Goal: Find contact information: Find contact information

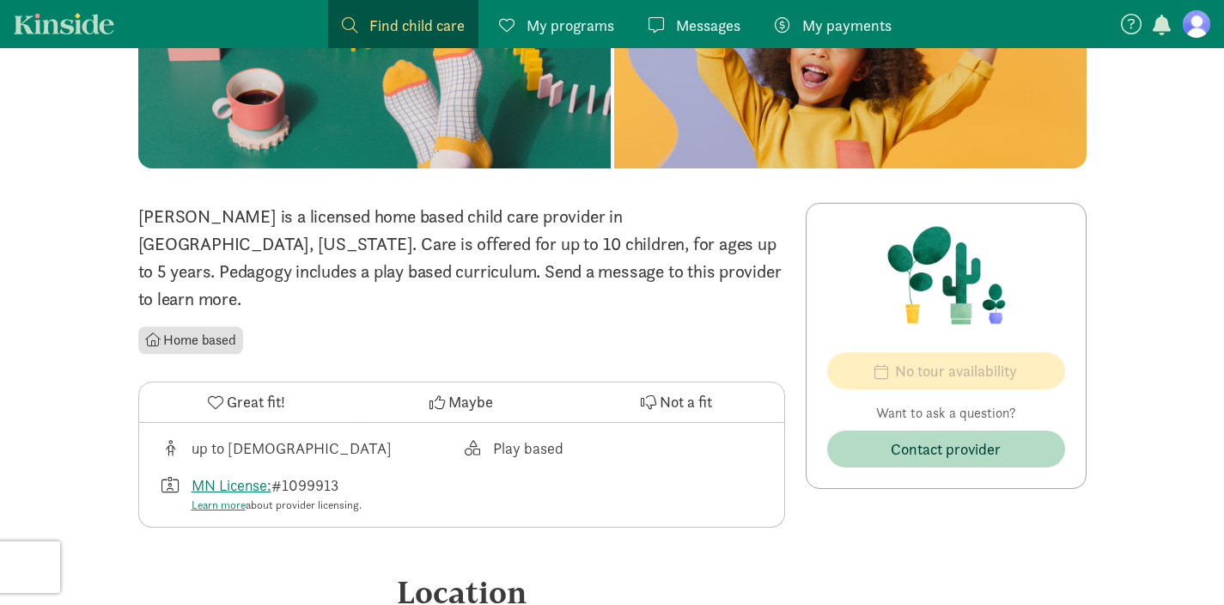
scroll to position [247, 0]
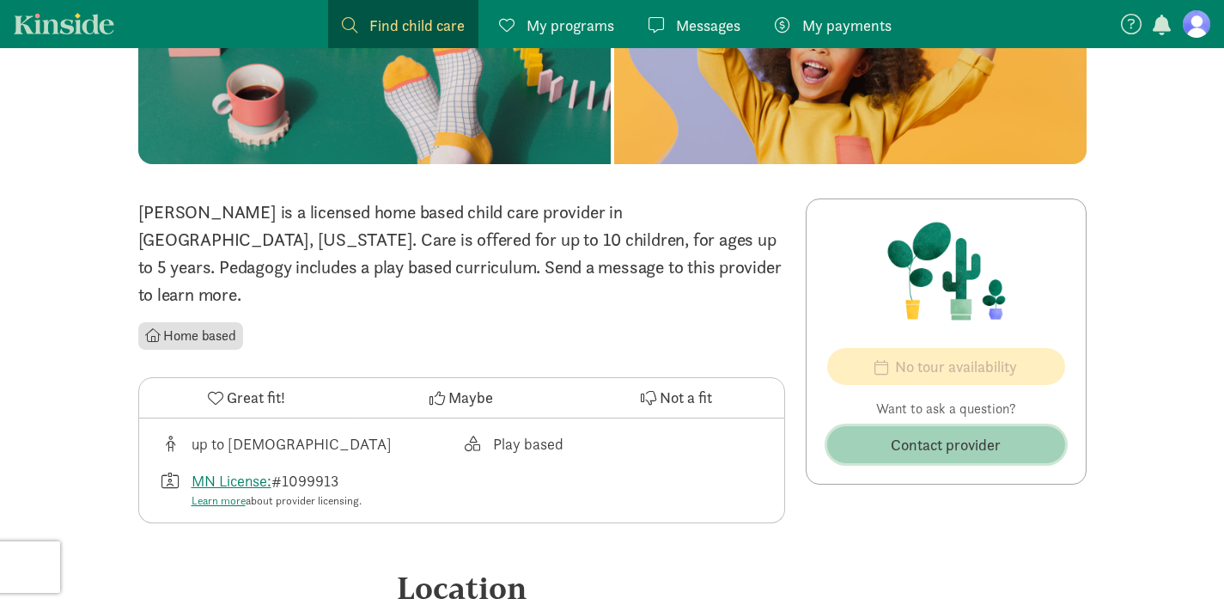
click at [995, 447] on span "Contact provider" at bounding box center [946, 444] width 110 height 23
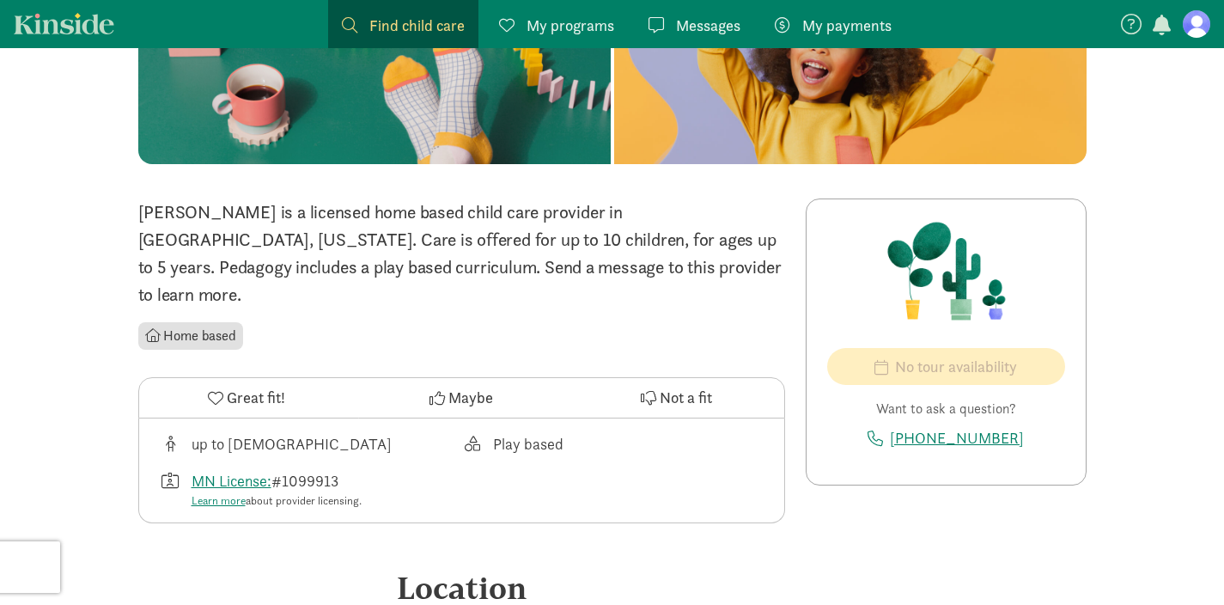
scroll to position [0, 0]
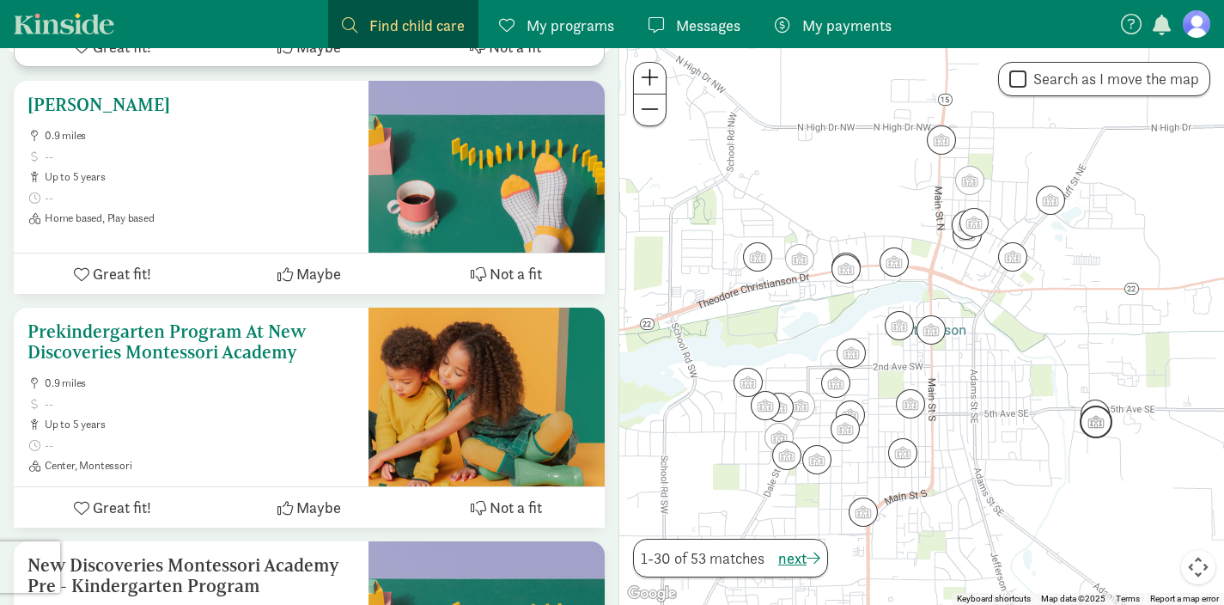
scroll to position [5333, 0]
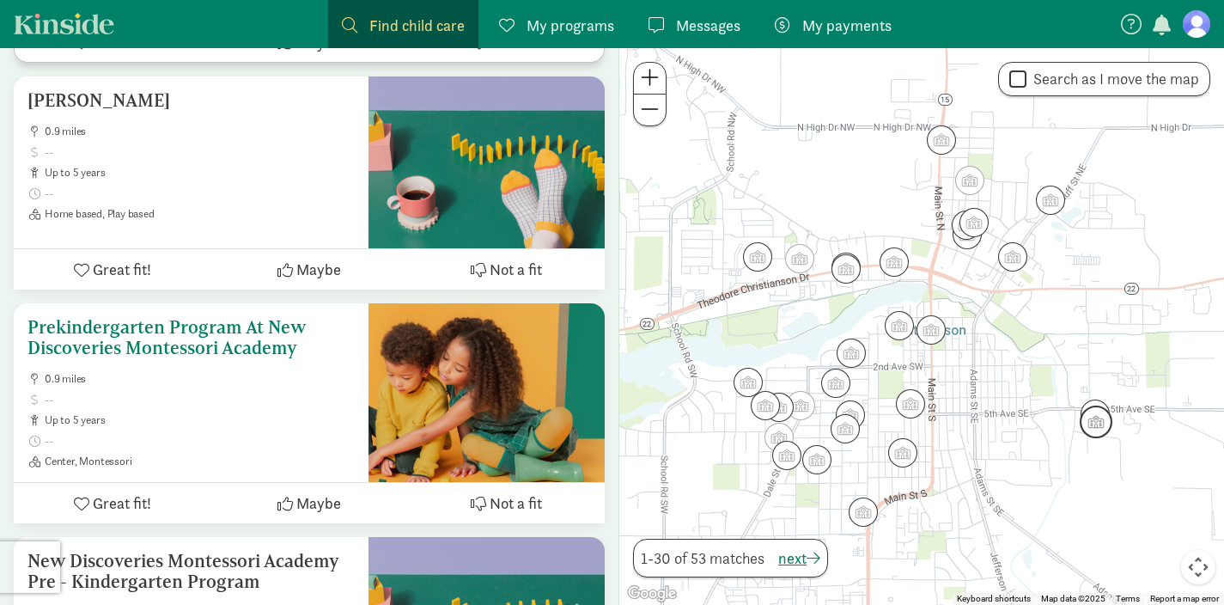
click at [186, 317] on h5 "Prekindergarten Program At New Discoveries Montessori Academy" at bounding box center [190, 337] width 327 height 41
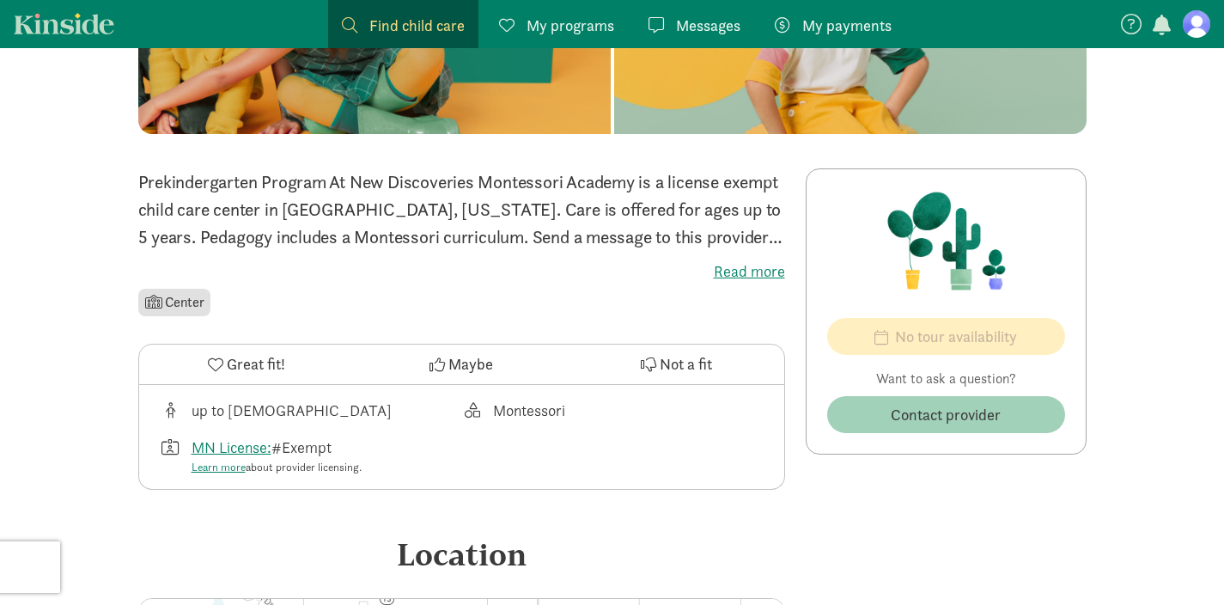
scroll to position [321, 0]
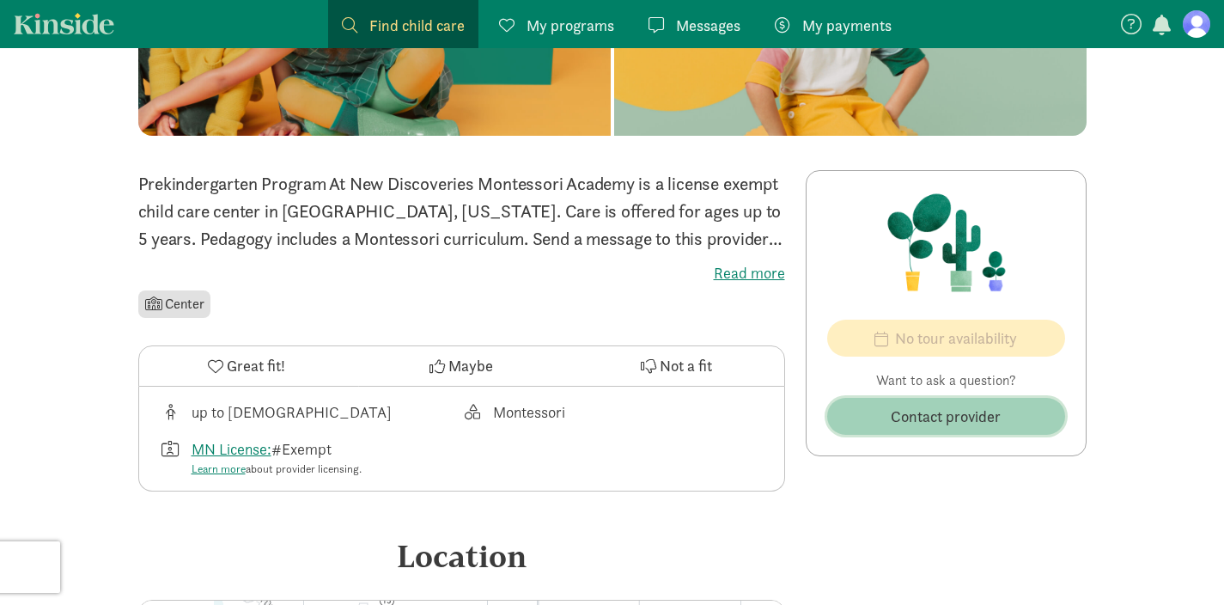
click at [916, 431] on button "Contact provider" at bounding box center [946, 416] width 238 height 37
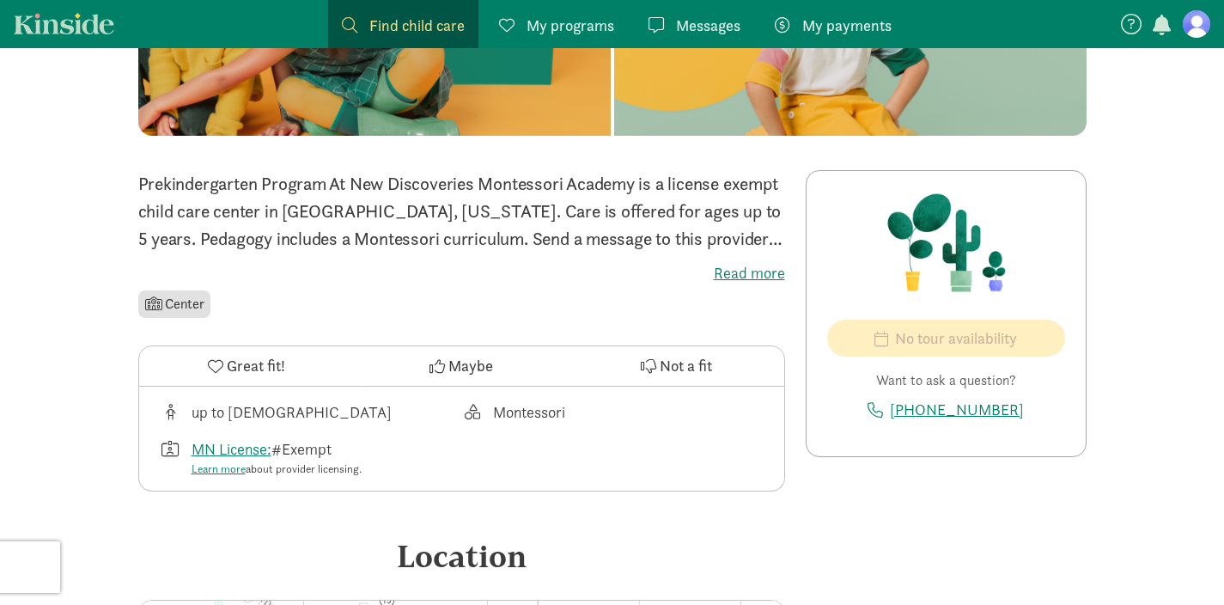
click at [755, 270] on label "Read more" at bounding box center [461, 273] width 647 height 21
click at [0, 0] on input "Read more" at bounding box center [0, 0] width 0 height 0
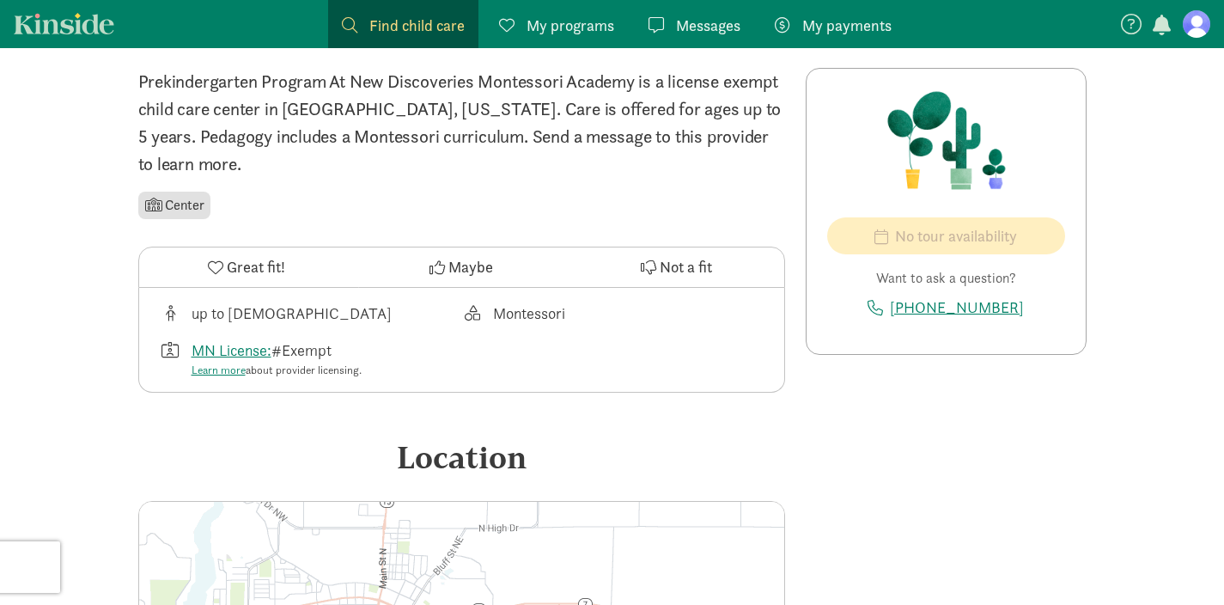
scroll to position [424, 0]
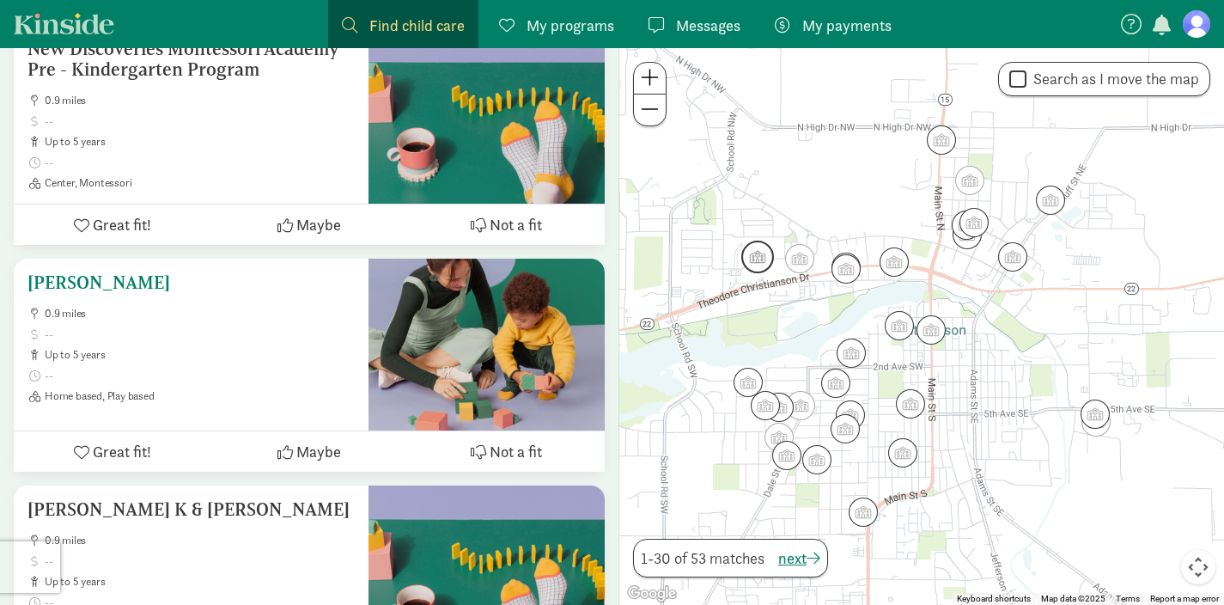
scroll to position [5851, 0]
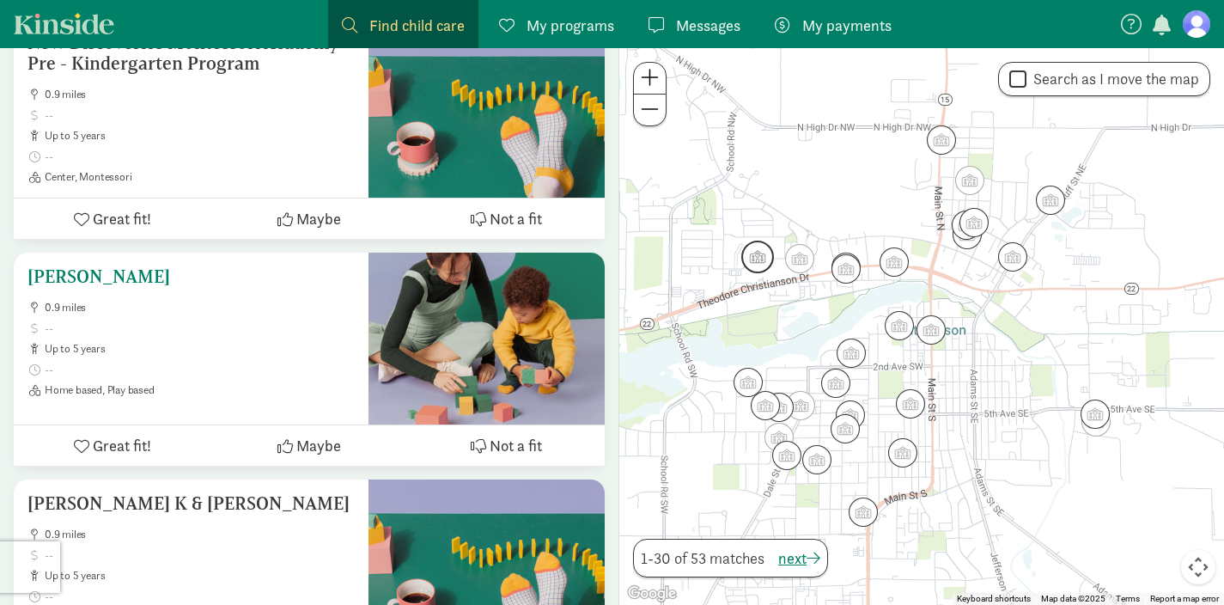
click at [137, 266] on h5 "[PERSON_NAME]" at bounding box center [190, 276] width 327 height 21
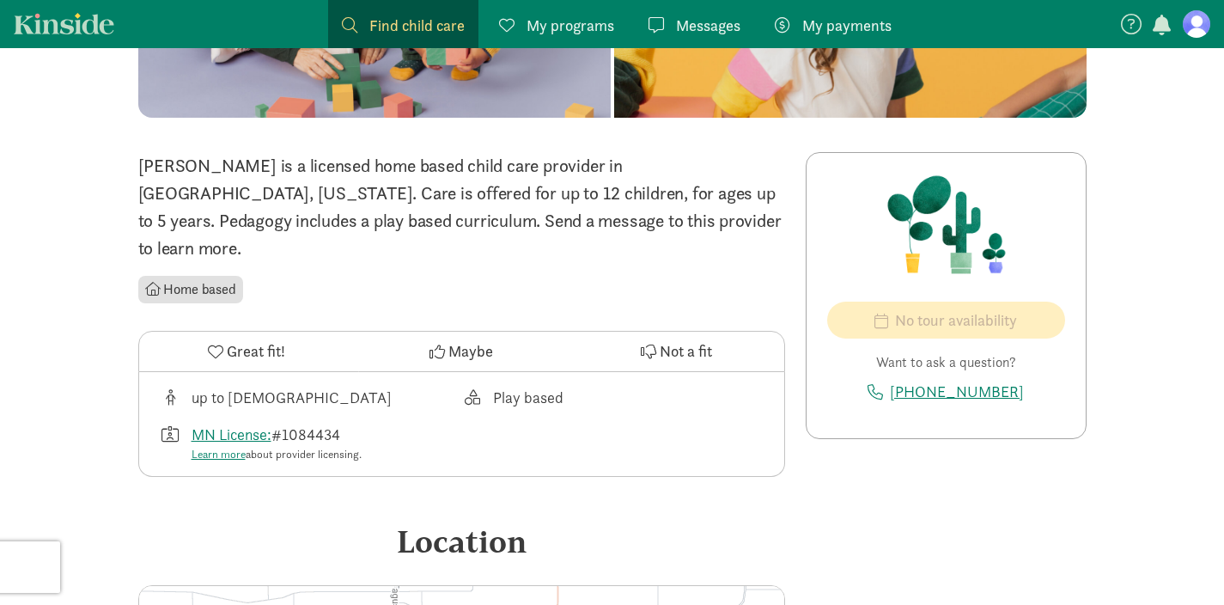
scroll to position [293, 0]
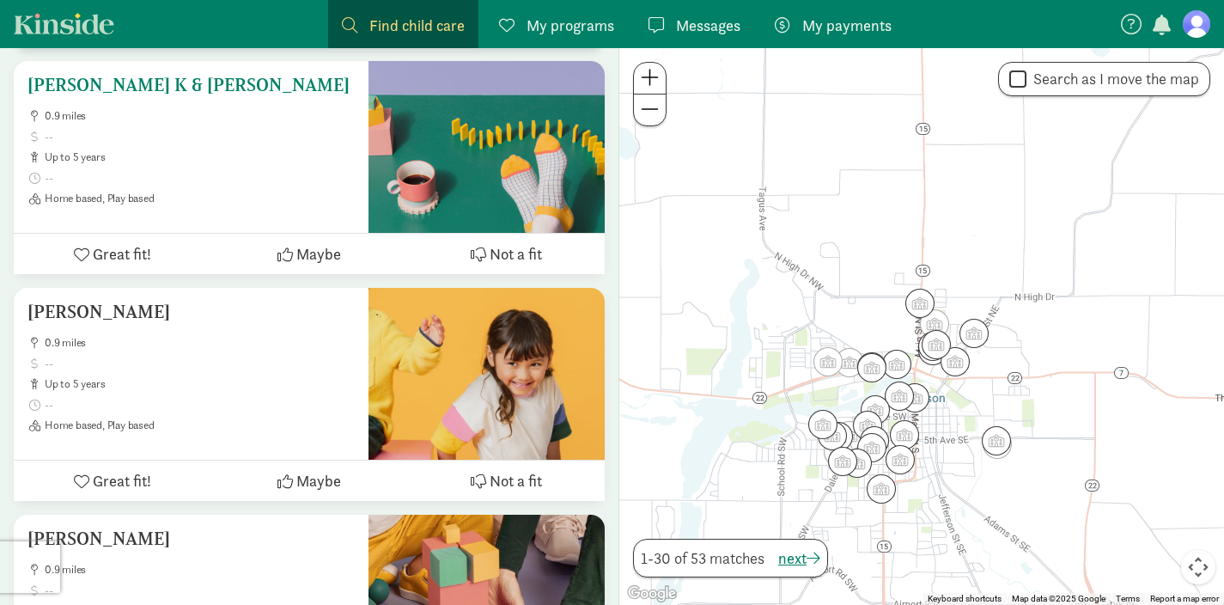
scroll to position [6270, 0]
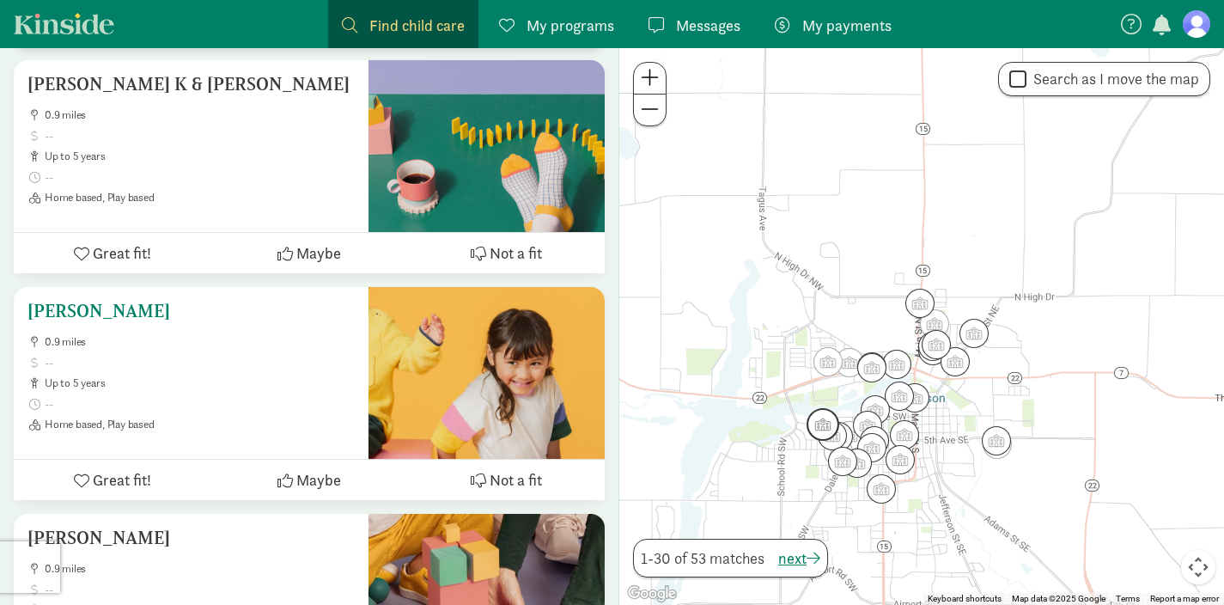
click at [149, 301] on h5 "[PERSON_NAME]" at bounding box center [190, 311] width 327 height 21
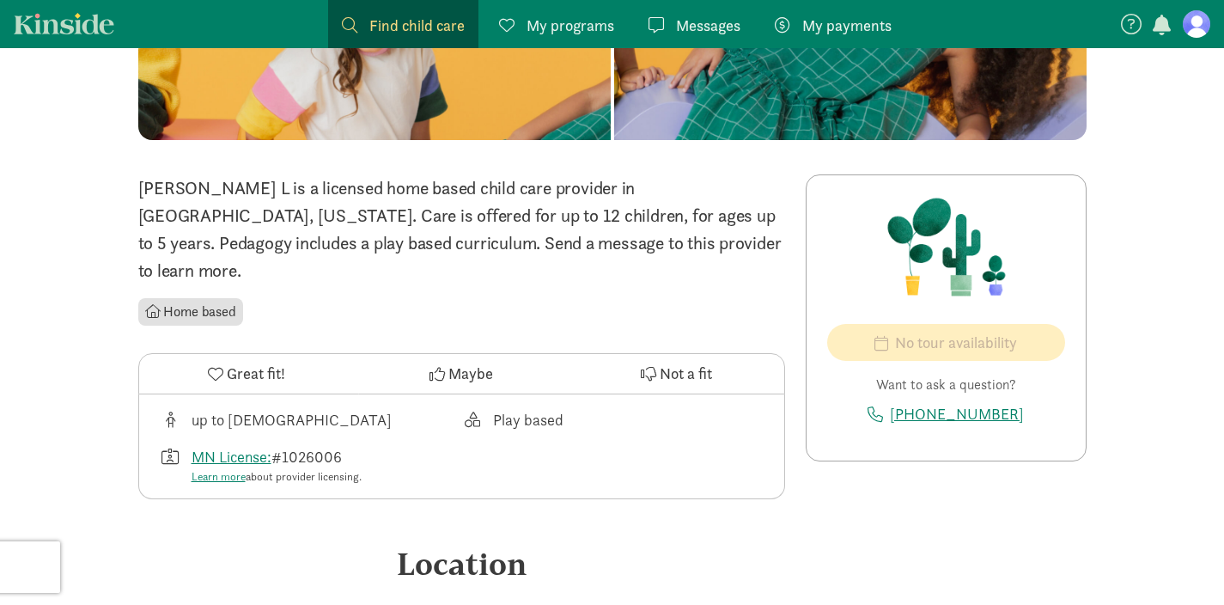
scroll to position [271, 0]
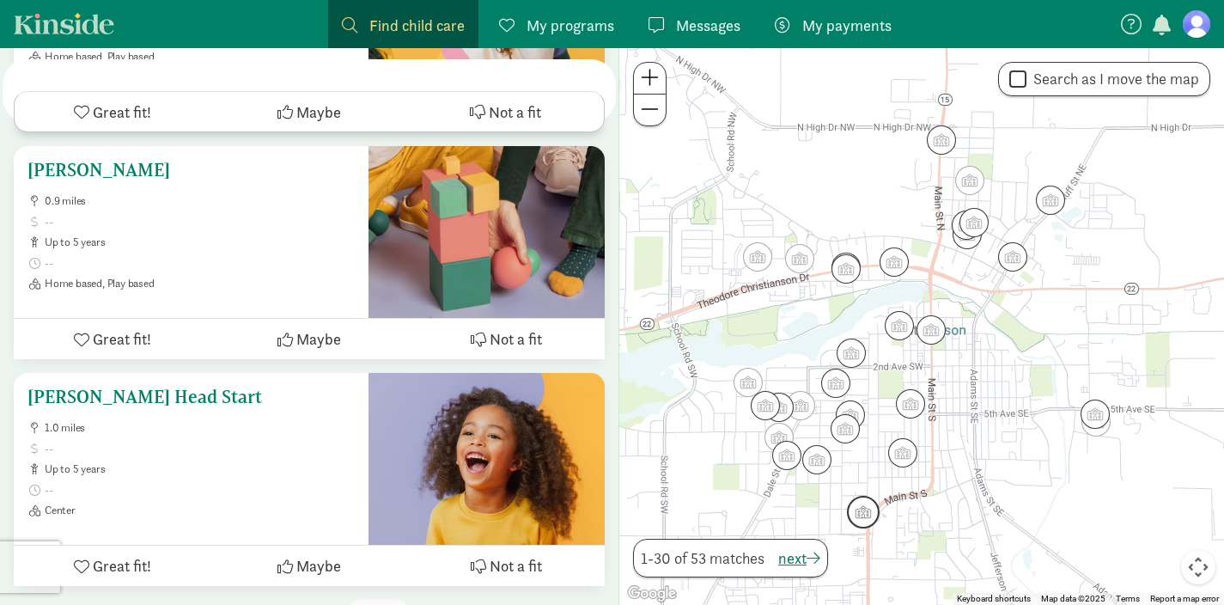
scroll to position [6649, 0]
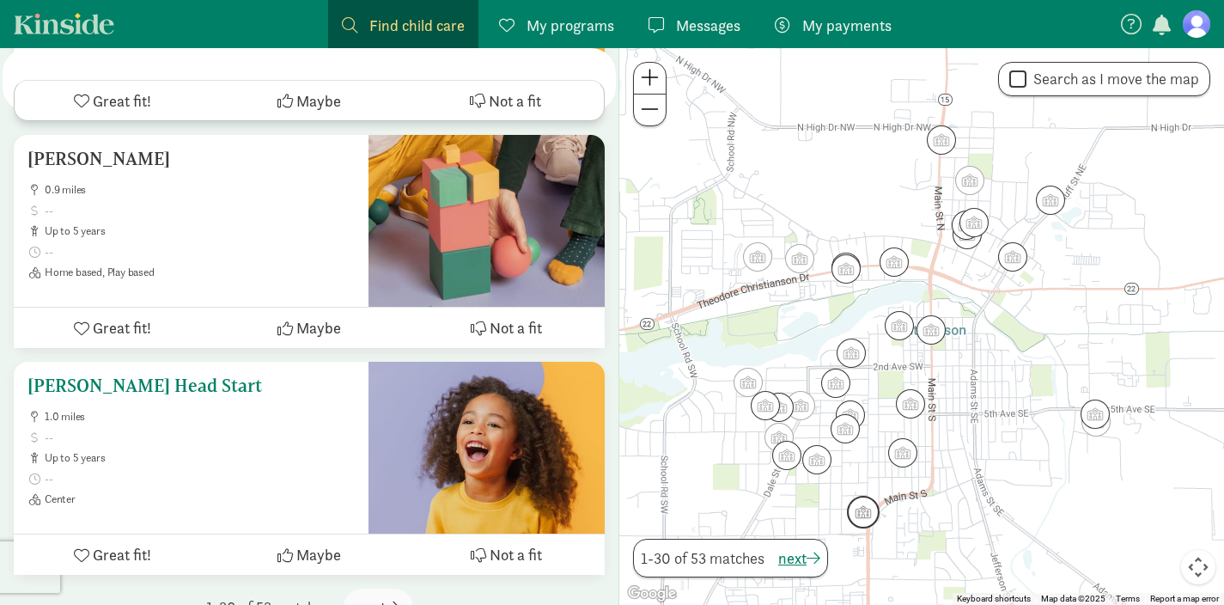
click at [126, 375] on h5 "[PERSON_NAME] Head Start" at bounding box center [190, 385] width 327 height 21
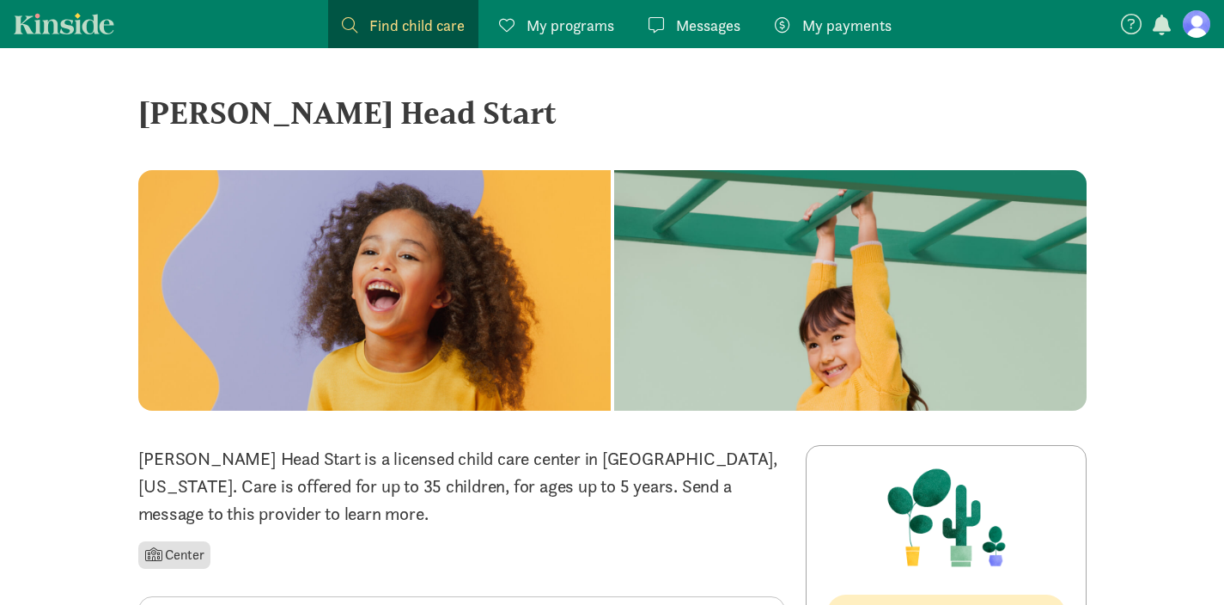
scroll to position [237, 0]
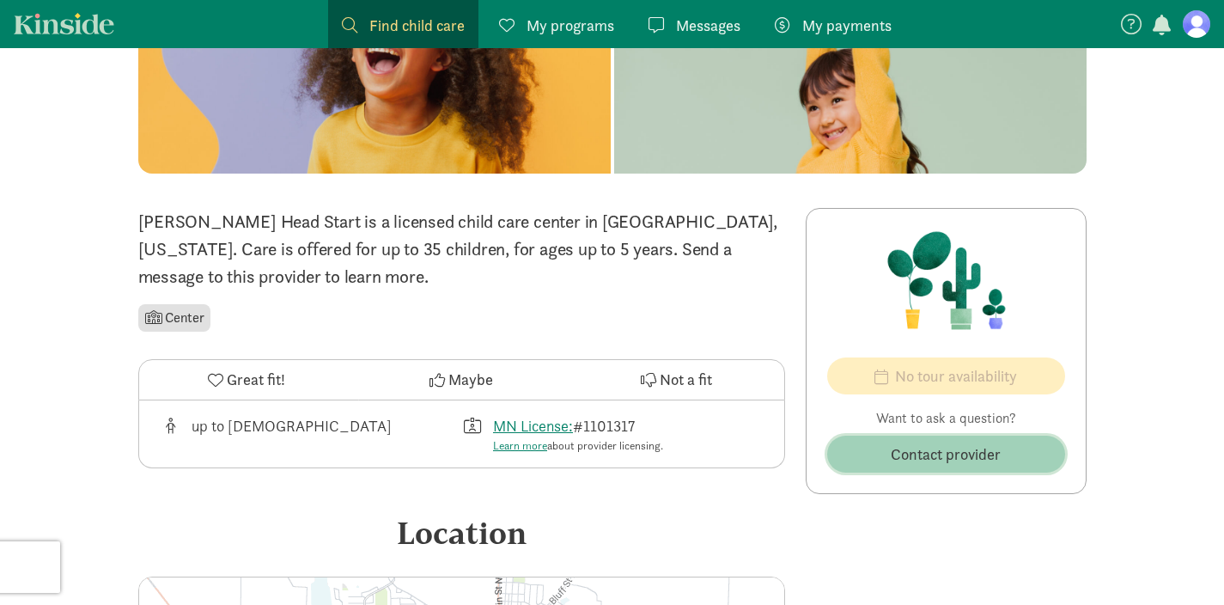
click at [983, 442] on span "Contact provider" at bounding box center [946, 453] width 110 height 23
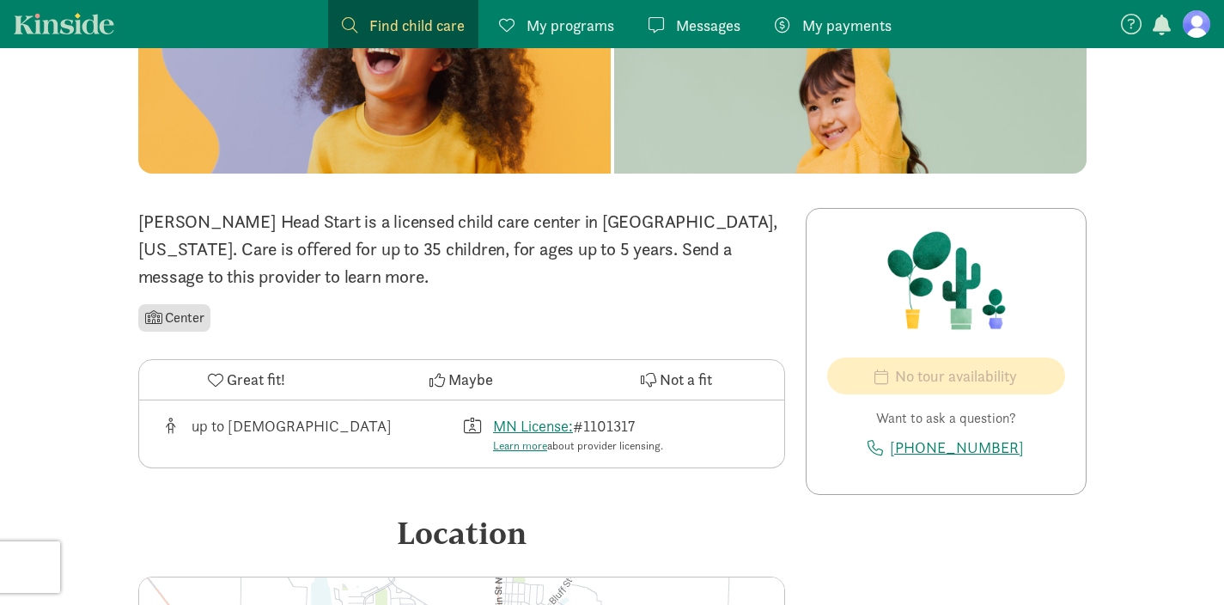
scroll to position [289, 0]
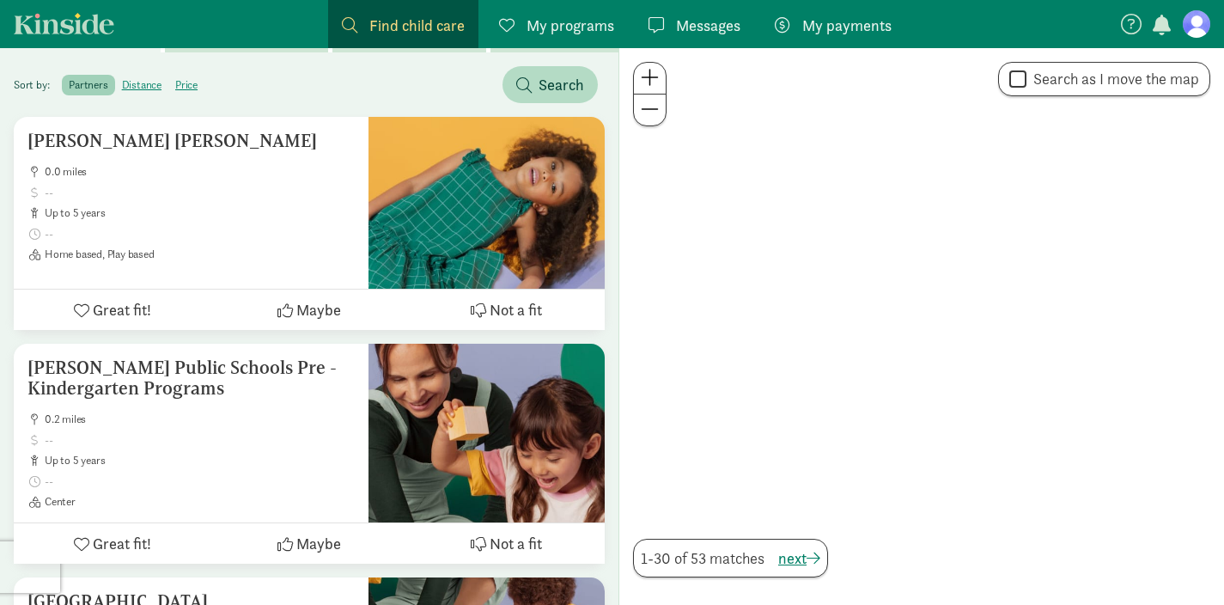
scroll to position [6649, 0]
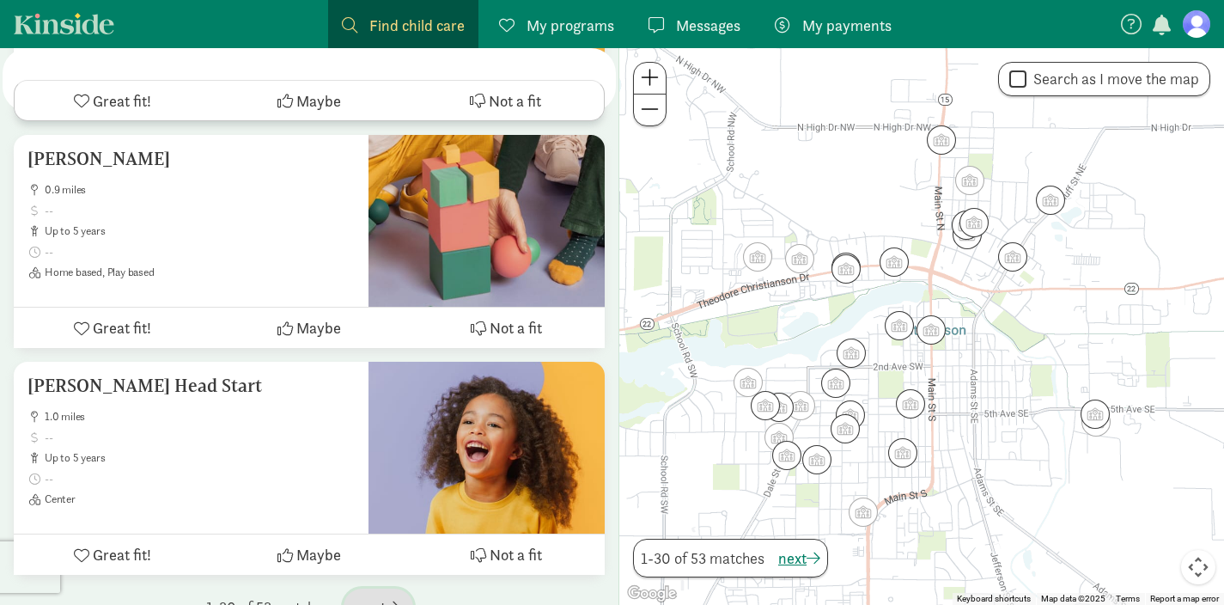
click at [364, 595] on span "next" at bounding box center [378, 606] width 42 height 23
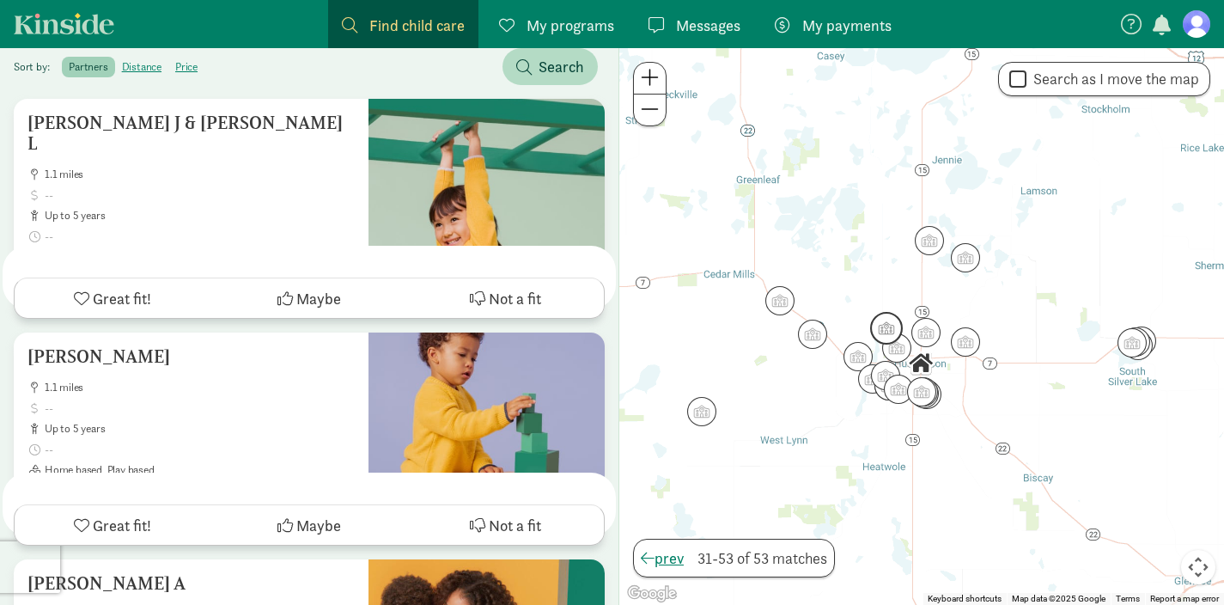
scroll to position [5054, 0]
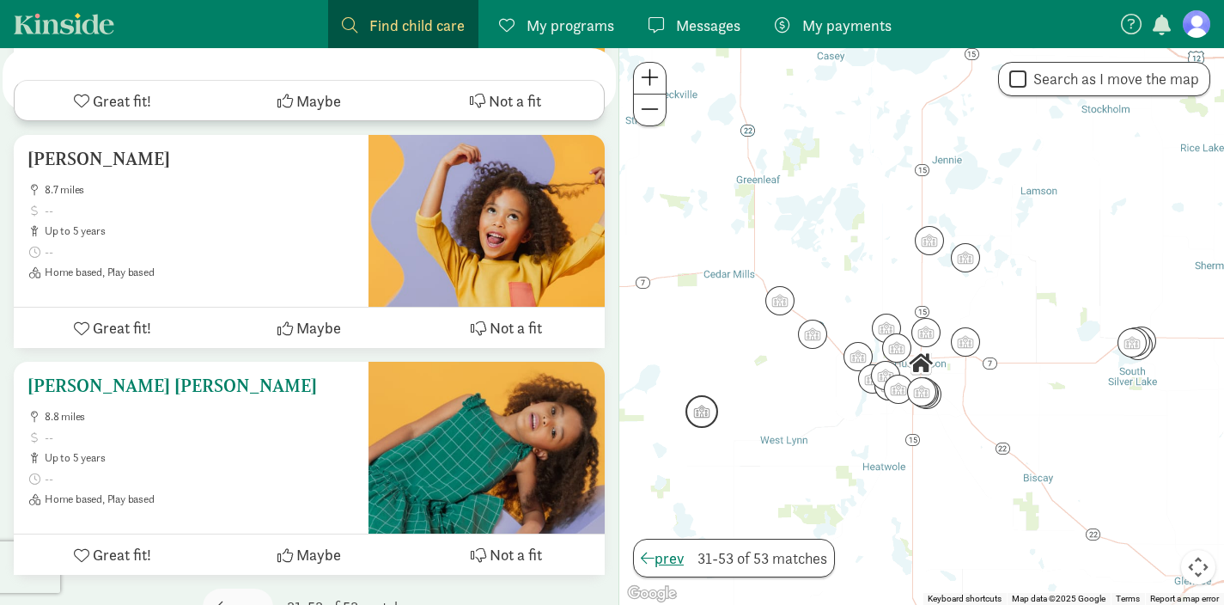
click at [124, 375] on h5 "Kurth Tessa Ann" at bounding box center [190, 385] width 327 height 21
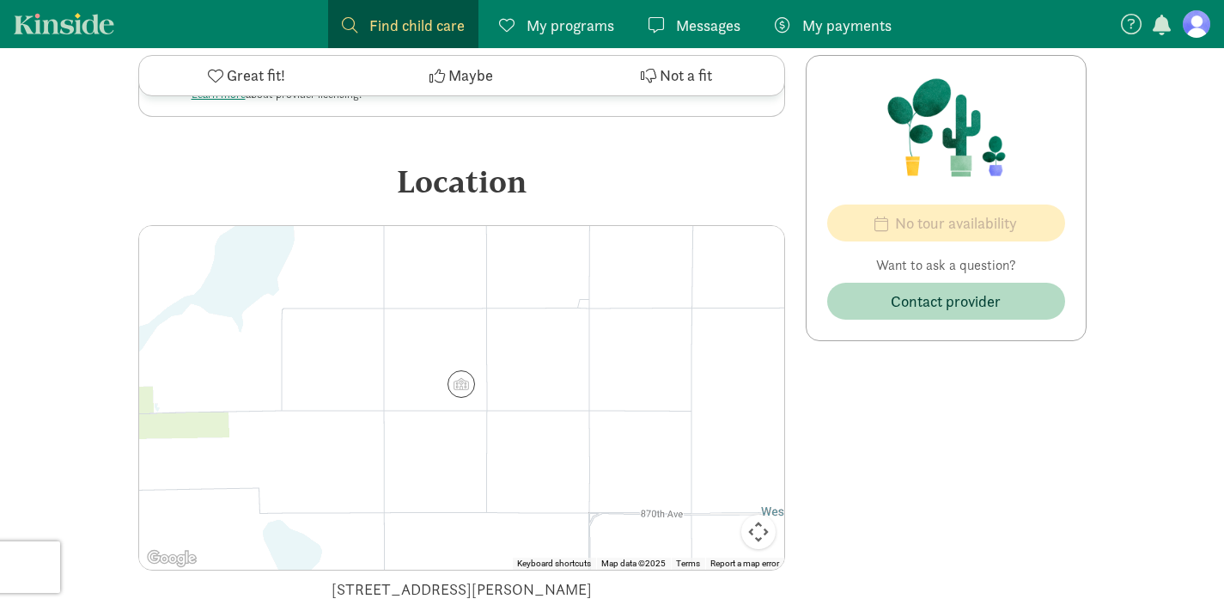
scroll to position [652, 0]
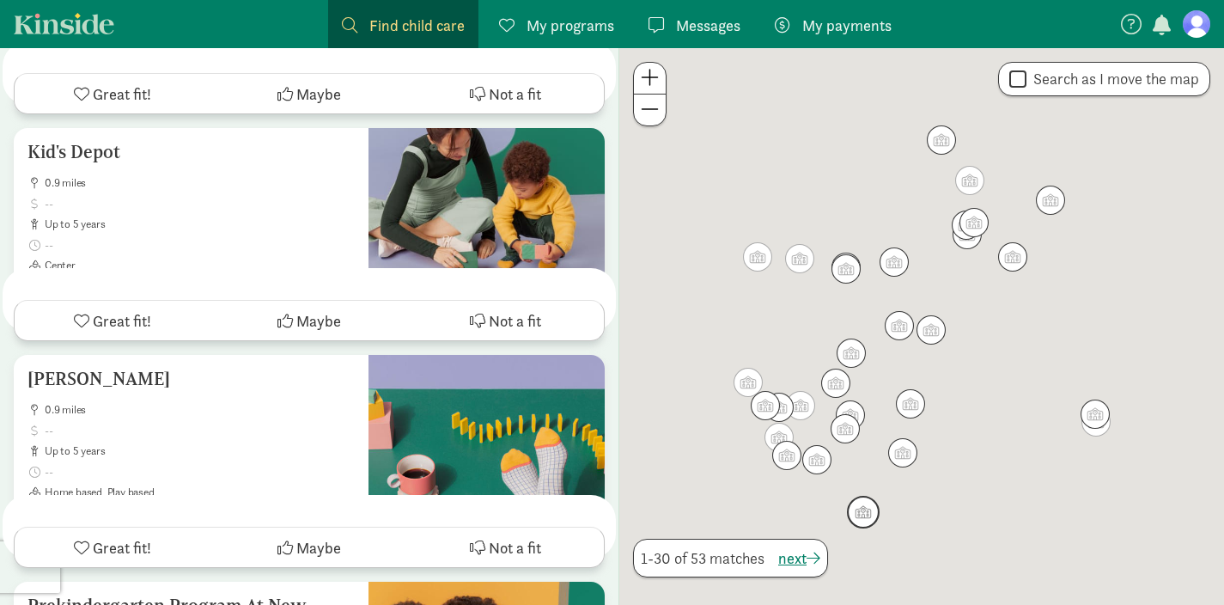
scroll to position [6649, 0]
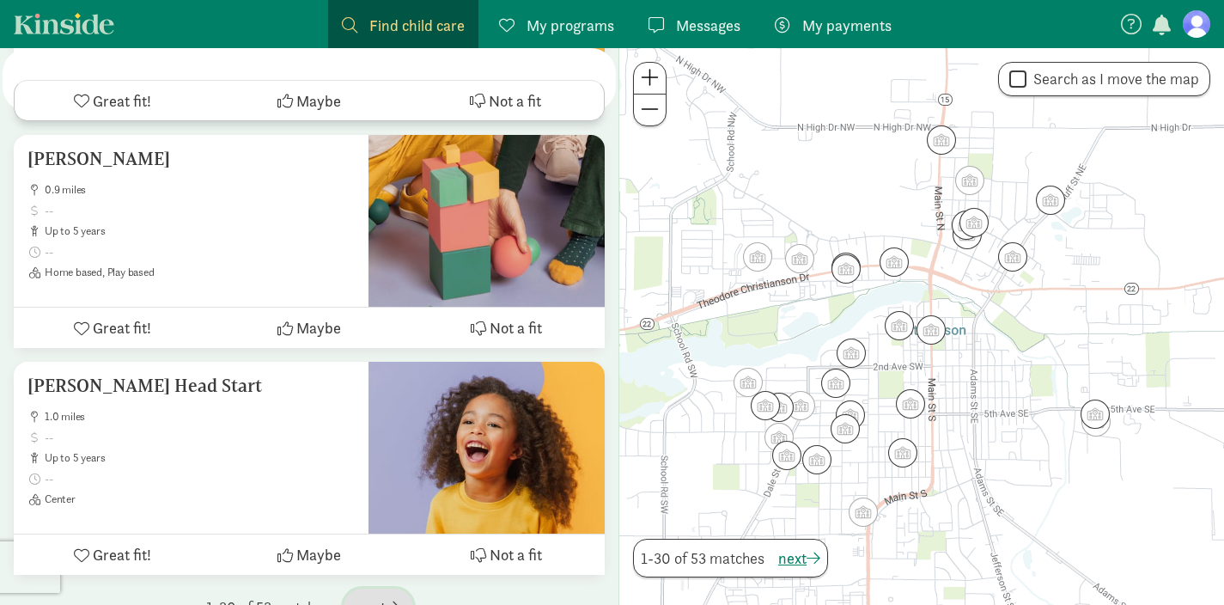
click at [384, 595] on span "next" at bounding box center [378, 606] width 42 height 23
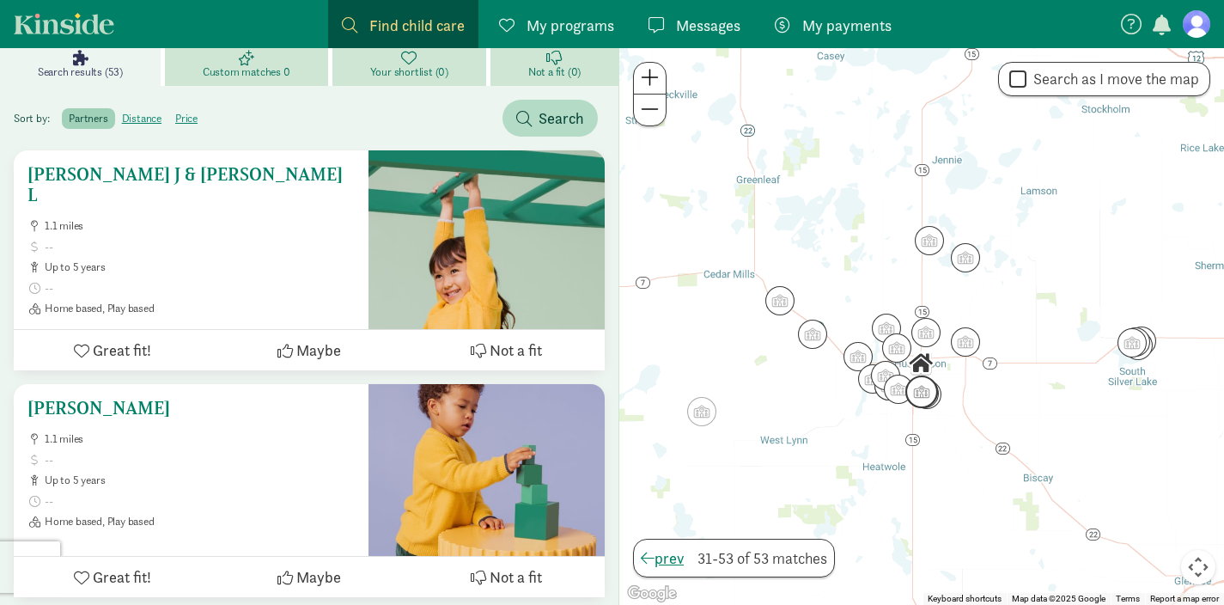
scroll to position [271, 0]
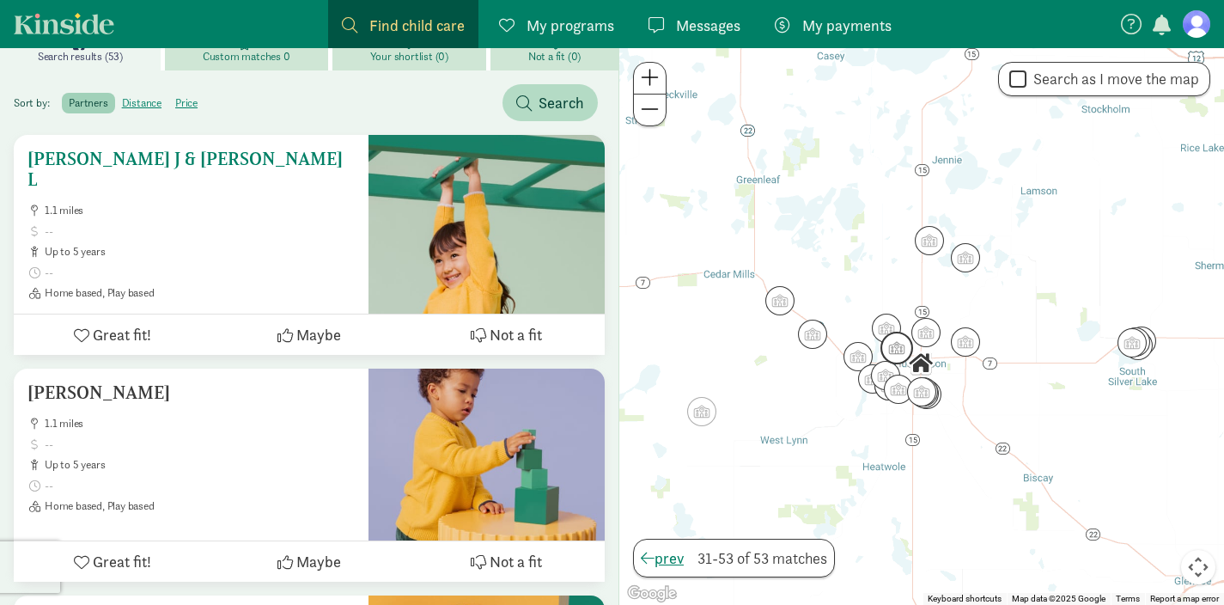
click at [223, 149] on h5 "[PERSON_NAME] J & [PERSON_NAME] L" at bounding box center [190, 169] width 327 height 41
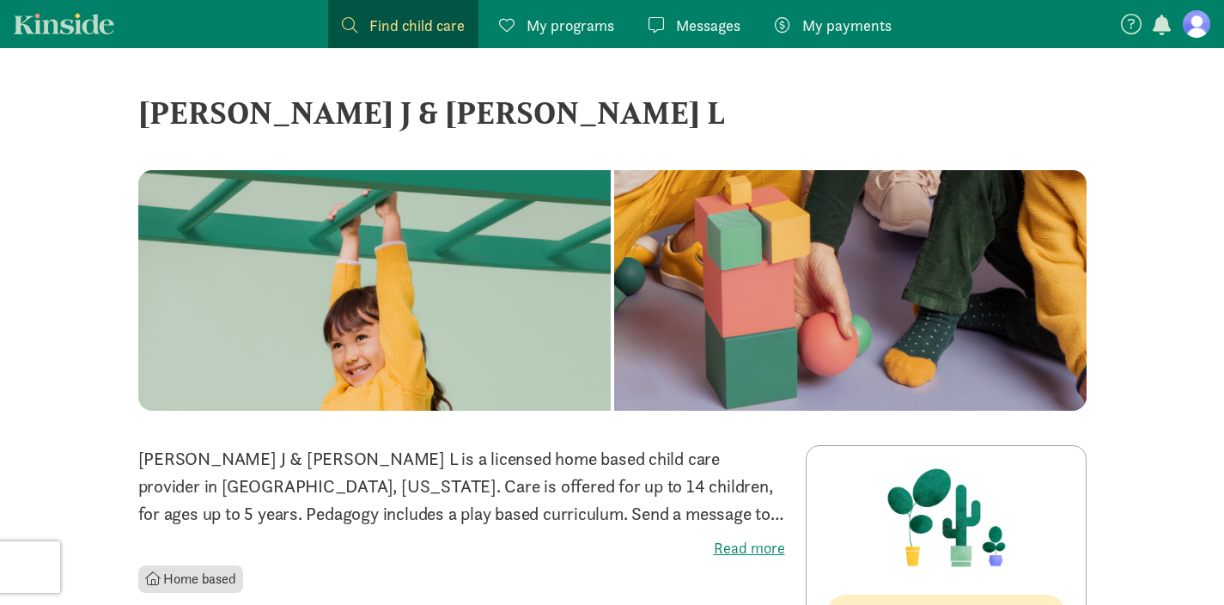
scroll to position [118, 0]
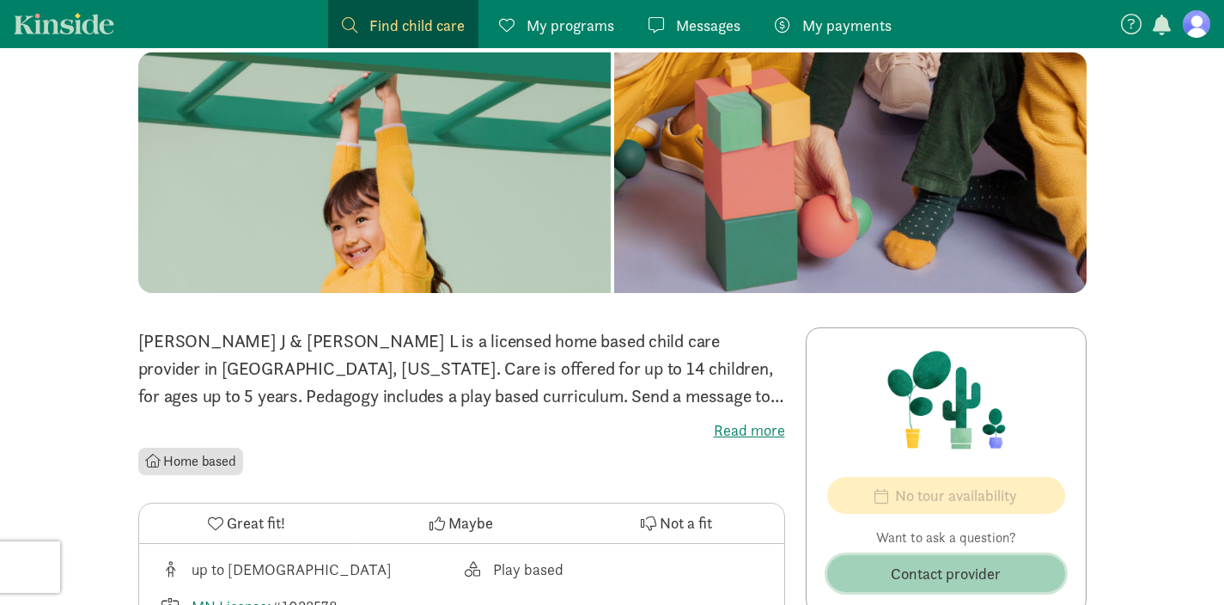
click at [957, 576] on span "Contact provider" at bounding box center [946, 573] width 110 height 23
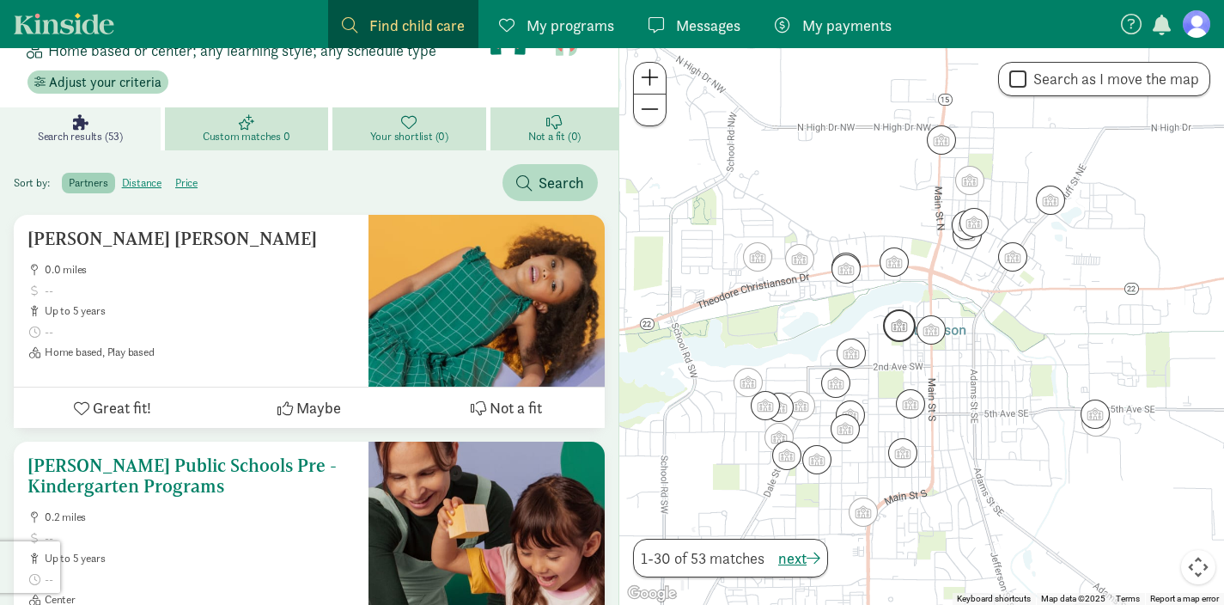
scroll to position [191, 0]
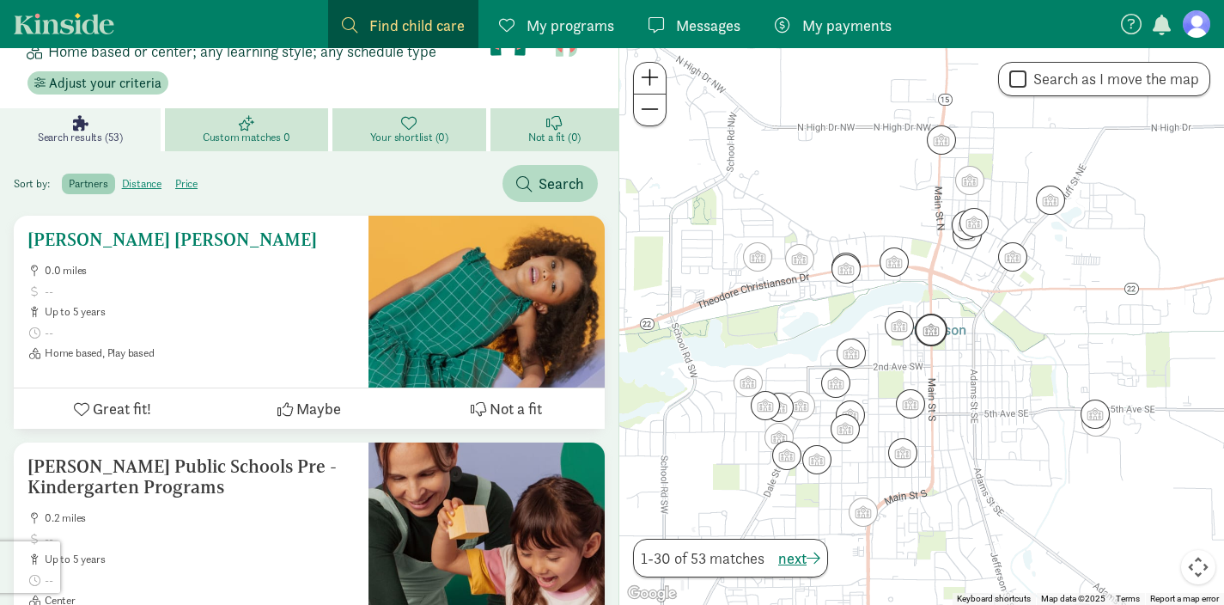
click at [171, 229] on h5 "[PERSON_NAME] [PERSON_NAME]" at bounding box center [190, 239] width 327 height 21
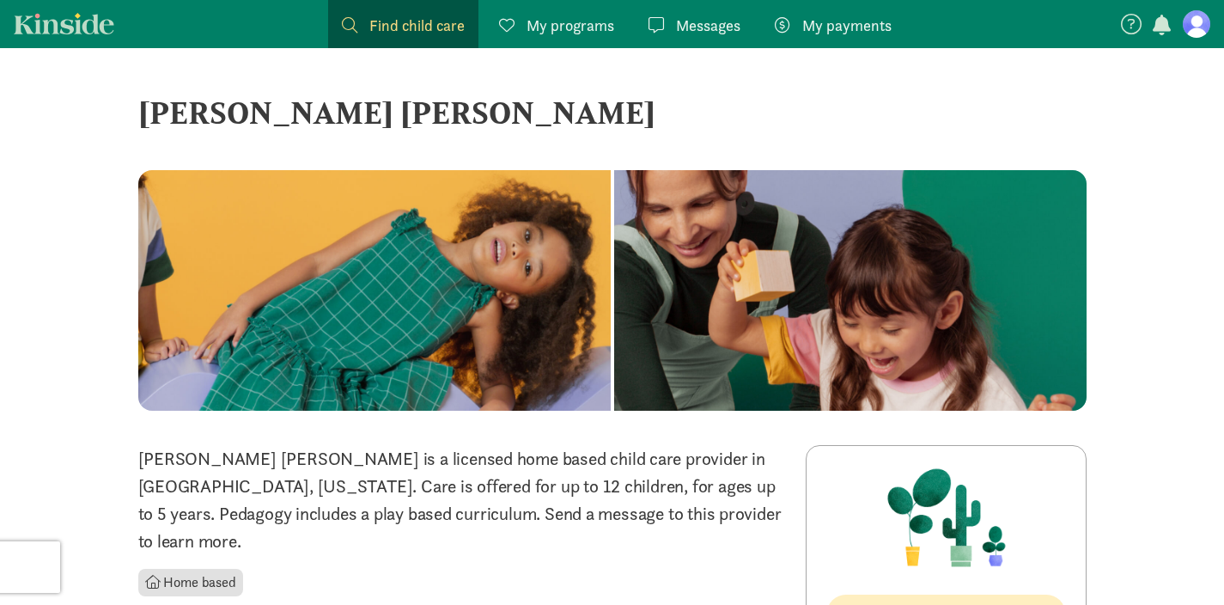
scroll to position [659, 0]
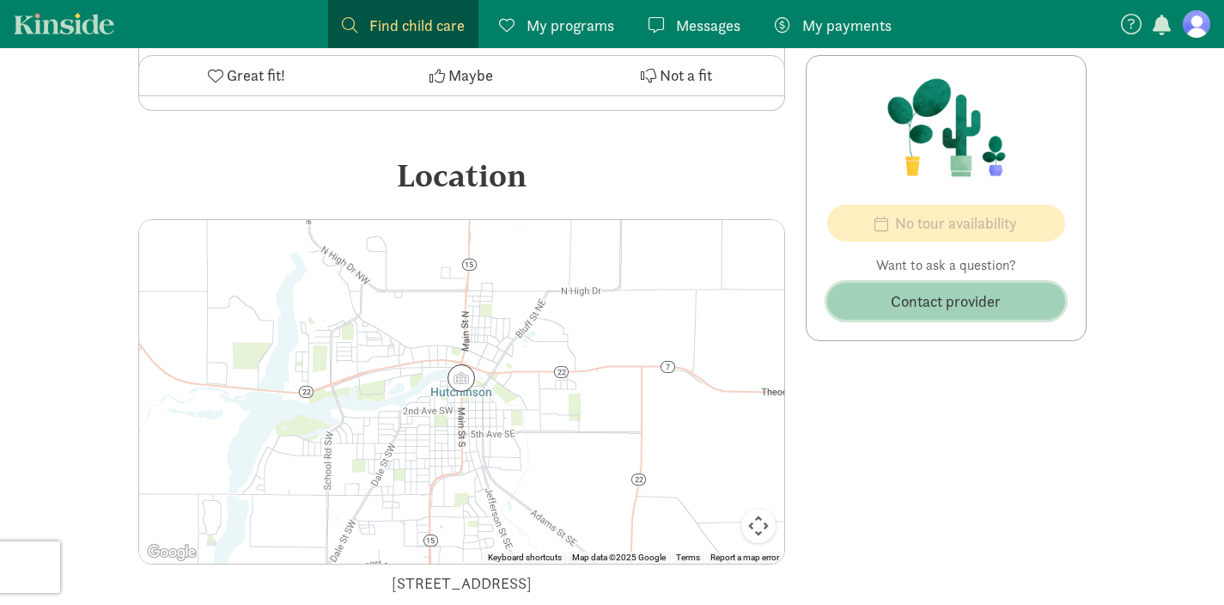
click at [976, 313] on span "Contact provider" at bounding box center [946, 300] width 110 height 23
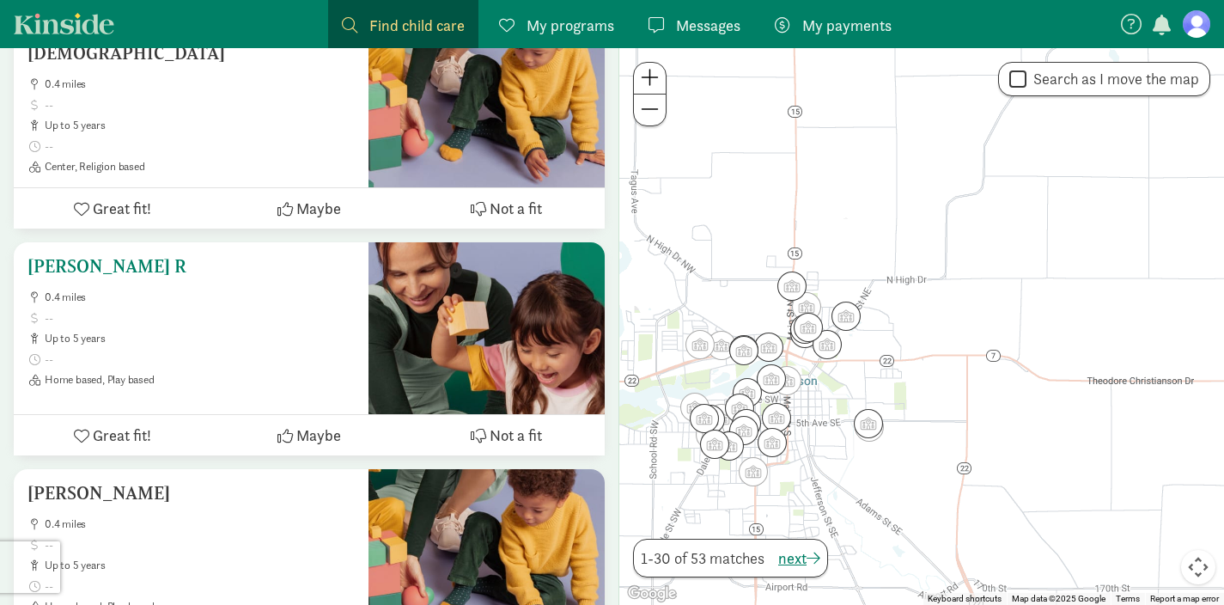
scroll to position [848, 0]
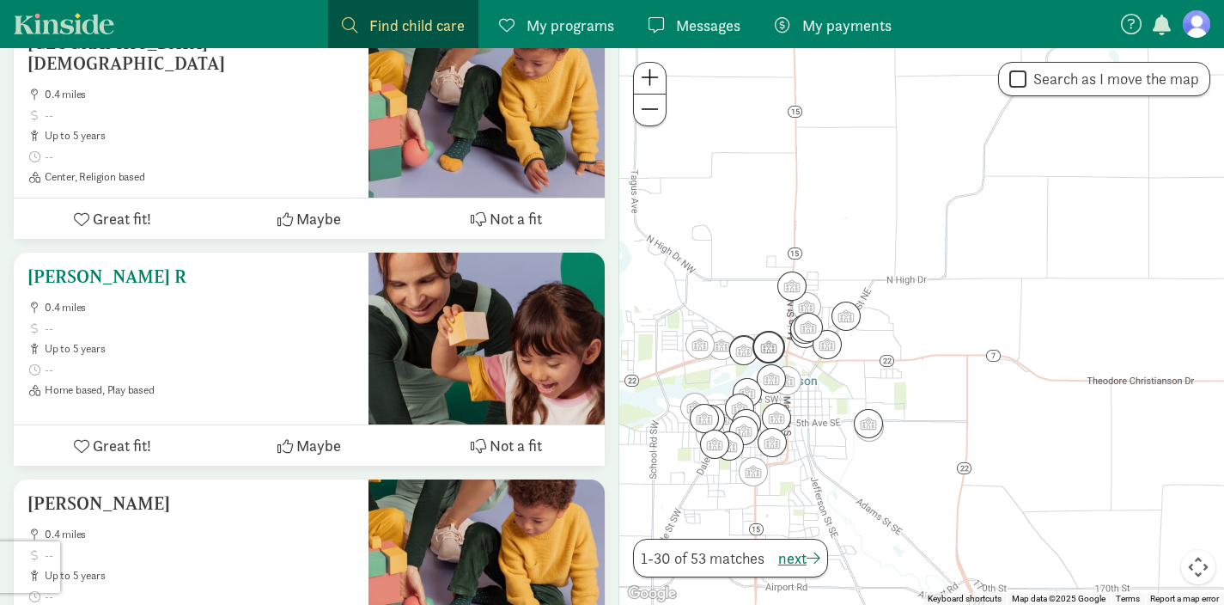
click at [120, 266] on h5 "Krantz Linsay R" at bounding box center [190, 276] width 327 height 21
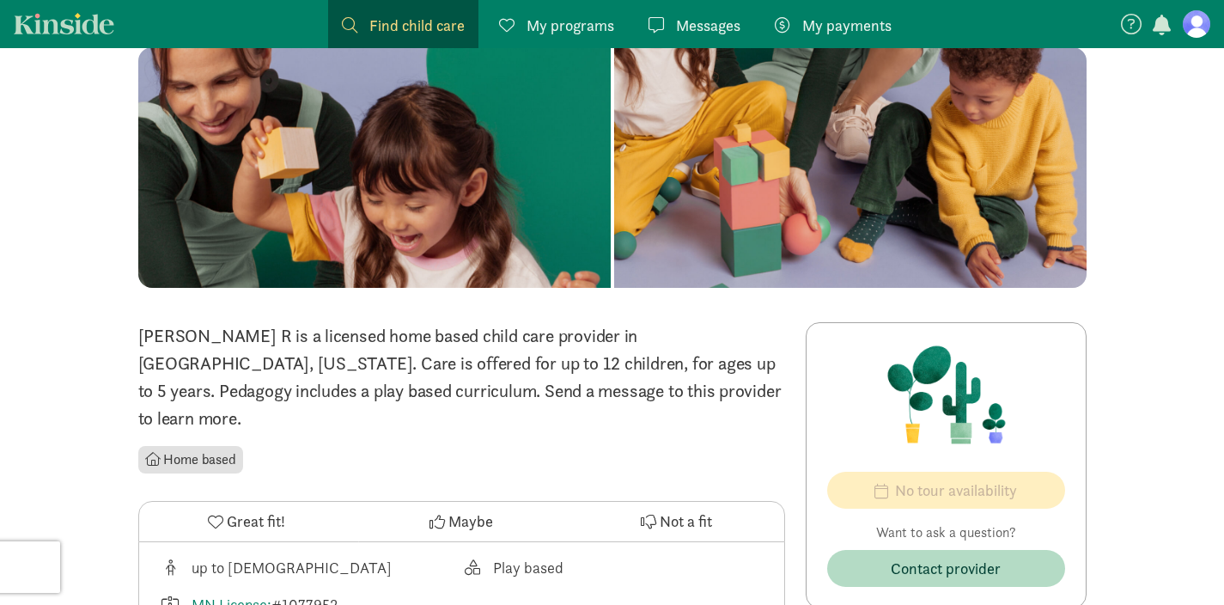
scroll to position [138, 0]
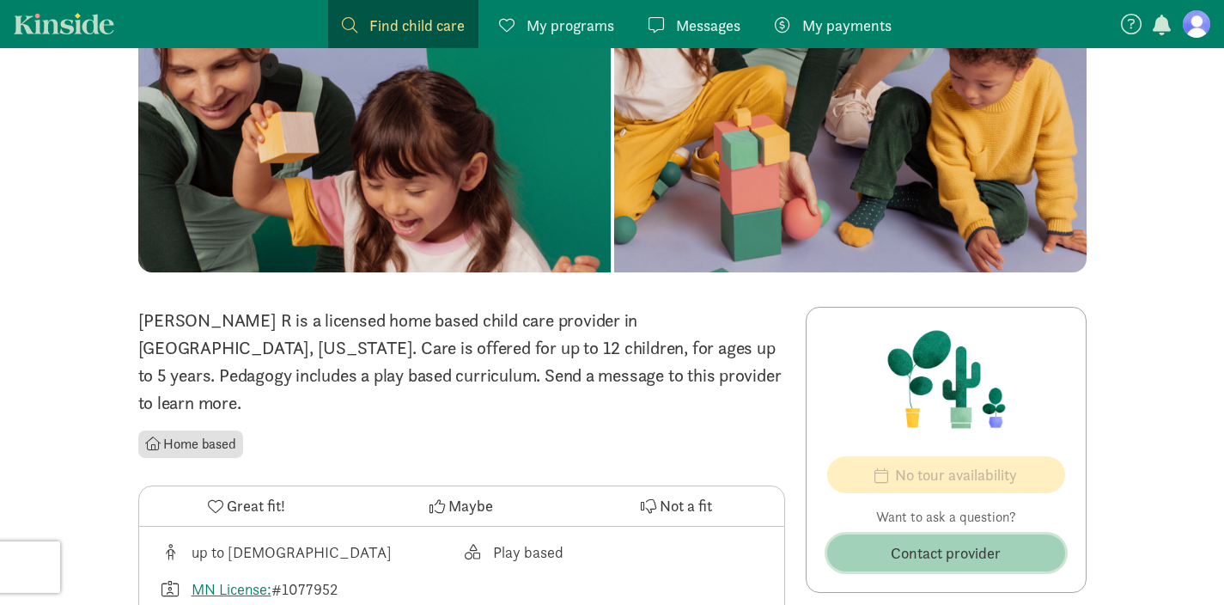
click at [917, 548] on span "Contact provider" at bounding box center [946, 552] width 110 height 23
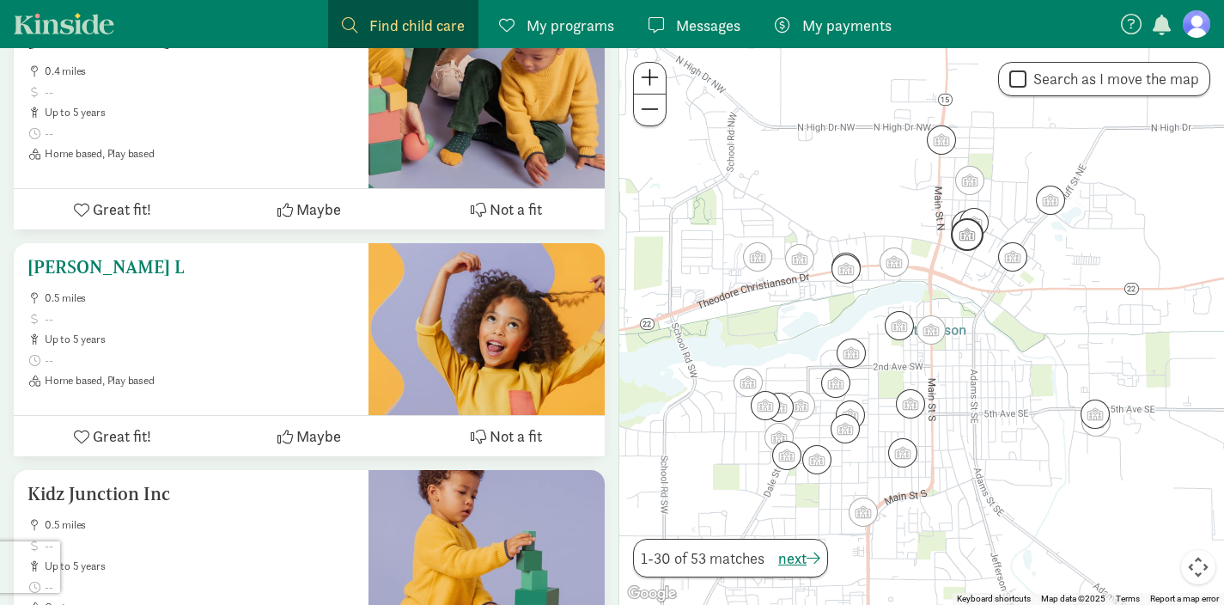
scroll to position [1313, 0]
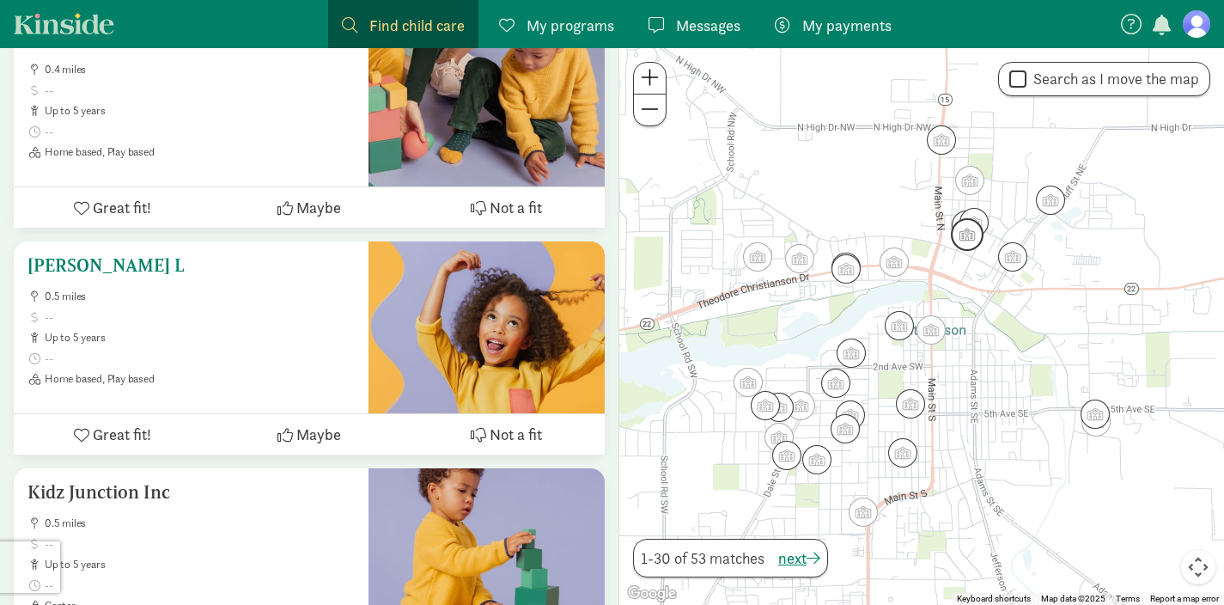
click at [111, 255] on h5 "[PERSON_NAME] L" at bounding box center [190, 265] width 327 height 21
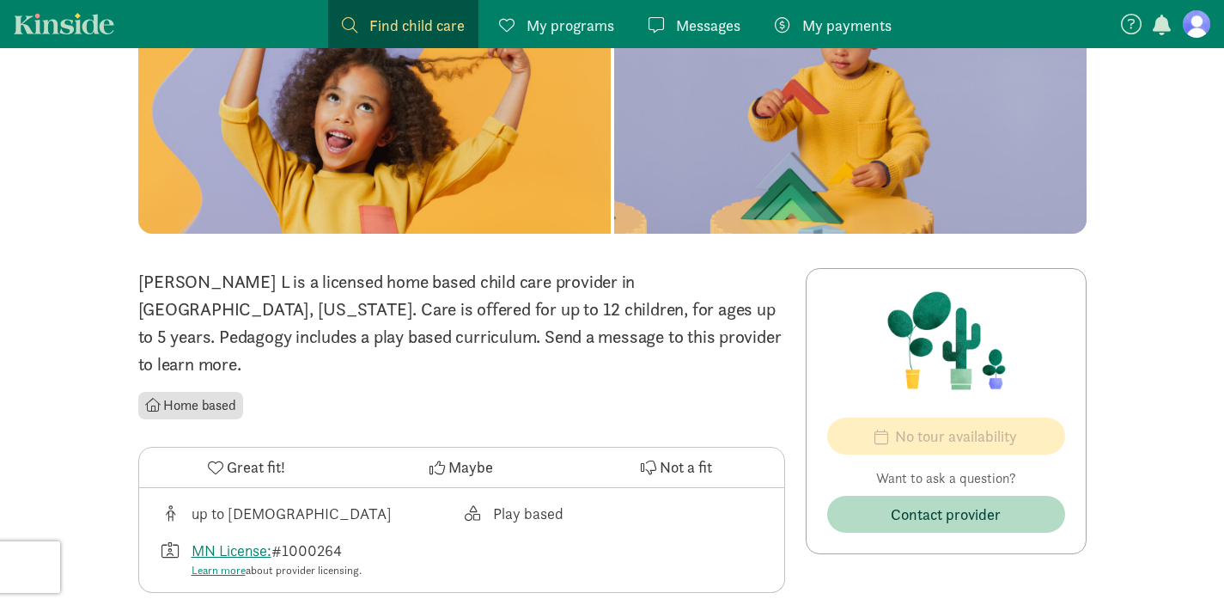
scroll to position [329, 0]
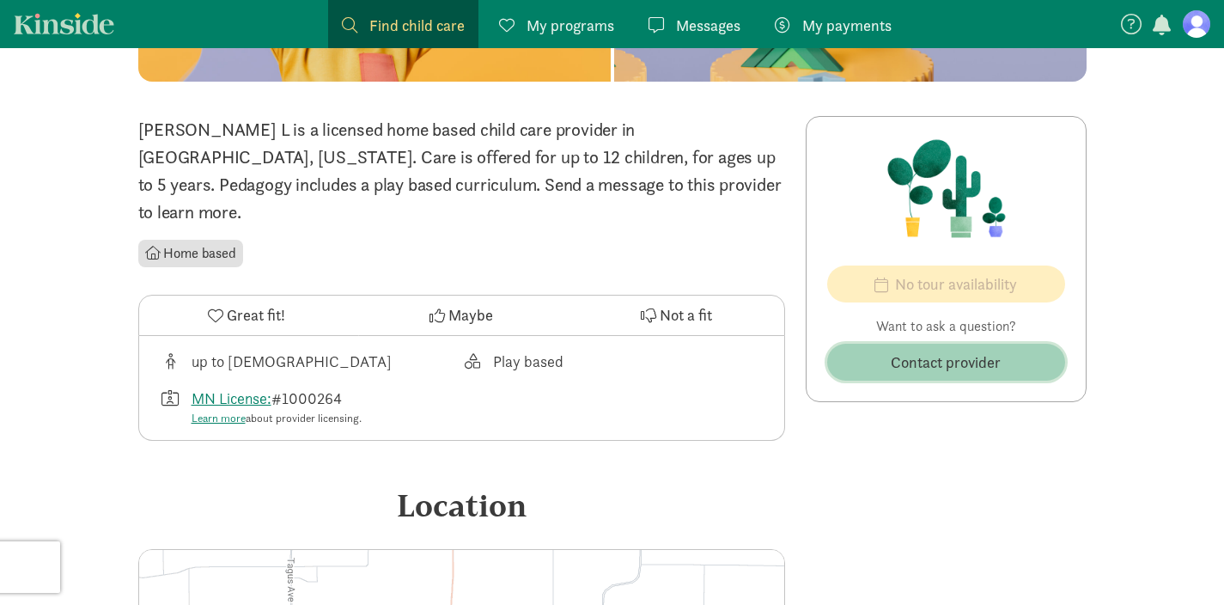
click at [952, 356] on span "Contact provider" at bounding box center [946, 361] width 110 height 23
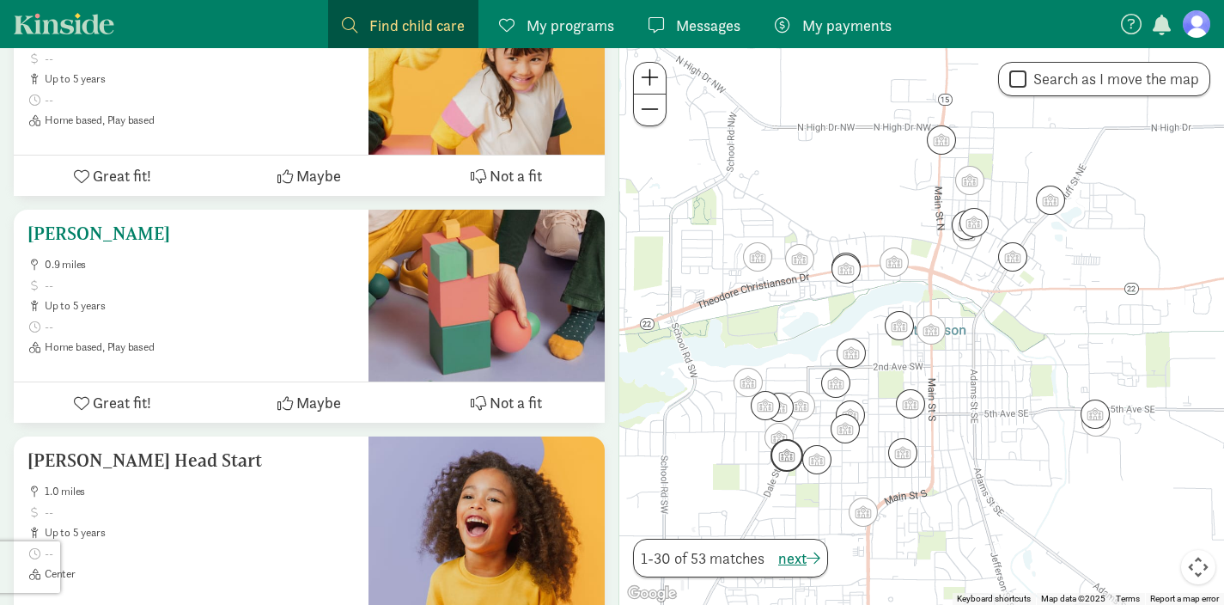
scroll to position [6649, 0]
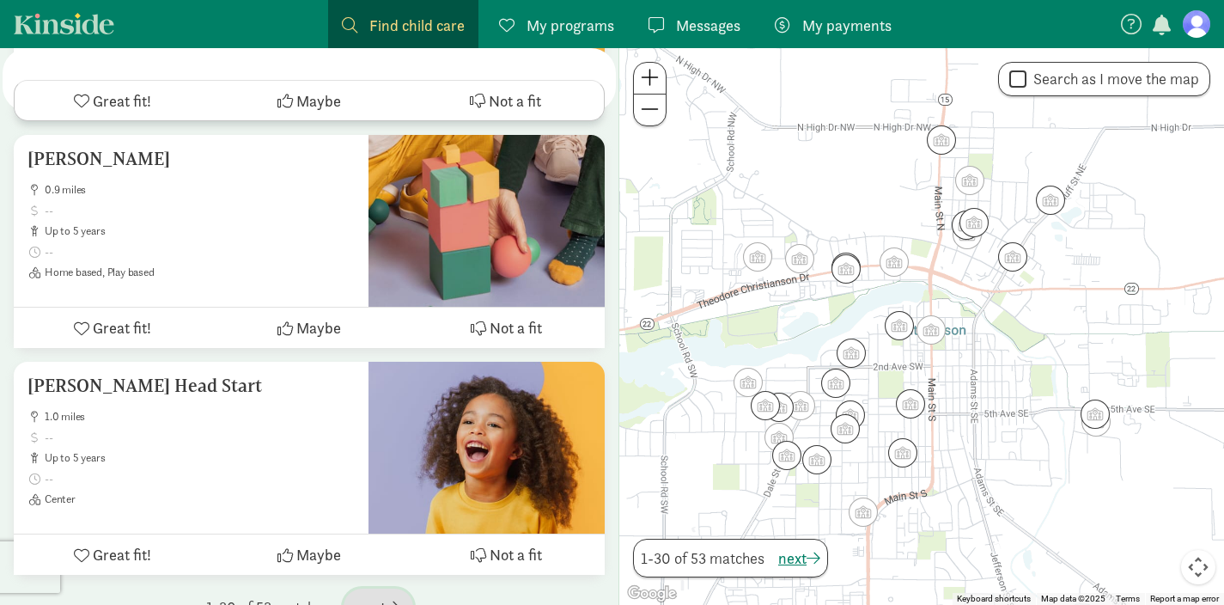
click at [386, 595] on span "next" at bounding box center [378, 606] width 42 height 23
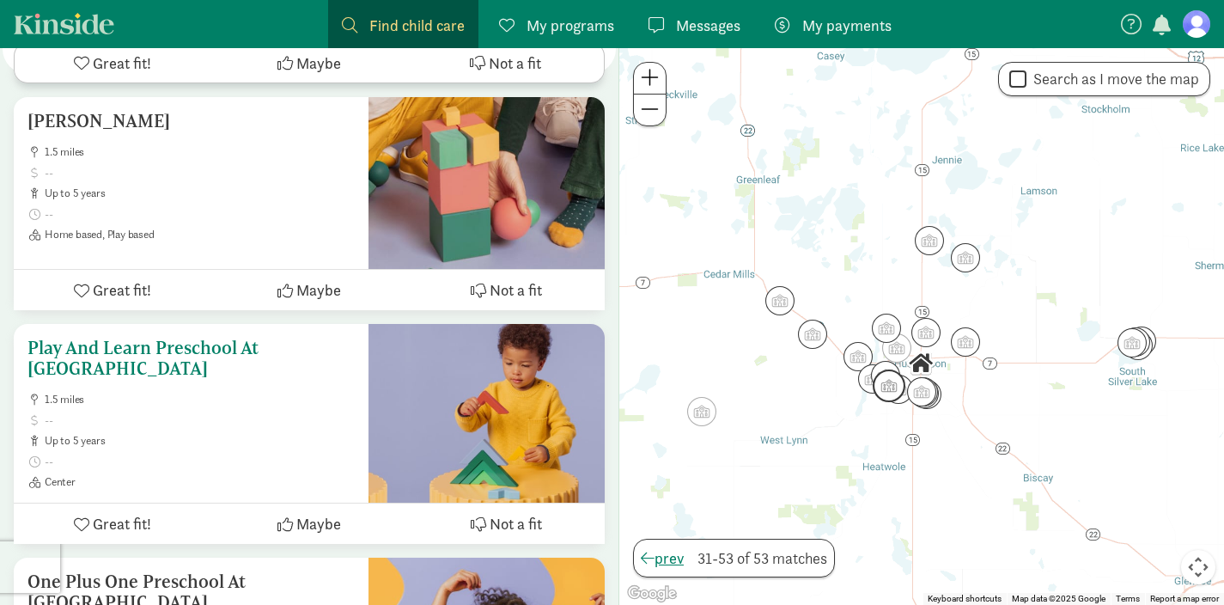
scroll to position [1897, 0]
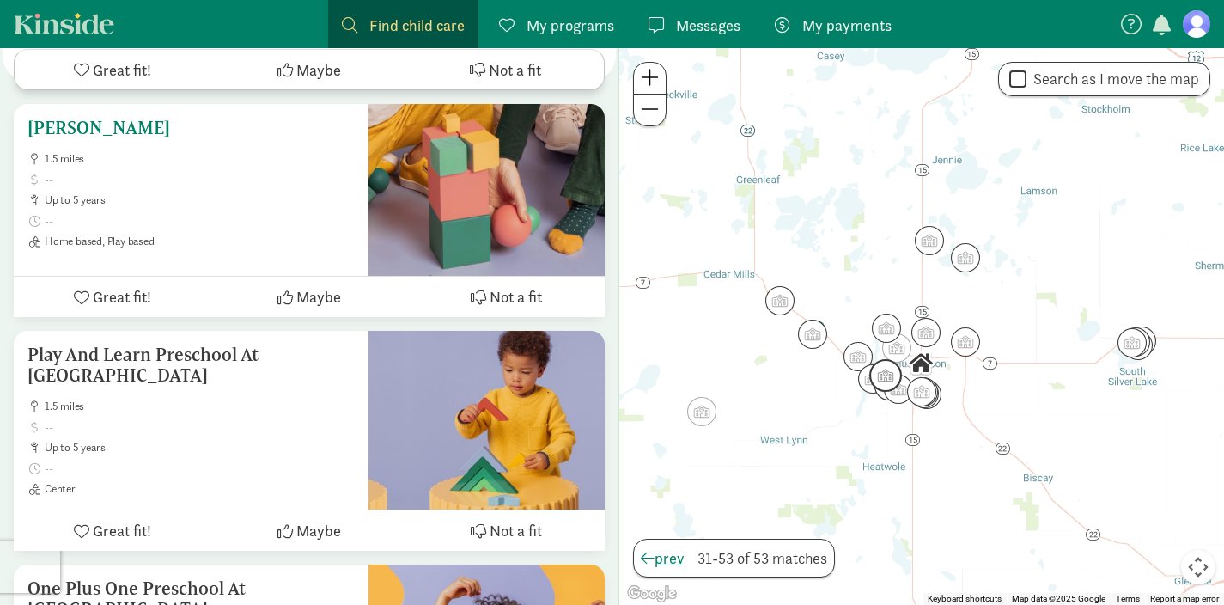
click at [86, 118] on h5 "Jepsen April" at bounding box center [190, 128] width 327 height 21
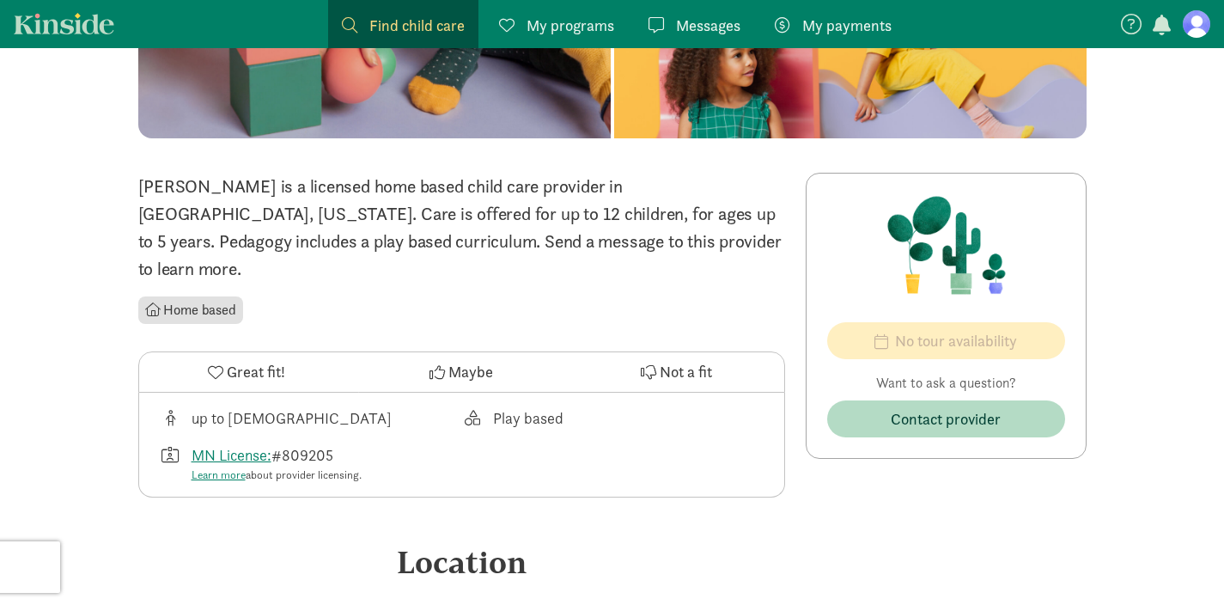
scroll to position [281, 0]
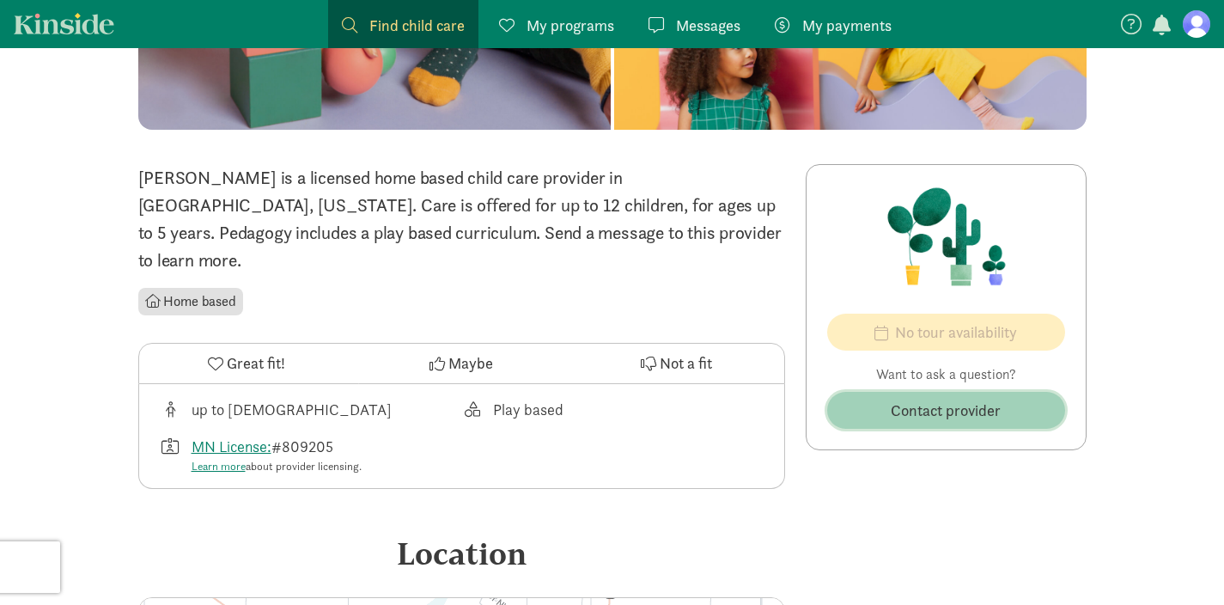
click at [925, 418] on span "Contact provider" at bounding box center [946, 410] width 110 height 23
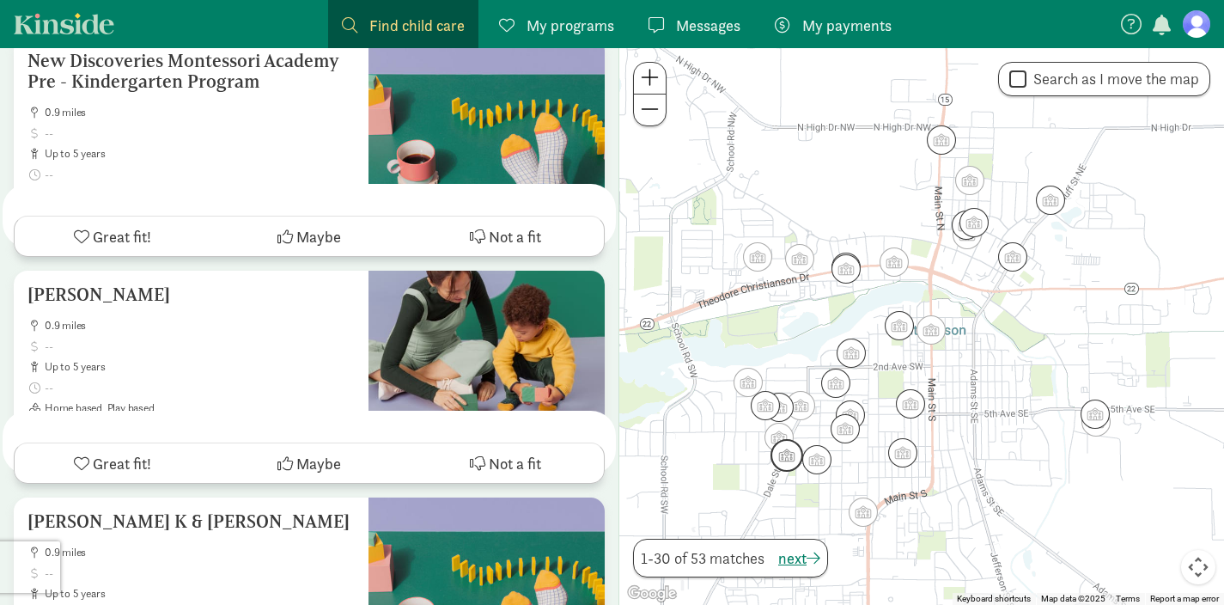
scroll to position [6649, 0]
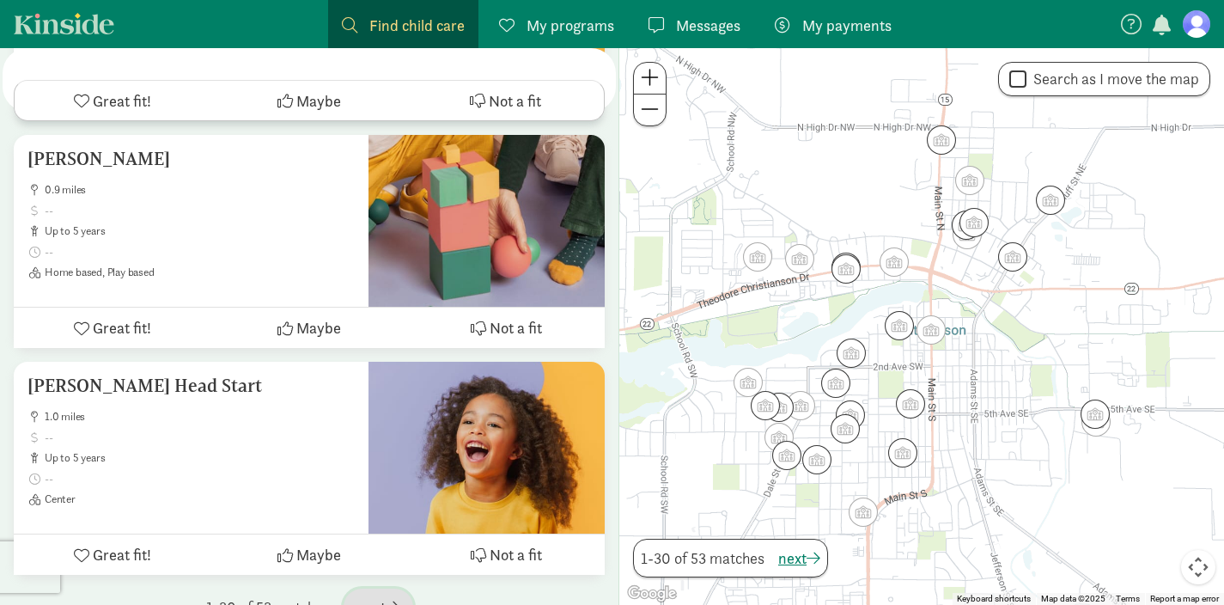
click at [399, 599] on span "button" at bounding box center [393, 606] width 14 height 15
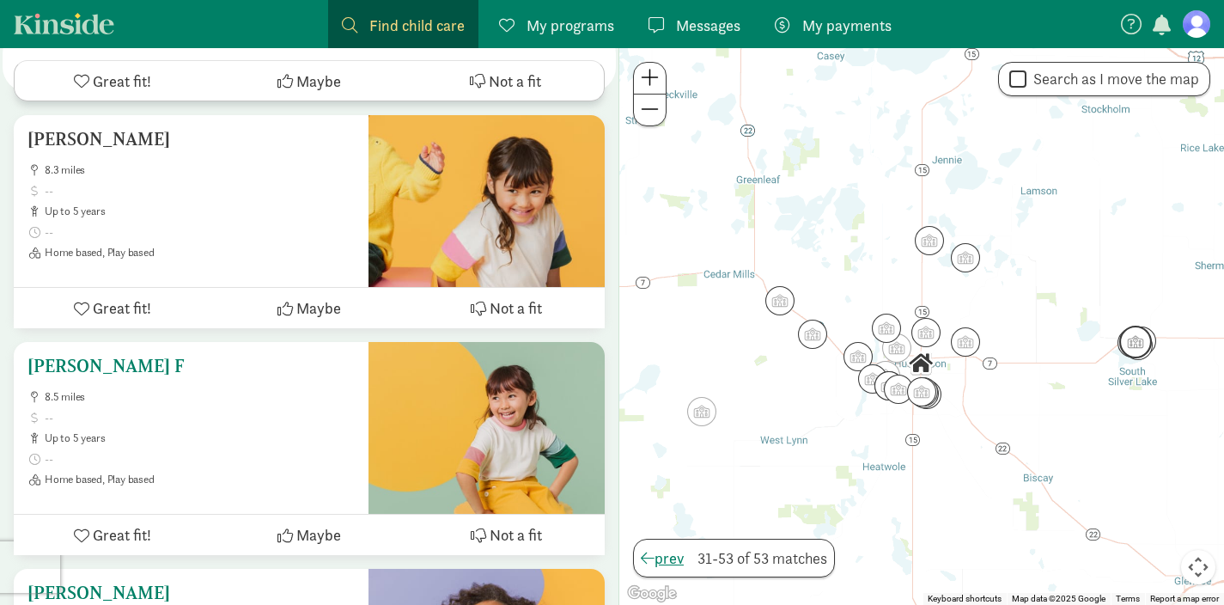
scroll to position [4399, 0]
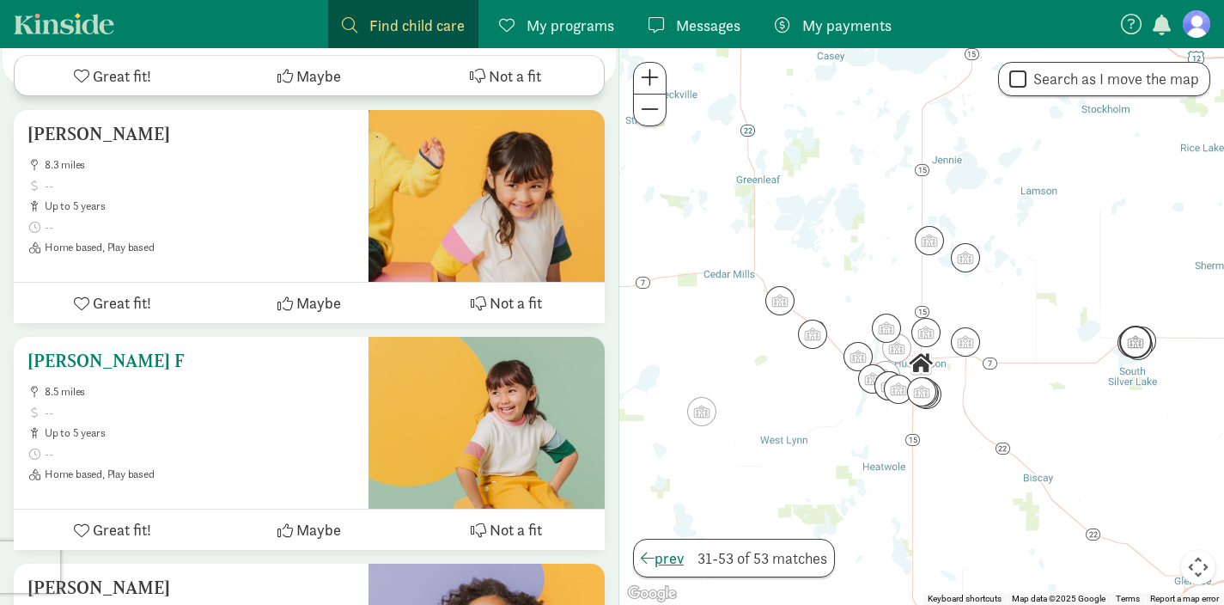
click at [150, 350] on h5 "Pierson Candace F" at bounding box center [190, 360] width 327 height 21
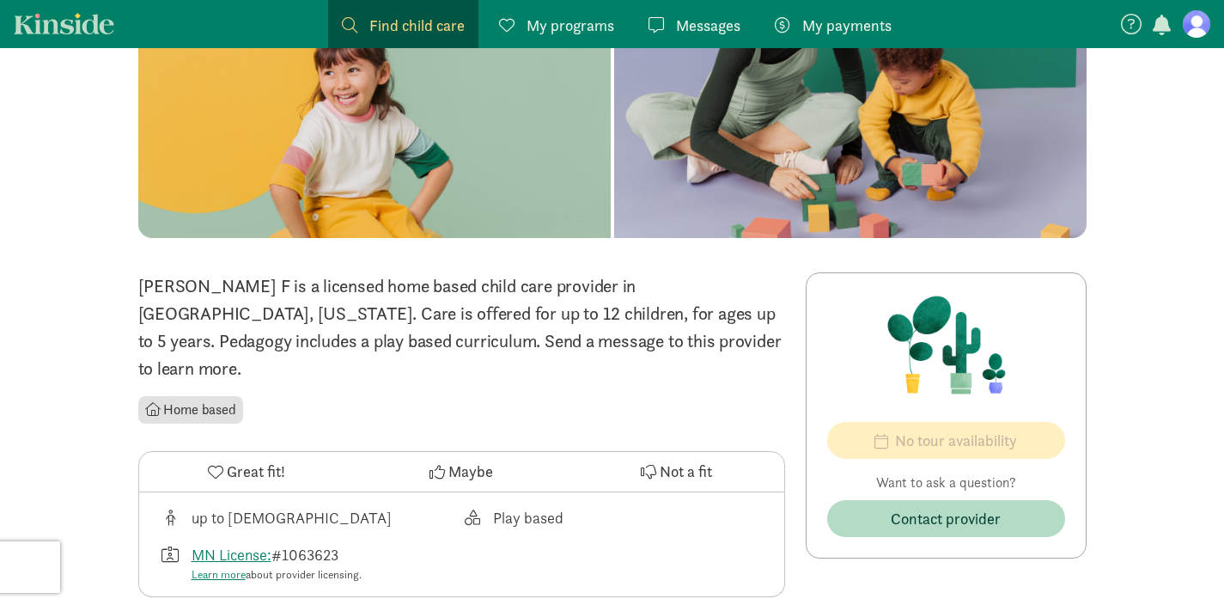
scroll to position [192, 0]
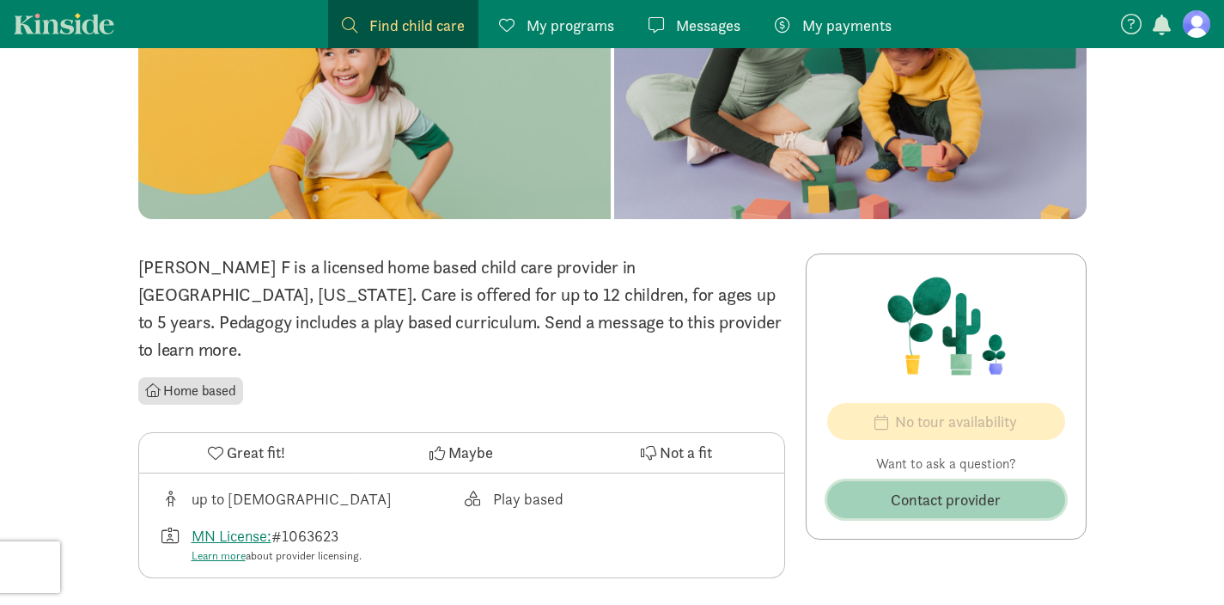
click at [952, 495] on span "Contact provider" at bounding box center [946, 499] width 110 height 23
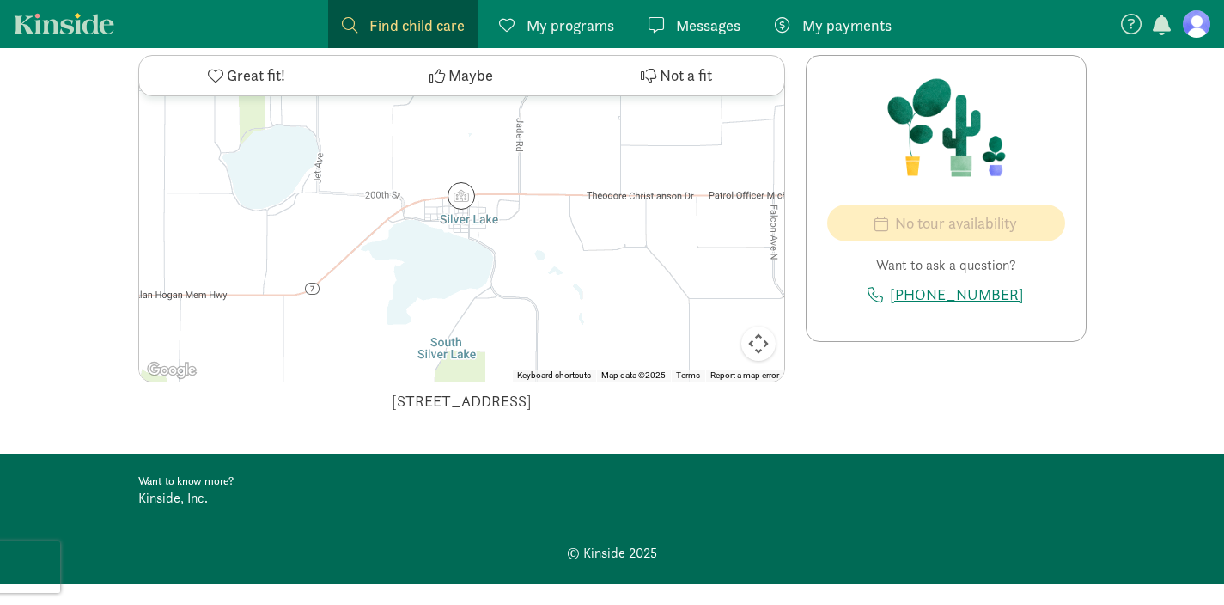
scroll to position [0, 0]
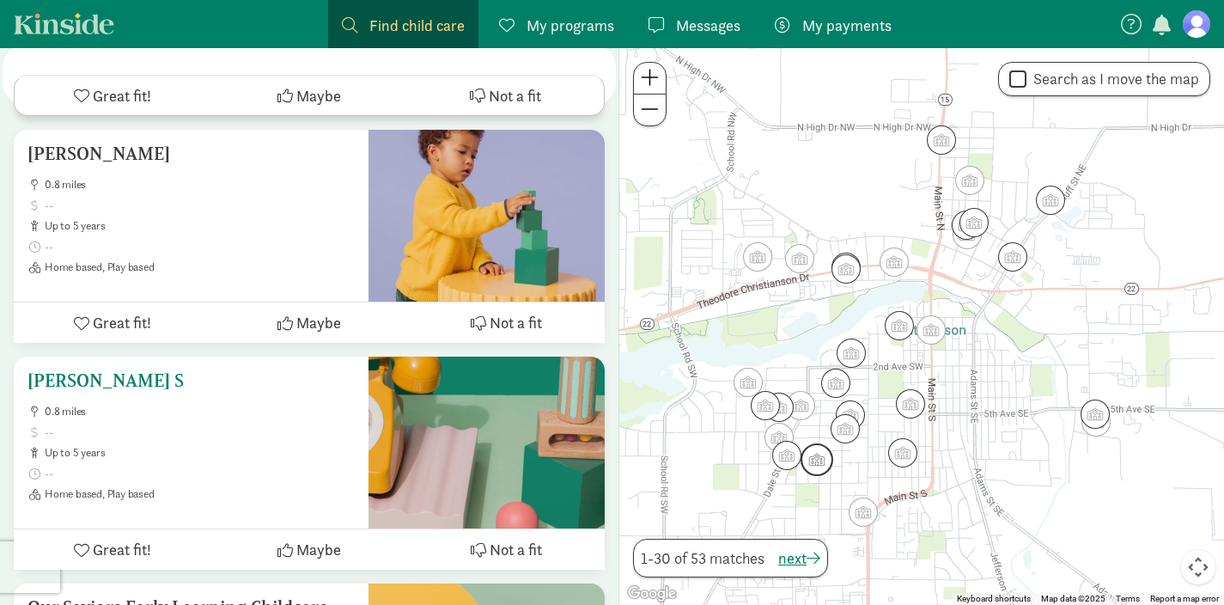
scroll to position [4365, 0]
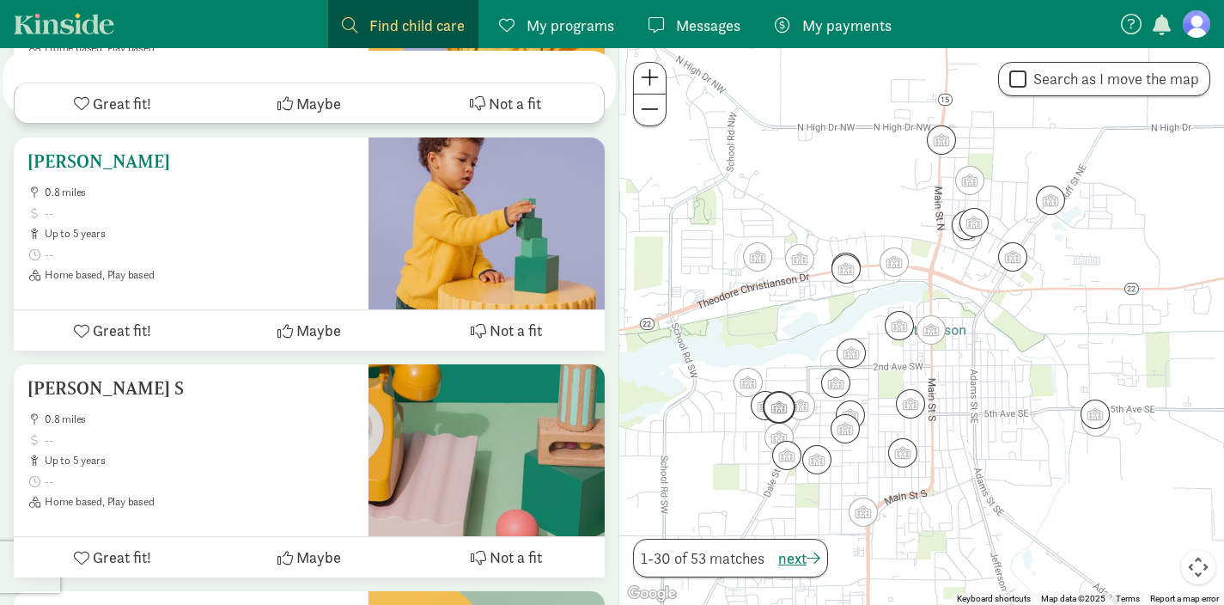
click at [118, 151] on h5 "[PERSON_NAME]" at bounding box center [190, 161] width 327 height 21
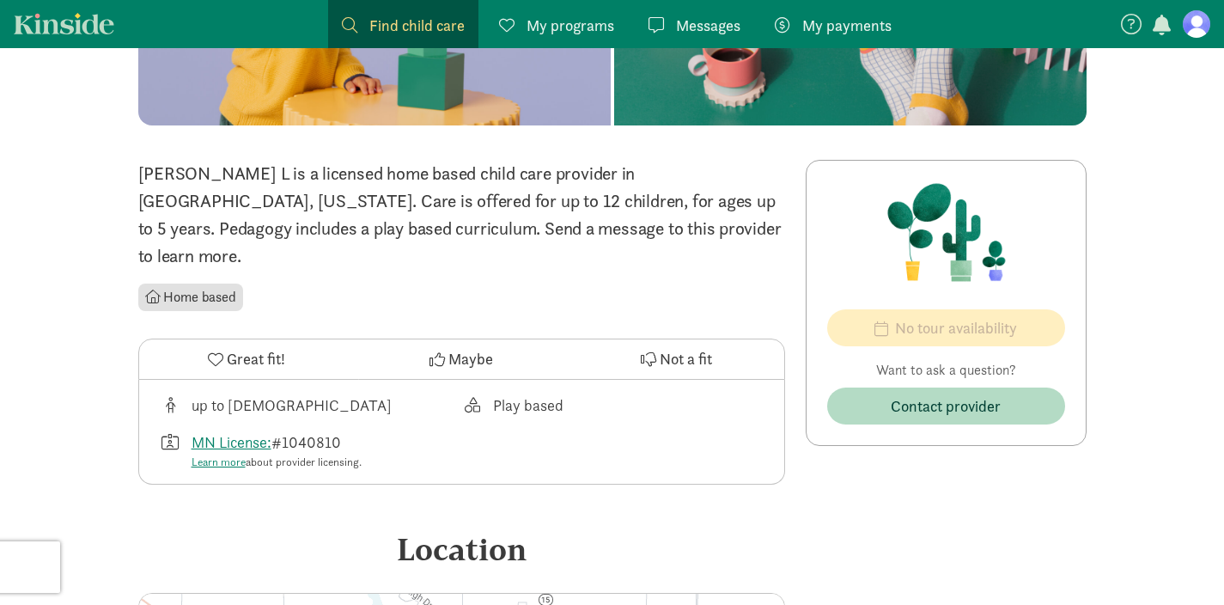
scroll to position [309, 0]
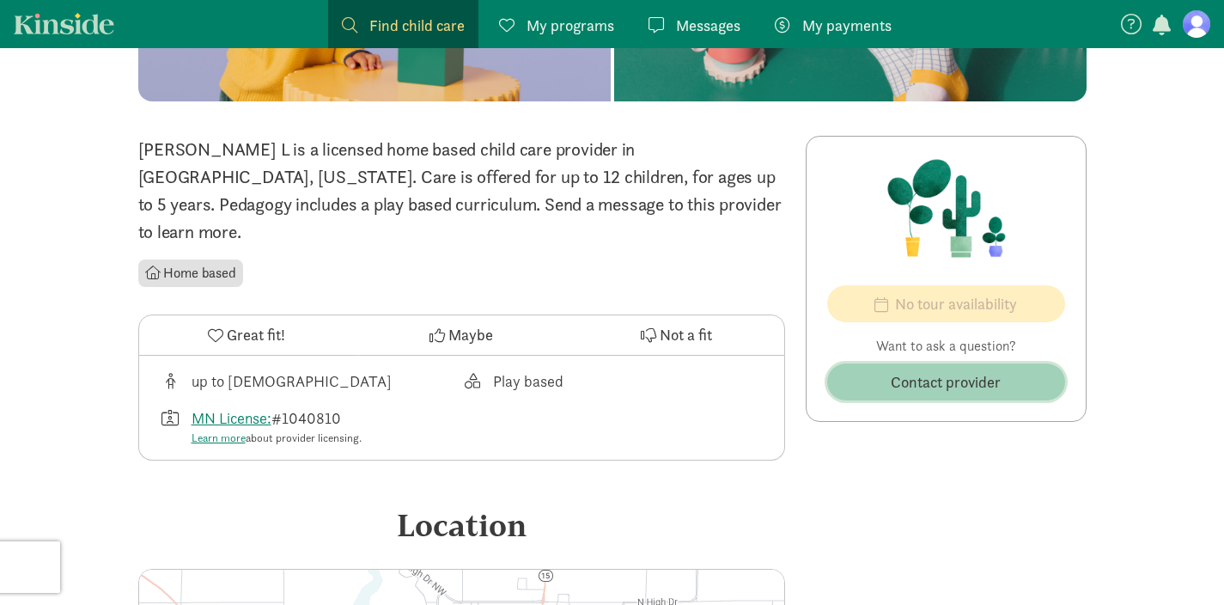
click at [929, 392] on span "Contact provider" at bounding box center [946, 381] width 110 height 23
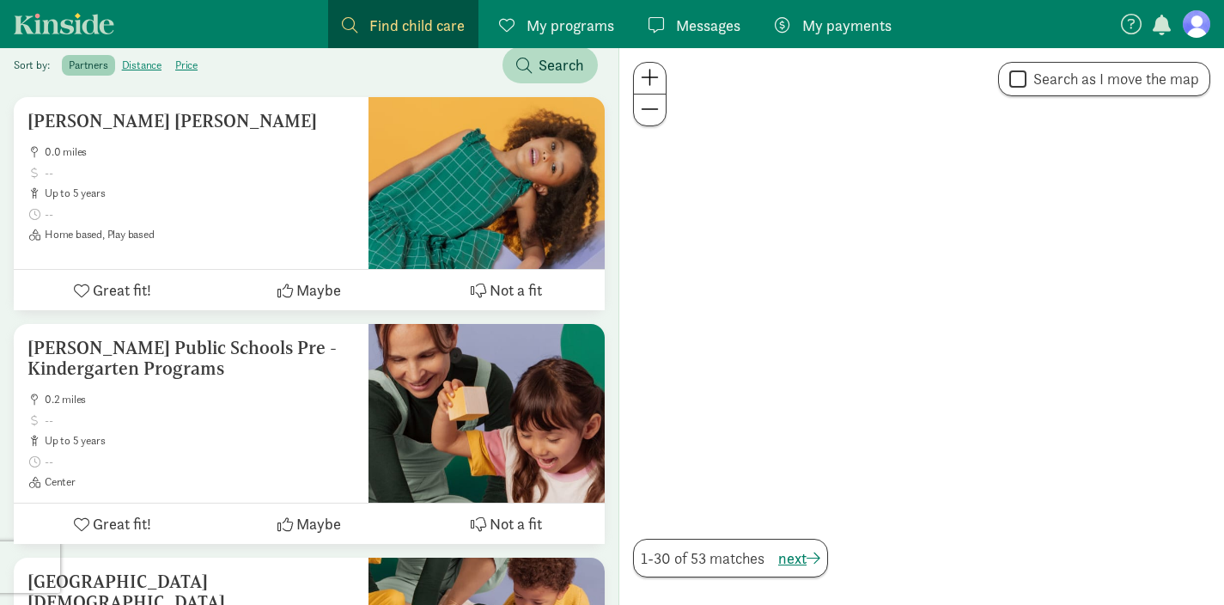
scroll to position [4365, 0]
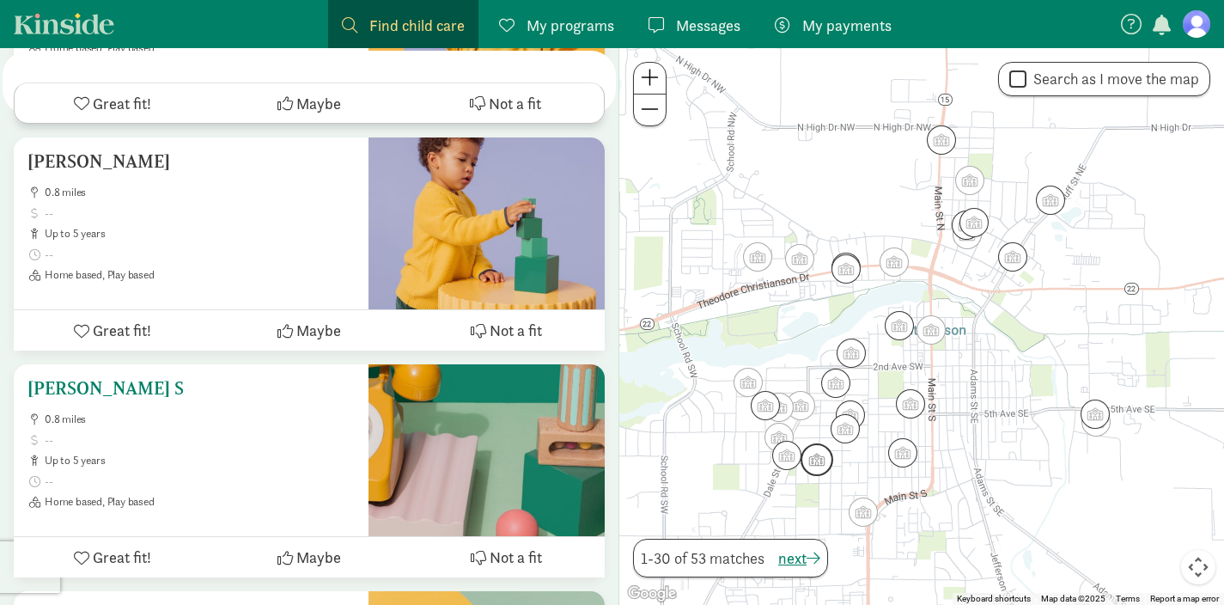
click at [115, 378] on h5 "[PERSON_NAME] S" at bounding box center [190, 388] width 327 height 21
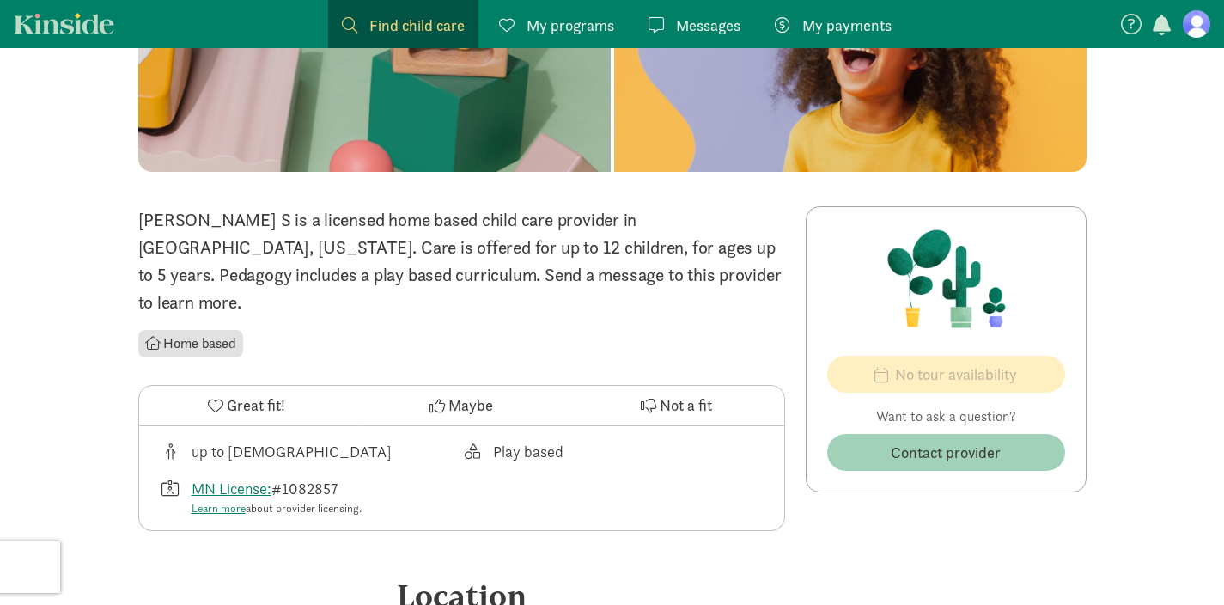
scroll to position [235, 0]
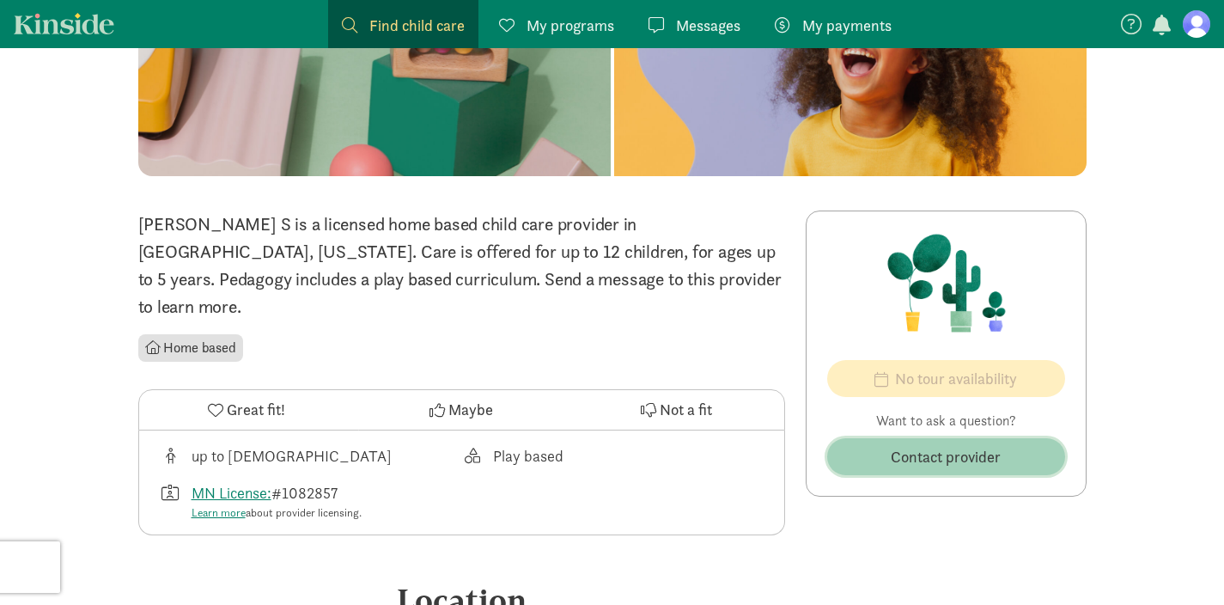
click at [946, 455] on span "Contact provider" at bounding box center [946, 456] width 110 height 23
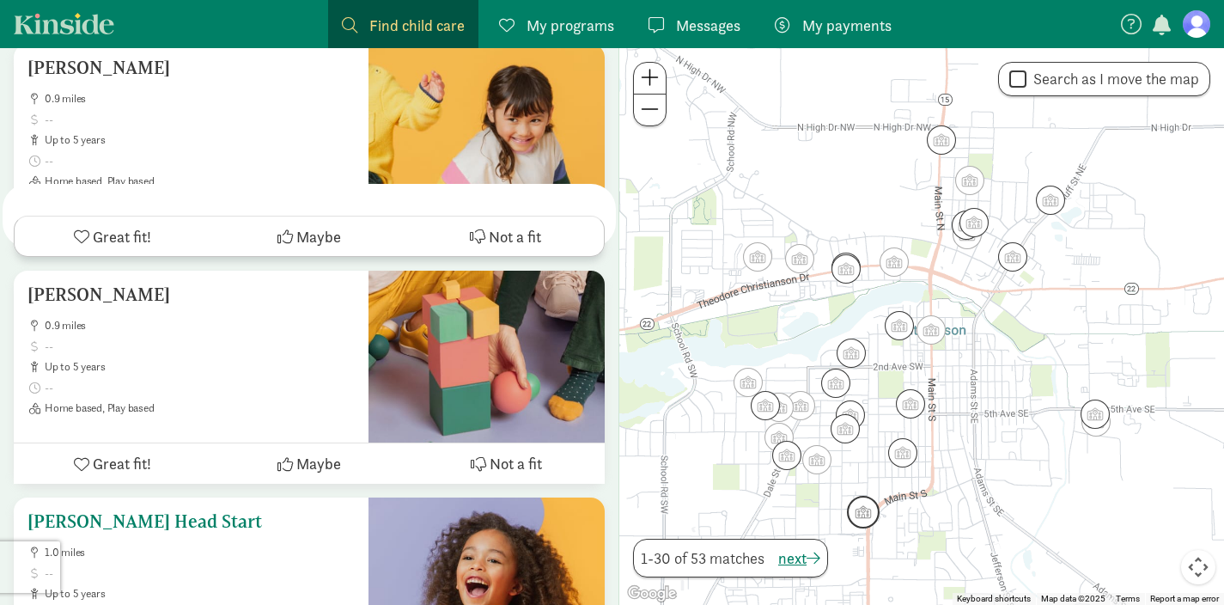
scroll to position [6649, 0]
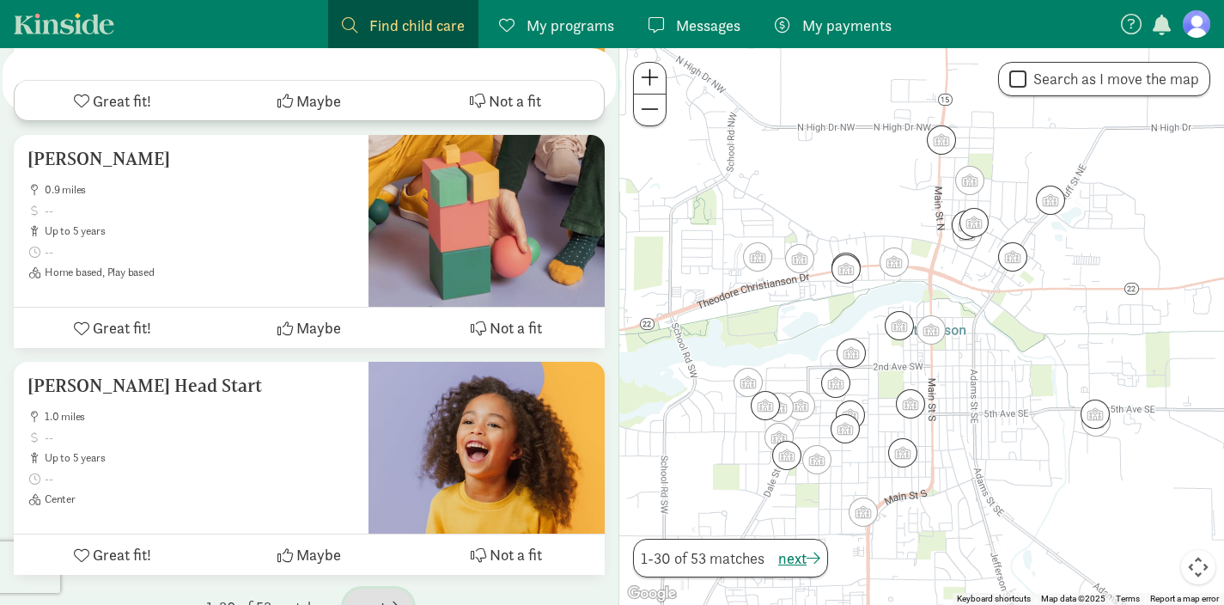
click at [375, 595] on span "next" at bounding box center [378, 606] width 42 height 23
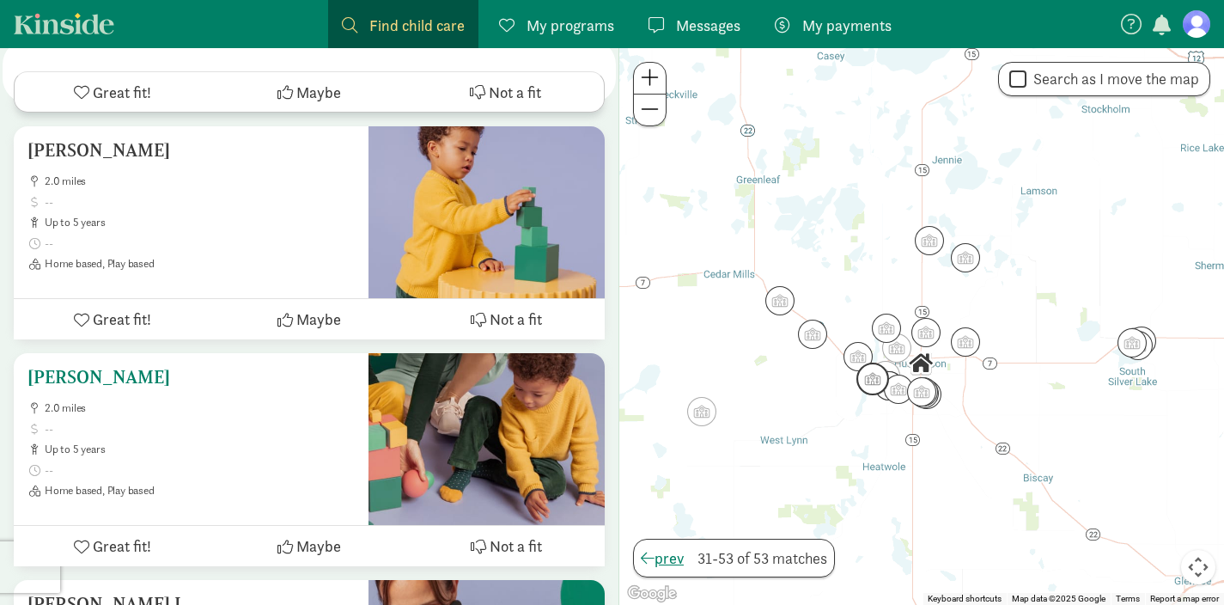
scroll to position [2797, 0]
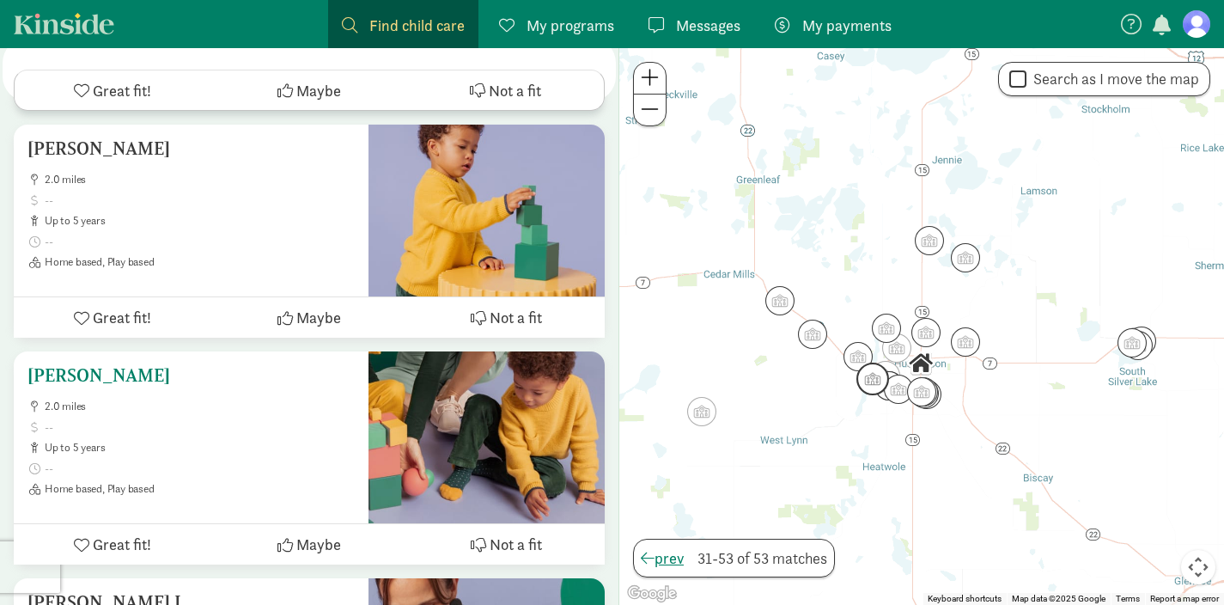
click at [236, 365] on div "Shufelt Michelle L 2.0 miles up to 5 years Home based, Play based" at bounding box center [190, 430] width 327 height 131
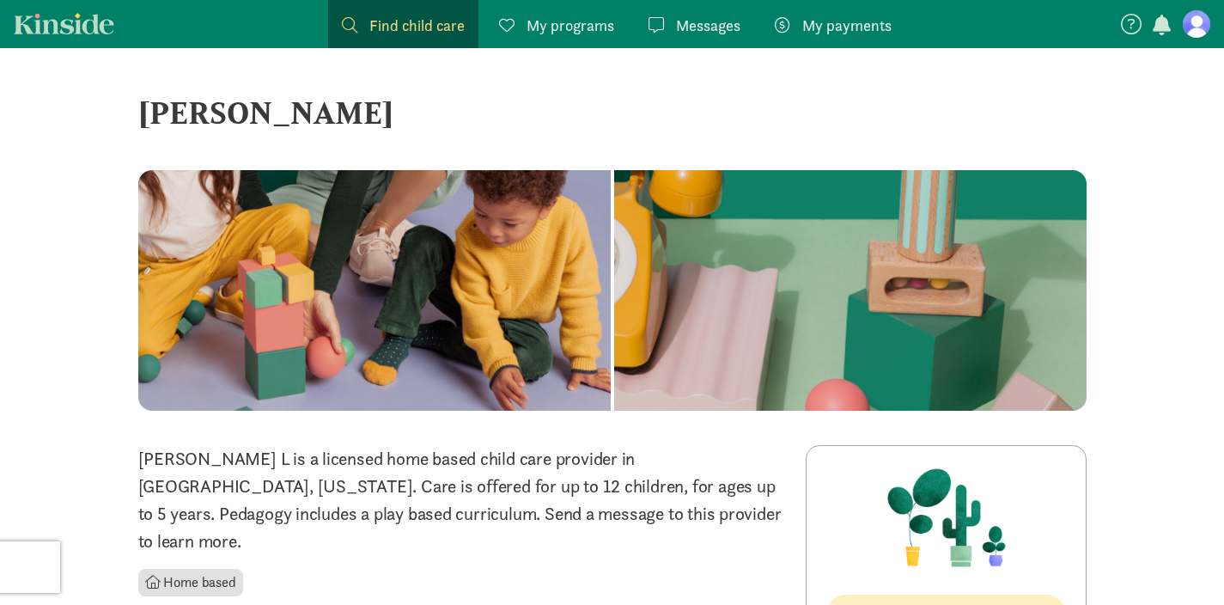
scroll to position [135, 0]
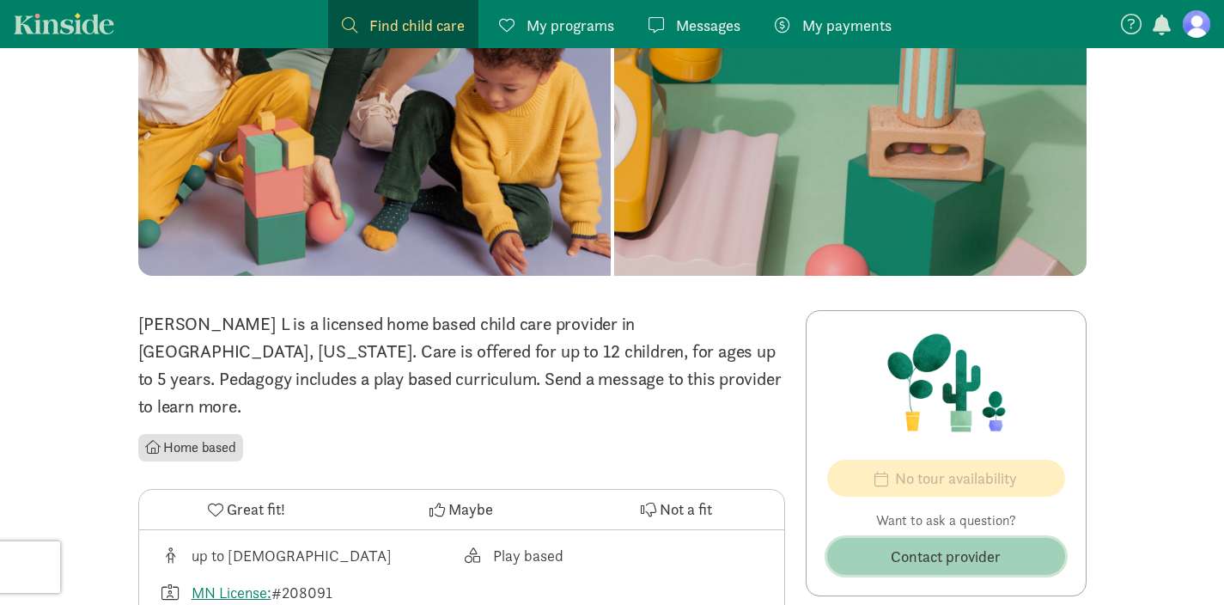
click at [915, 545] on span "Contact provider" at bounding box center [946, 556] width 110 height 23
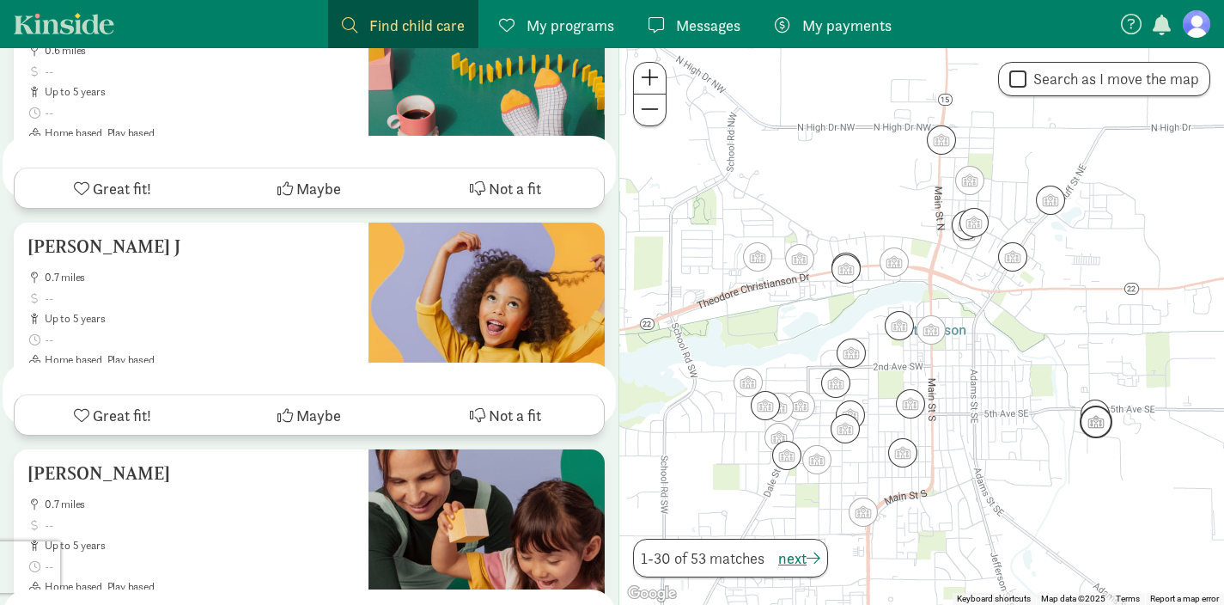
scroll to position [5769, 0]
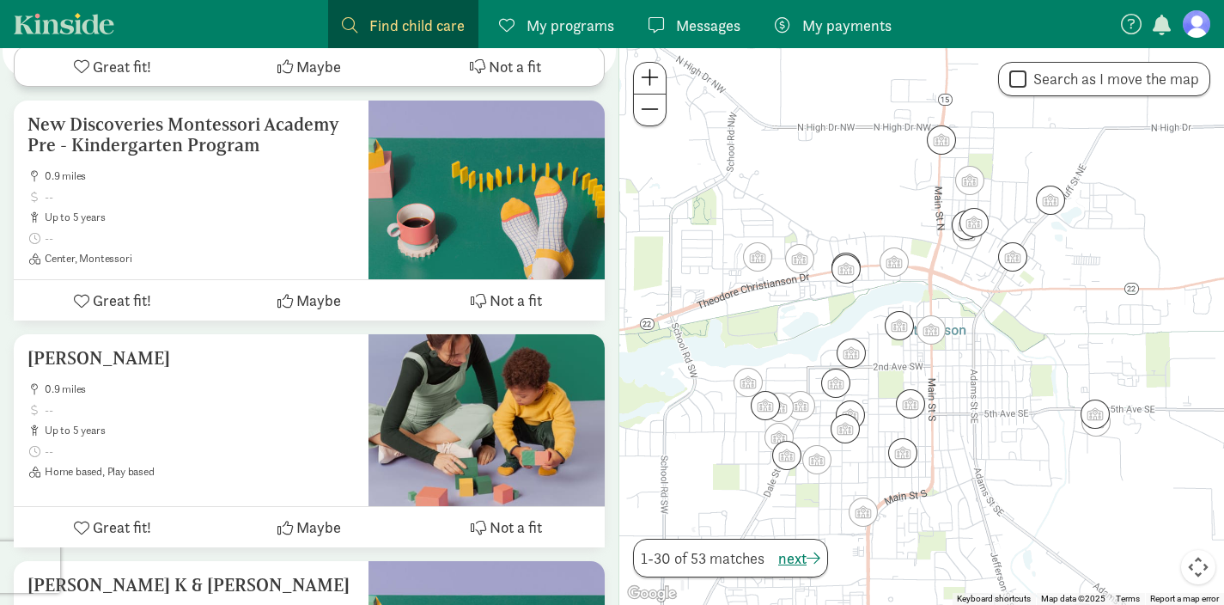
click at [796, 570] on div "1-30 of 53 matches next" at bounding box center [730, 558] width 195 height 39
click at [798, 563] on span "next" at bounding box center [799, 557] width 42 height 23
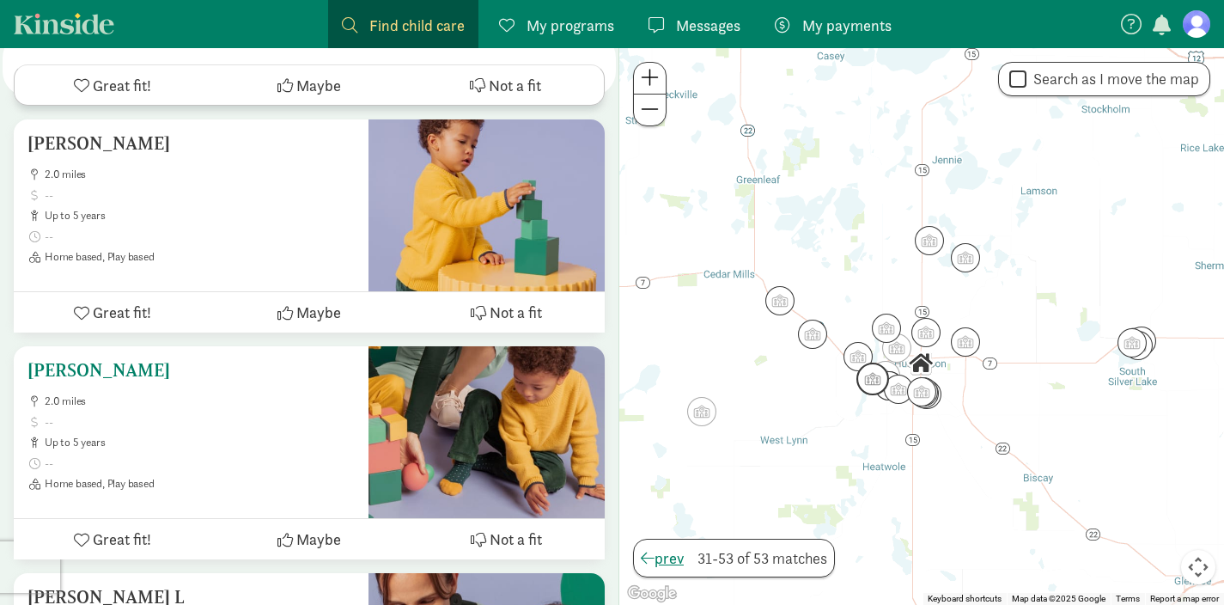
scroll to position [2810, 0]
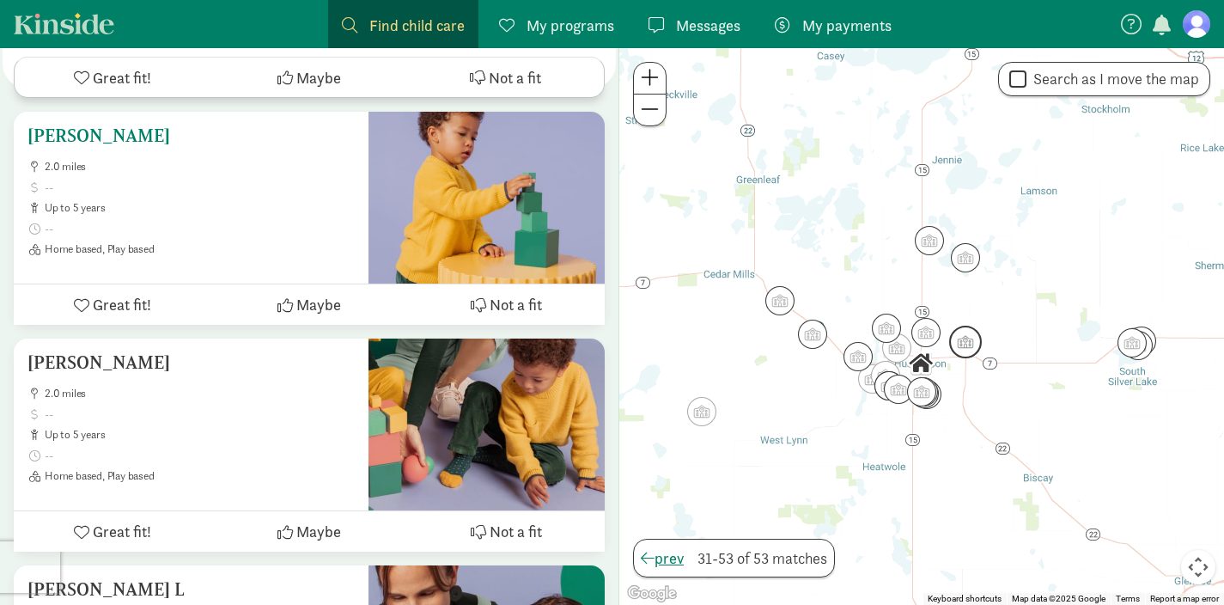
click at [122, 125] on h5 "[PERSON_NAME]" at bounding box center [190, 135] width 327 height 21
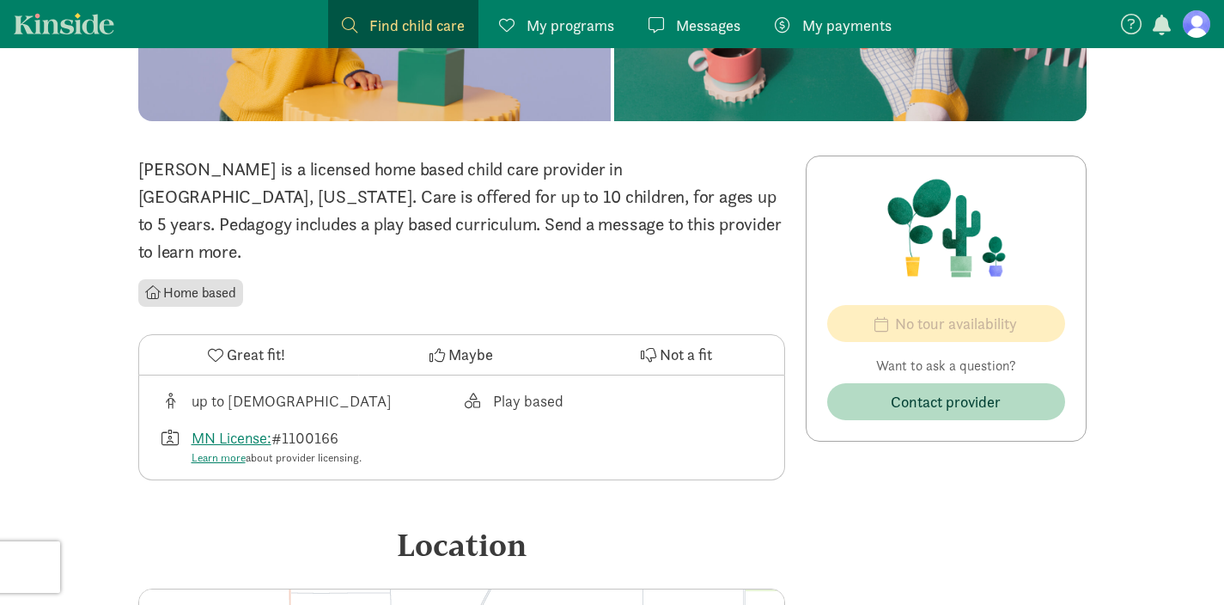
scroll to position [286, 0]
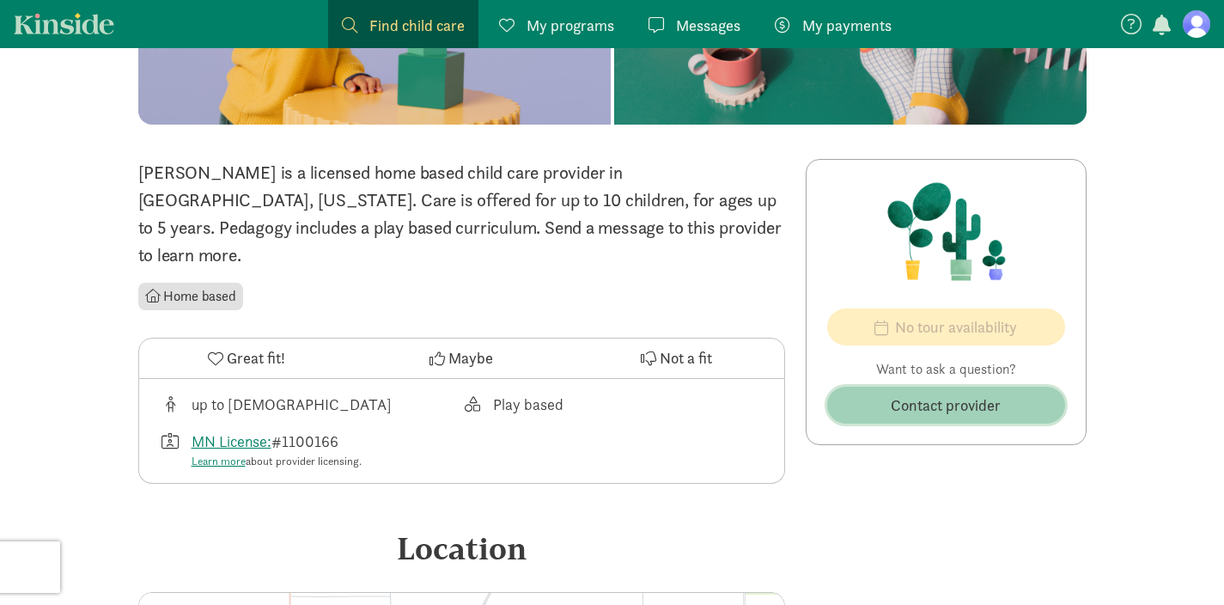
click at [904, 423] on button "Contact provider" at bounding box center [946, 405] width 238 height 37
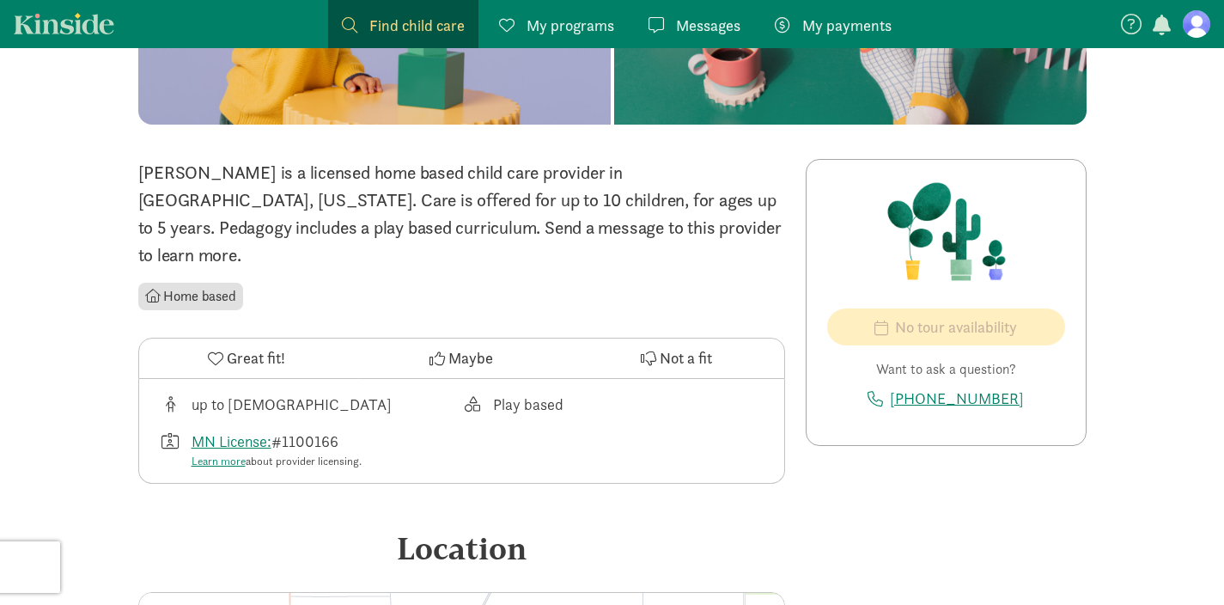
scroll to position [2810, 0]
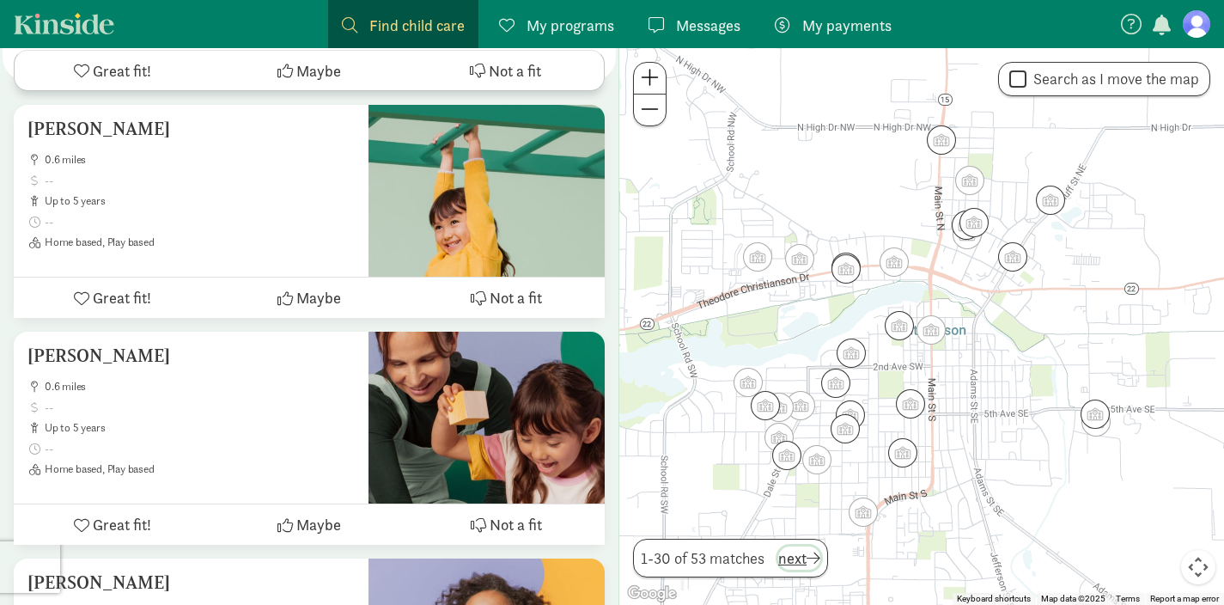
click at [803, 564] on span "next" at bounding box center [799, 557] width 42 height 23
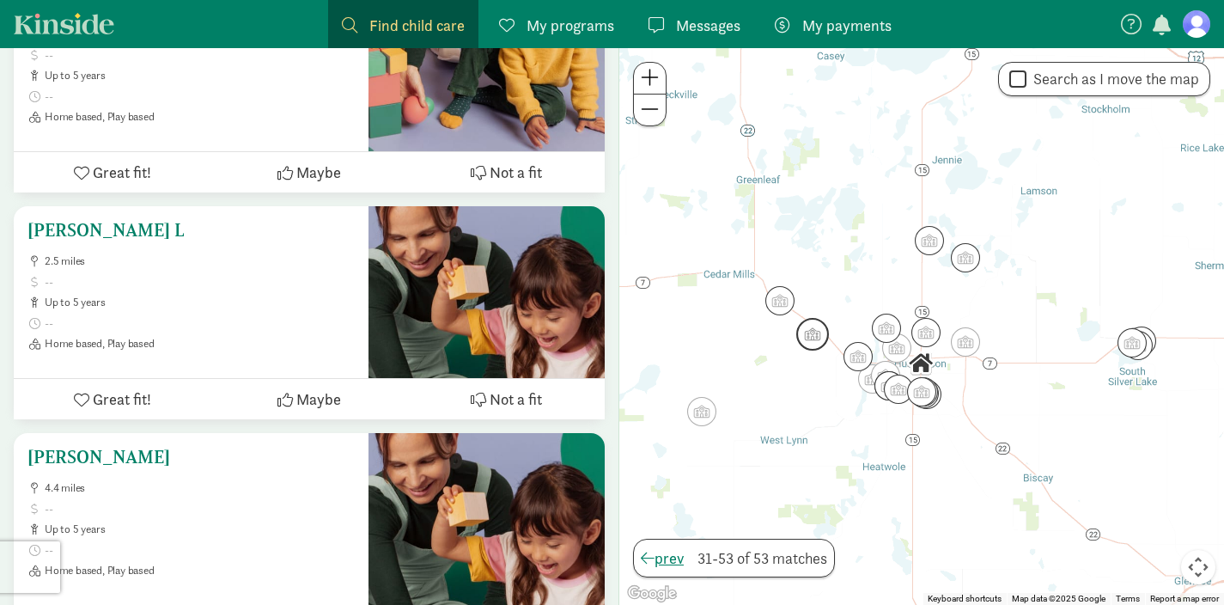
scroll to position [3168, 0]
click at [139, 221] on h5 "Johnson Shari L" at bounding box center [190, 231] width 327 height 21
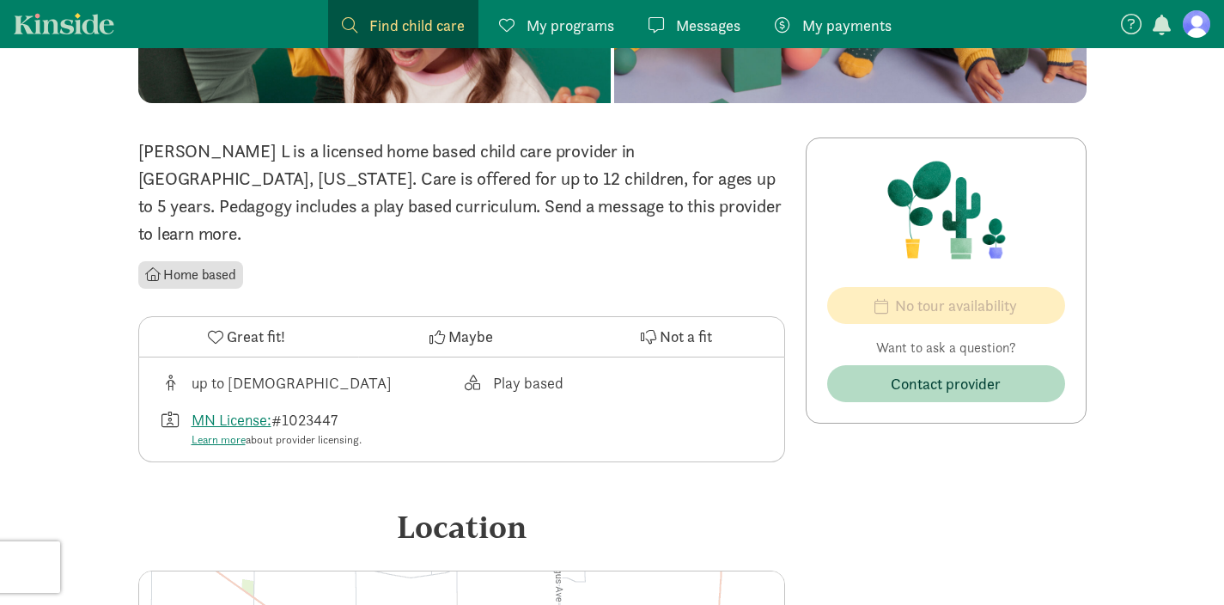
scroll to position [305, 0]
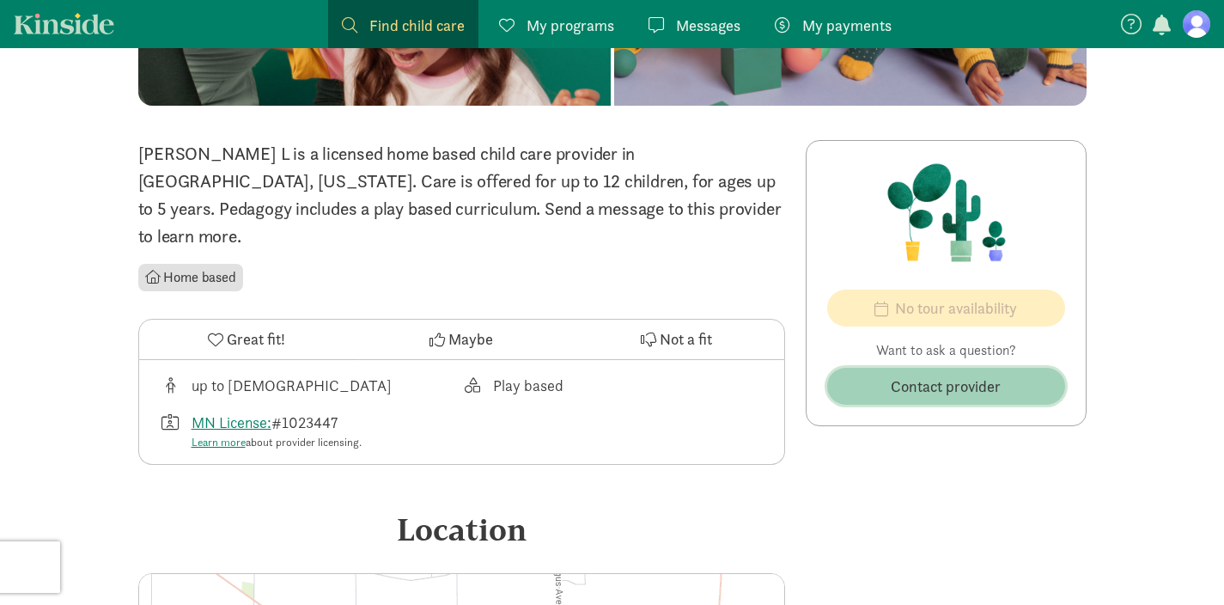
click at [974, 390] on span "Contact provider" at bounding box center [946, 386] width 110 height 23
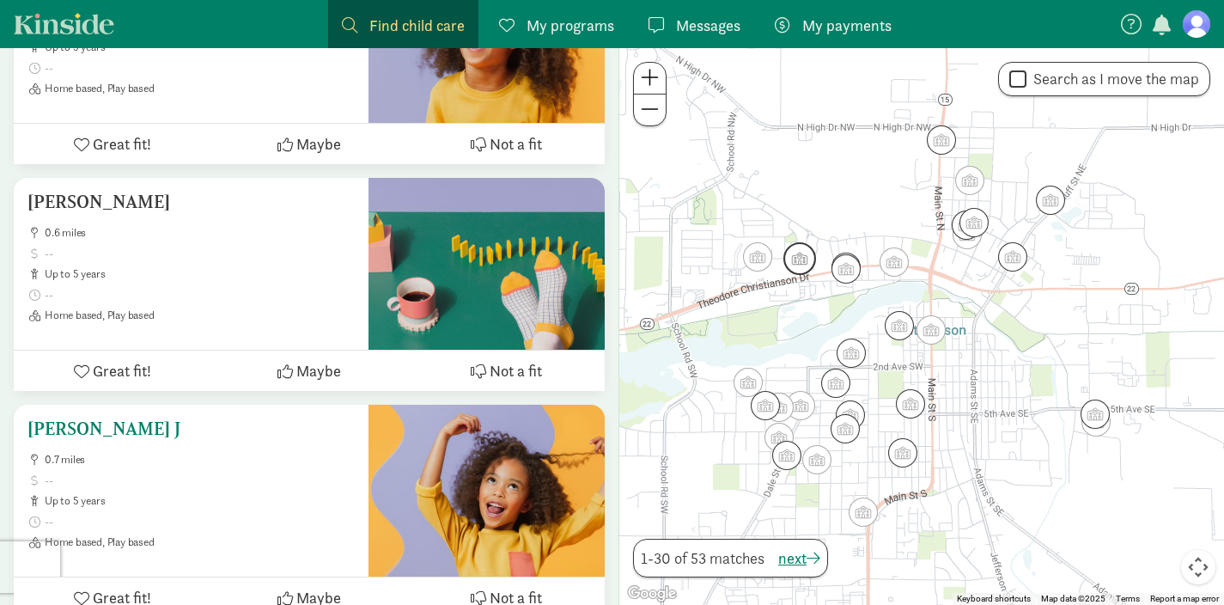
scroll to position [3581, 0]
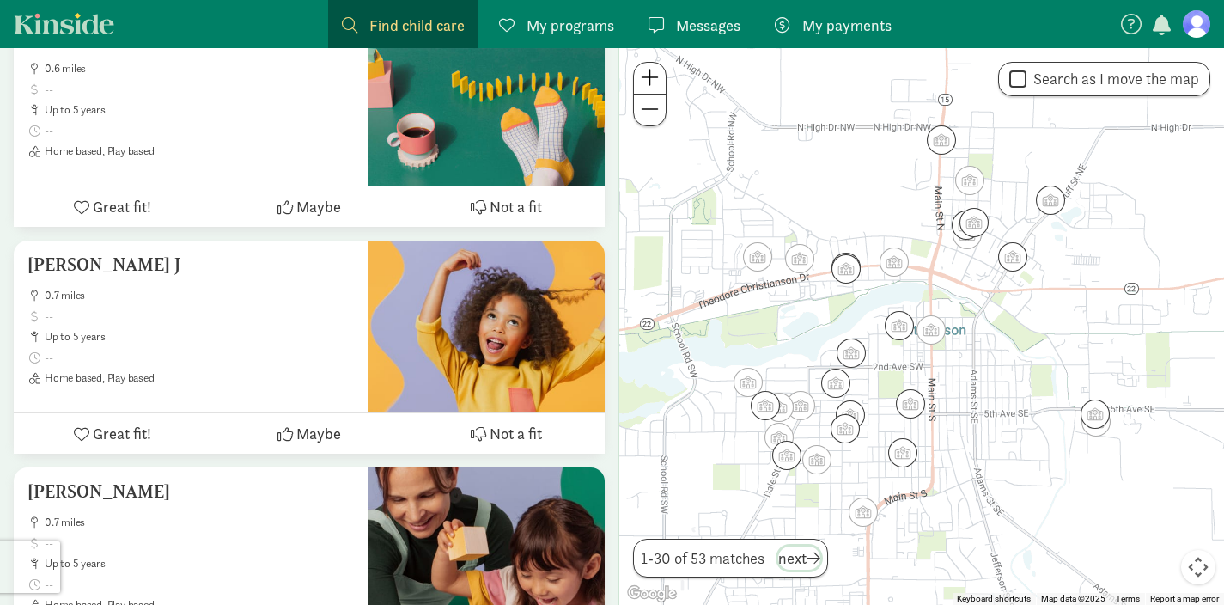
click at [798, 555] on span "next" at bounding box center [799, 557] width 42 height 23
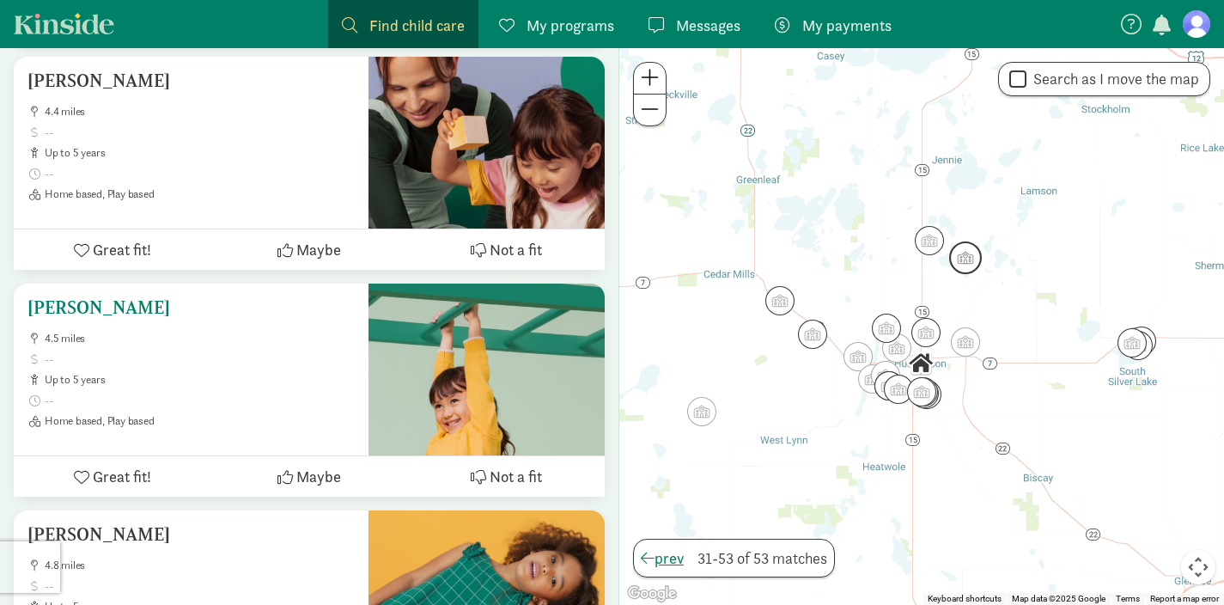
scroll to position [3513, 0]
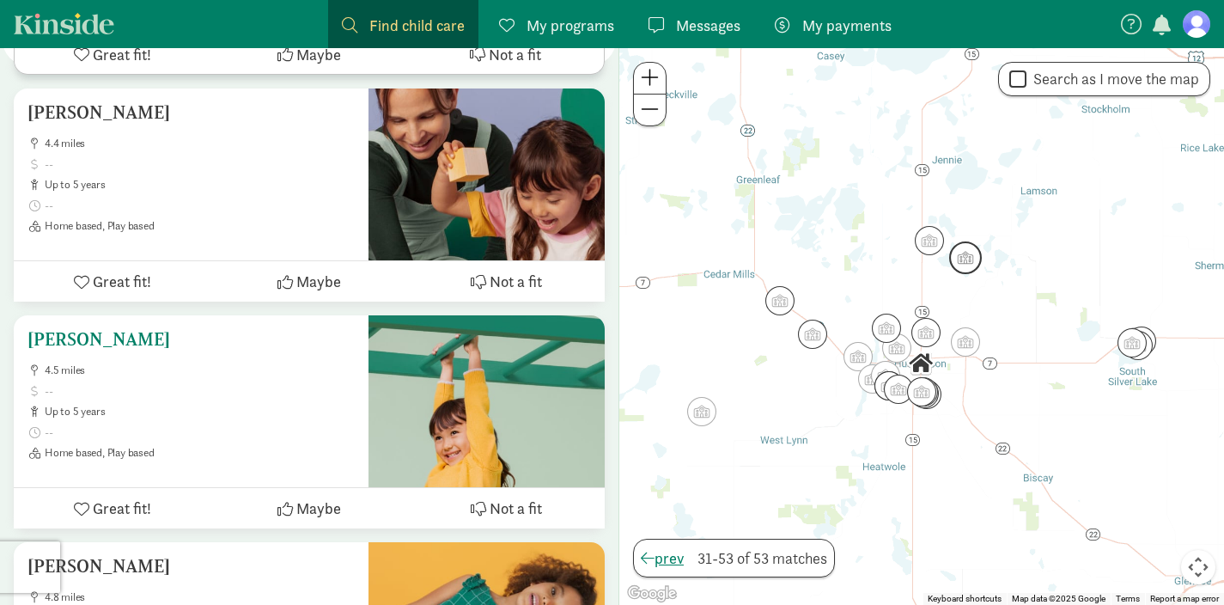
click at [124, 329] on h5 "[PERSON_NAME]" at bounding box center [190, 339] width 327 height 21
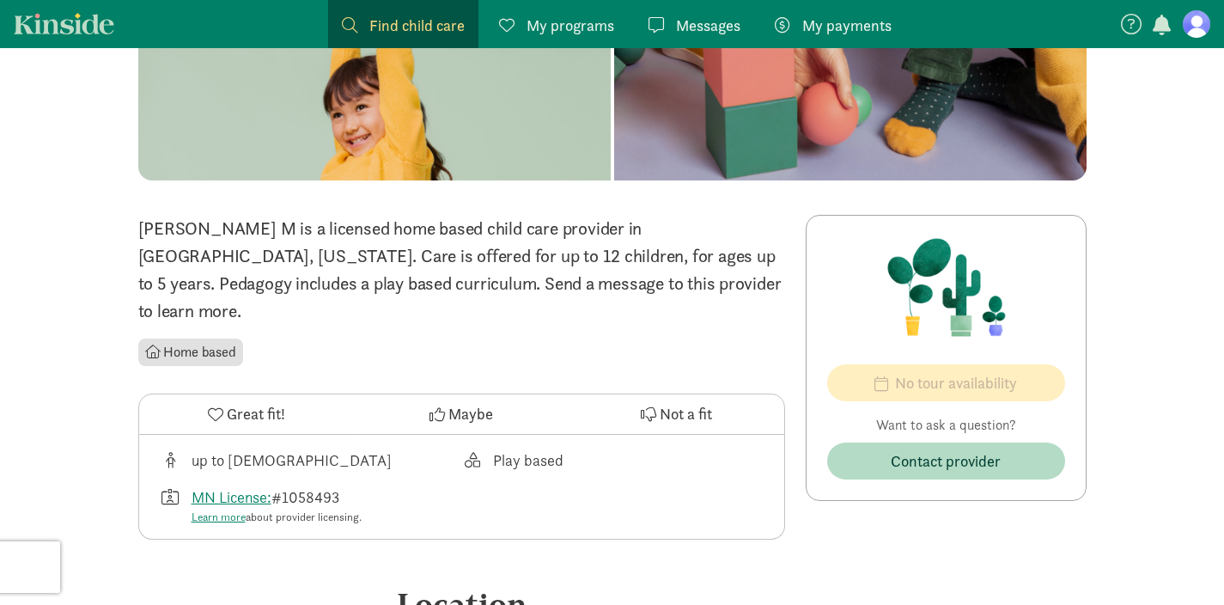
scroll to position [258, 0]
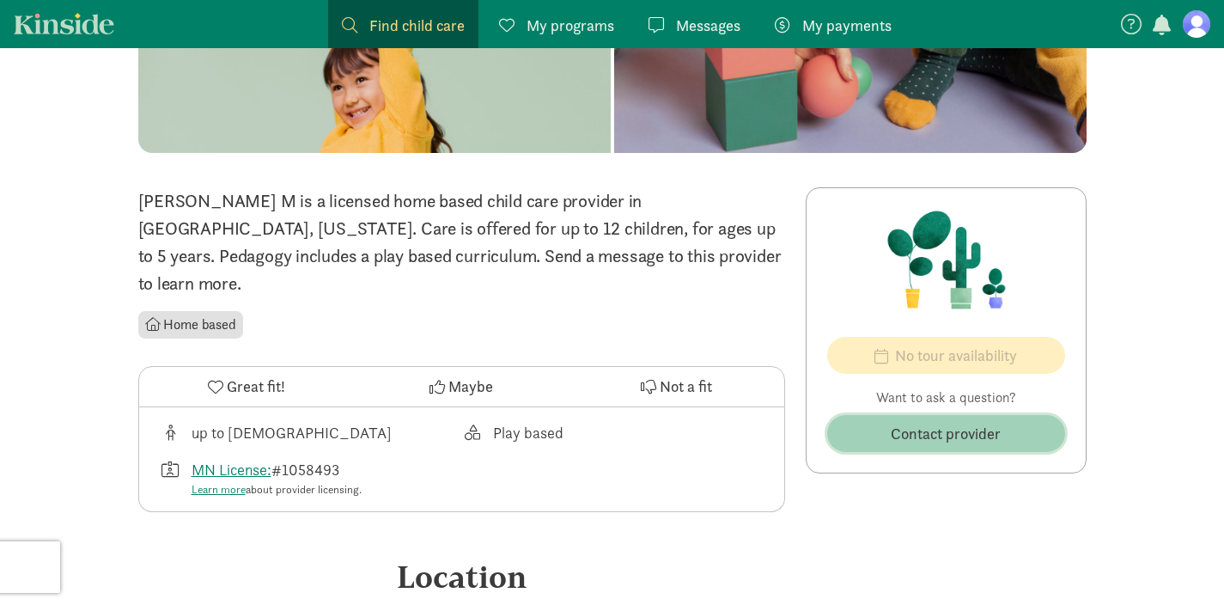
click at [947, 447] on button "Contact provider" at bounding box center [946, 433] width 238 height 37
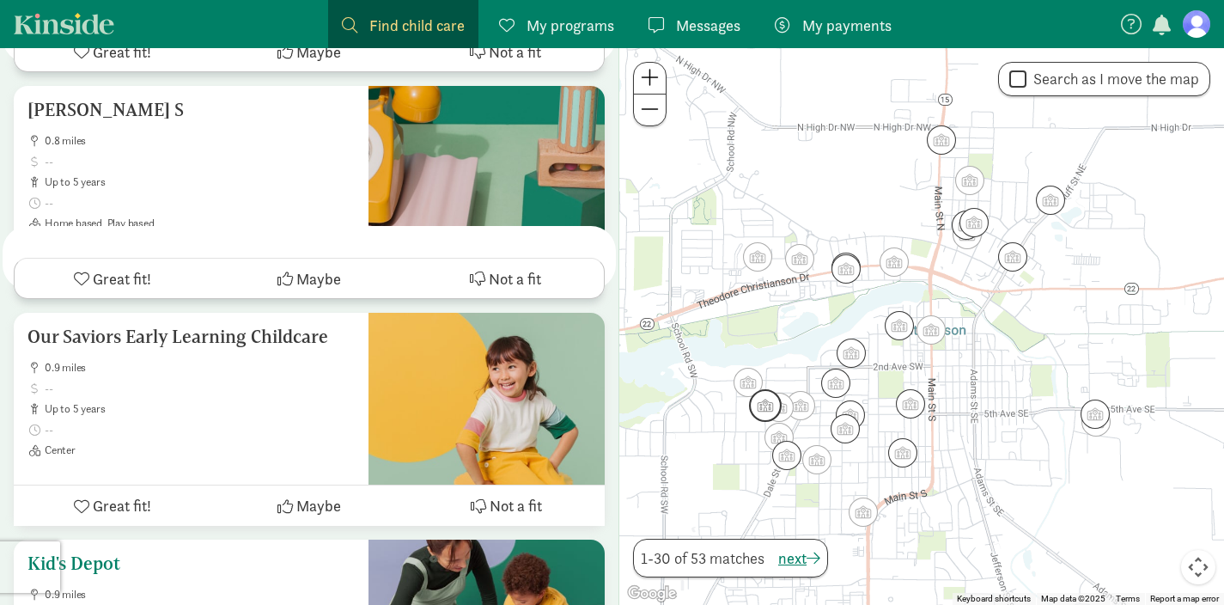
scroll to position [4828, 0]
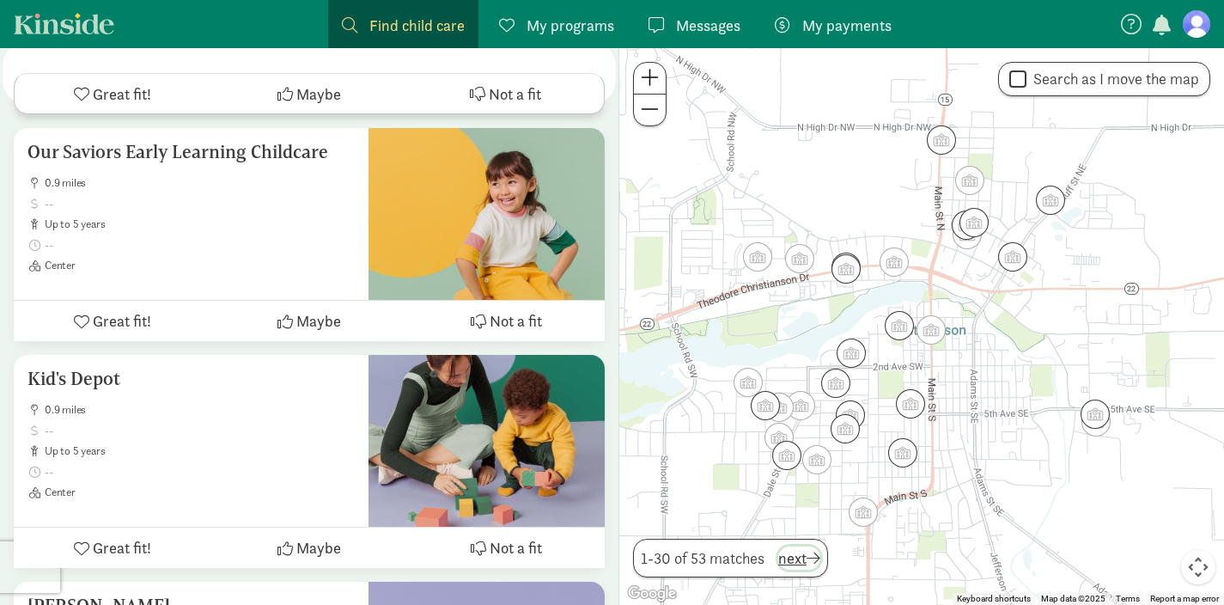
click at [807, 567] on span "next" at bounding box center [799, 557] width 42 height 23
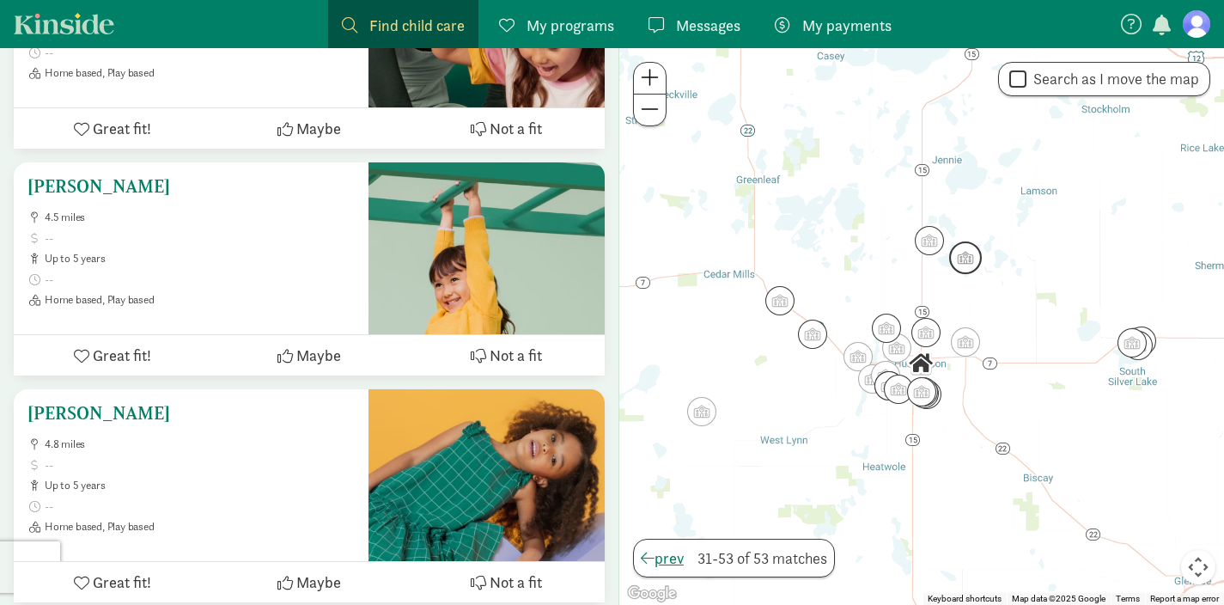
scroll to position [3678, 0]
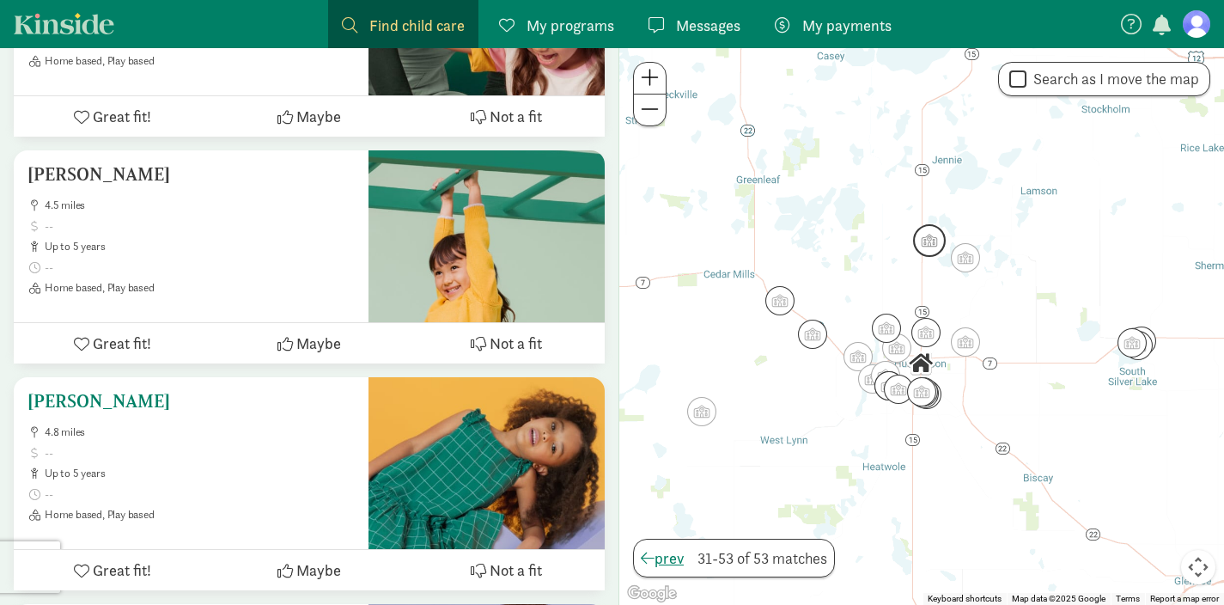
click at [99, 391] on h5 "[PERSON_NAME]" at bounding box center [190, 401] width 327 height 21
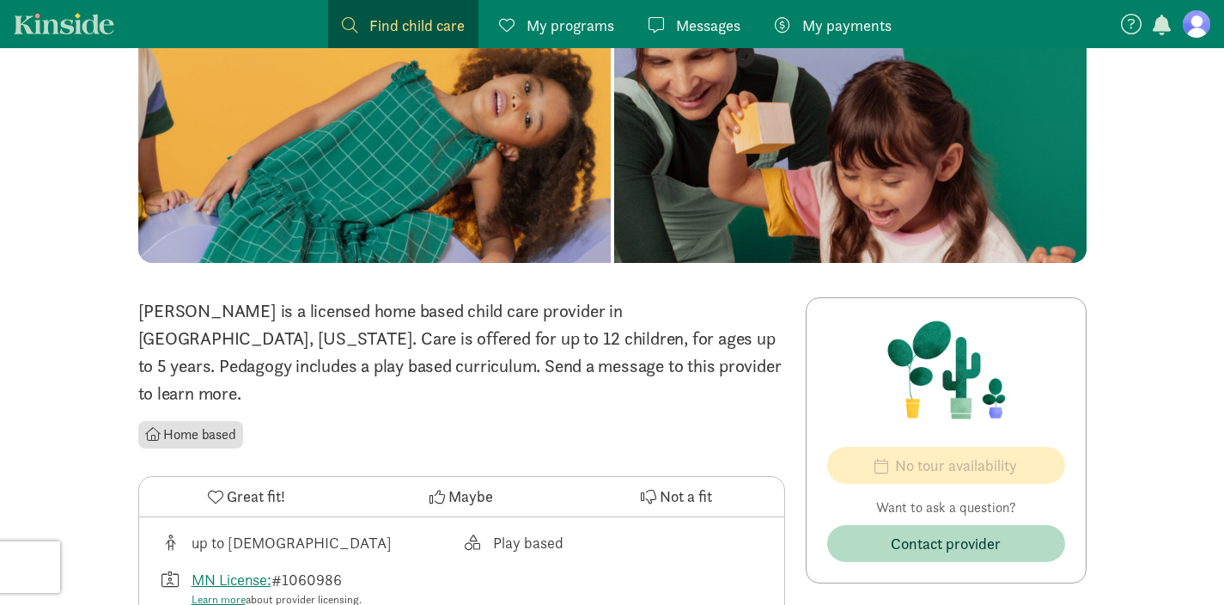
scroll to position [157, 0]
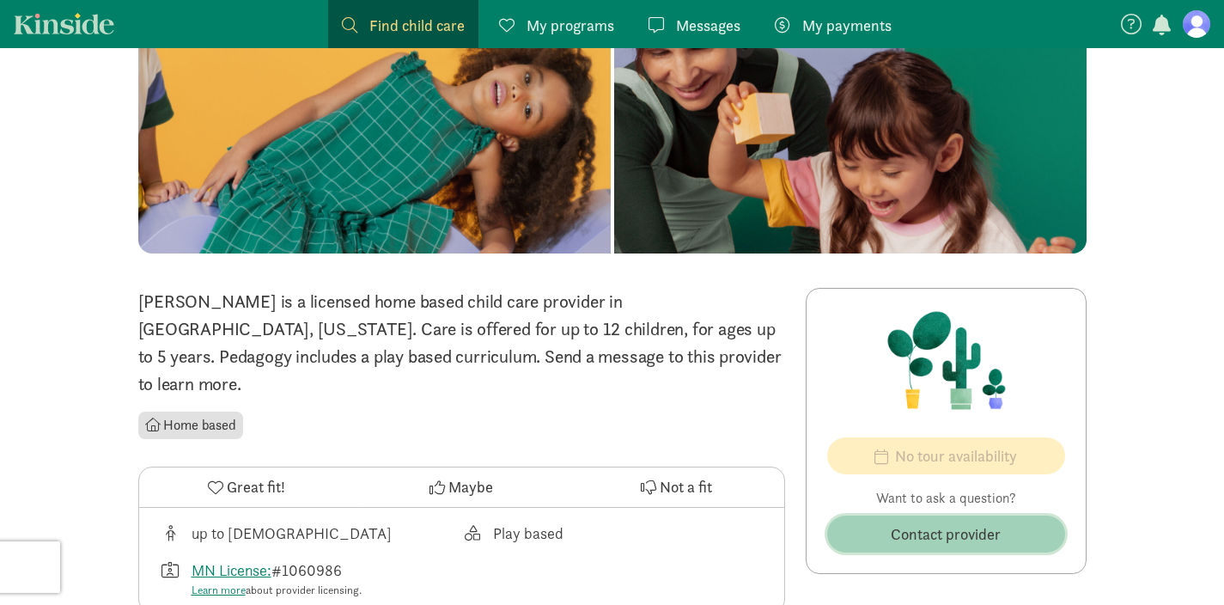
click at [971, 538] on span "Contact provider" at bounding box center [946, 533] width 110 height 23
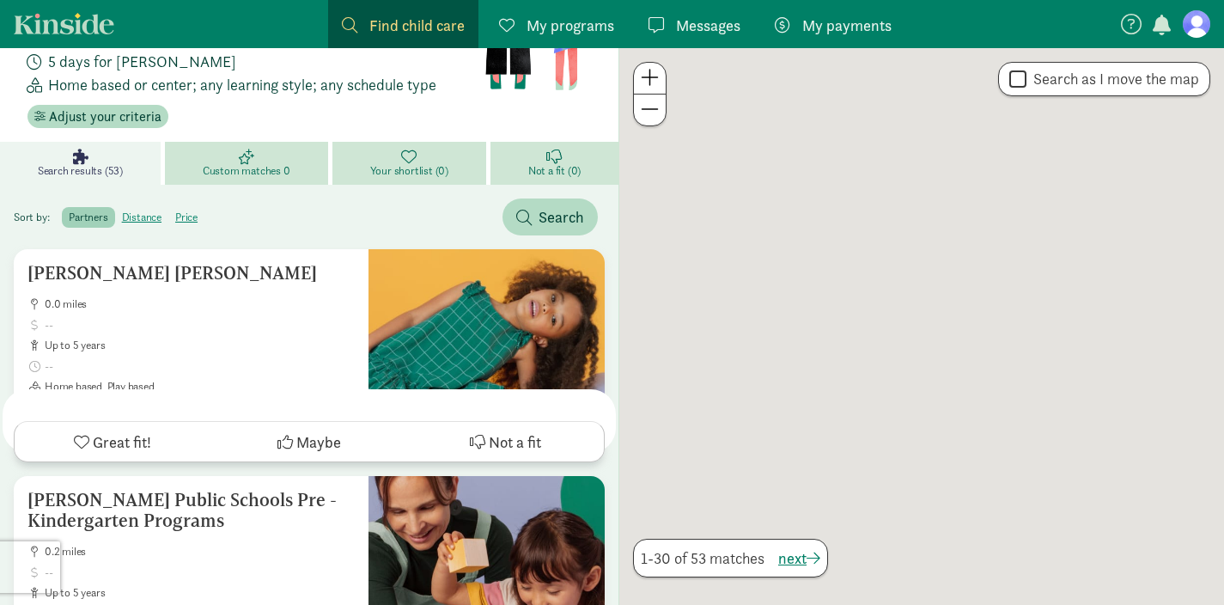
scroll to position [3678, 0]
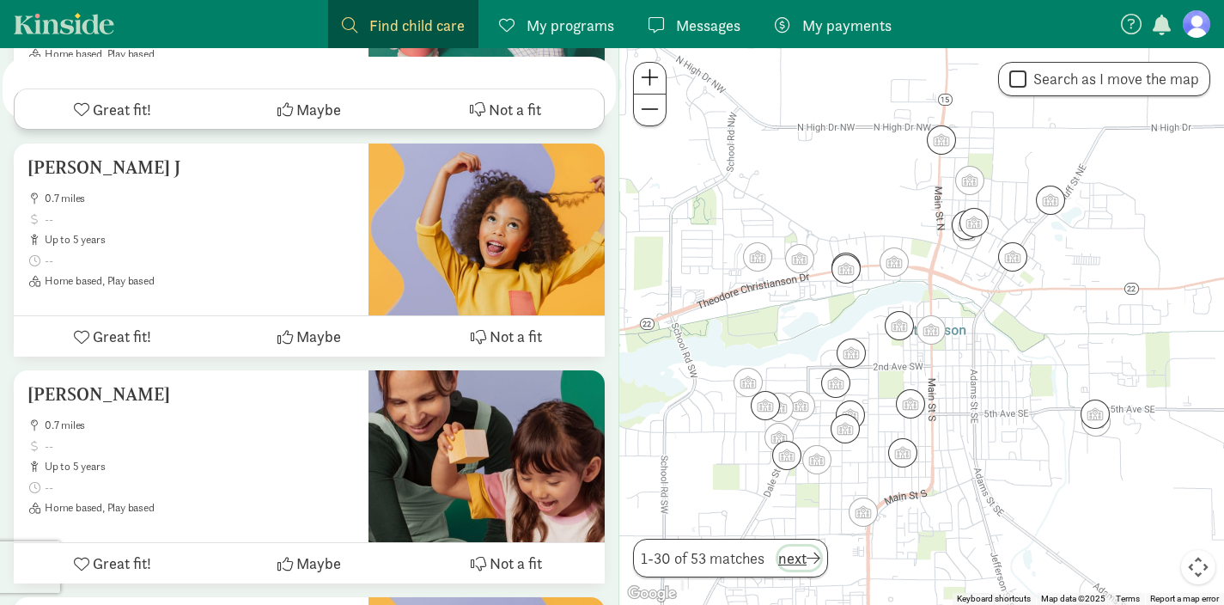
click at [795, 553] on span "next" at bounding box center [799, 557] width 42 height 23
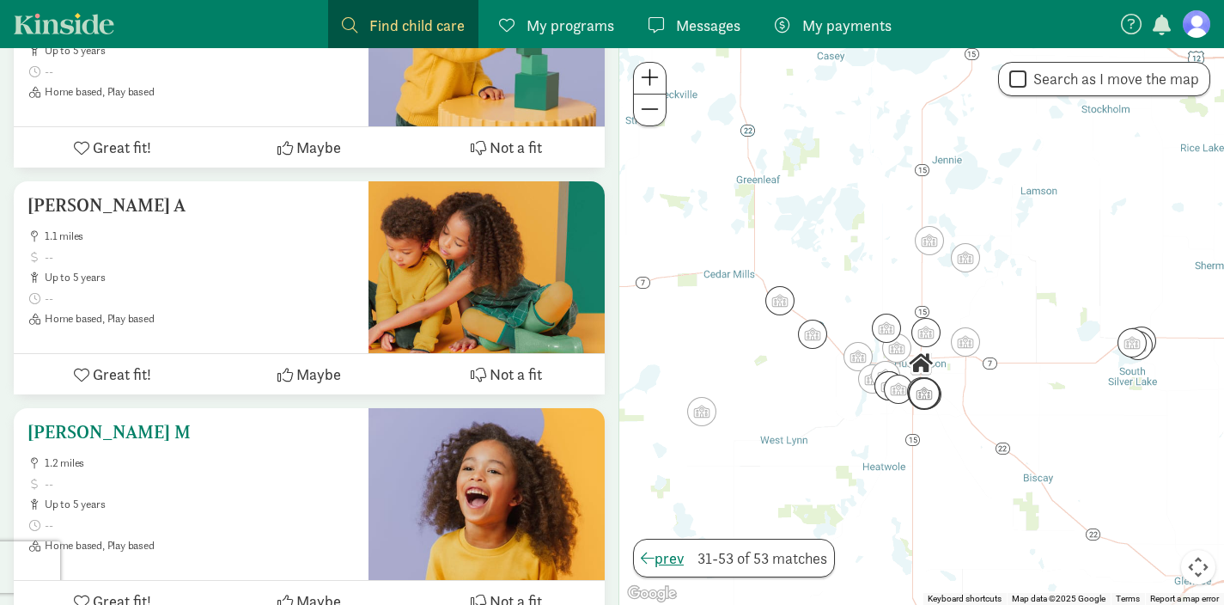
scroll to position [693, 0]
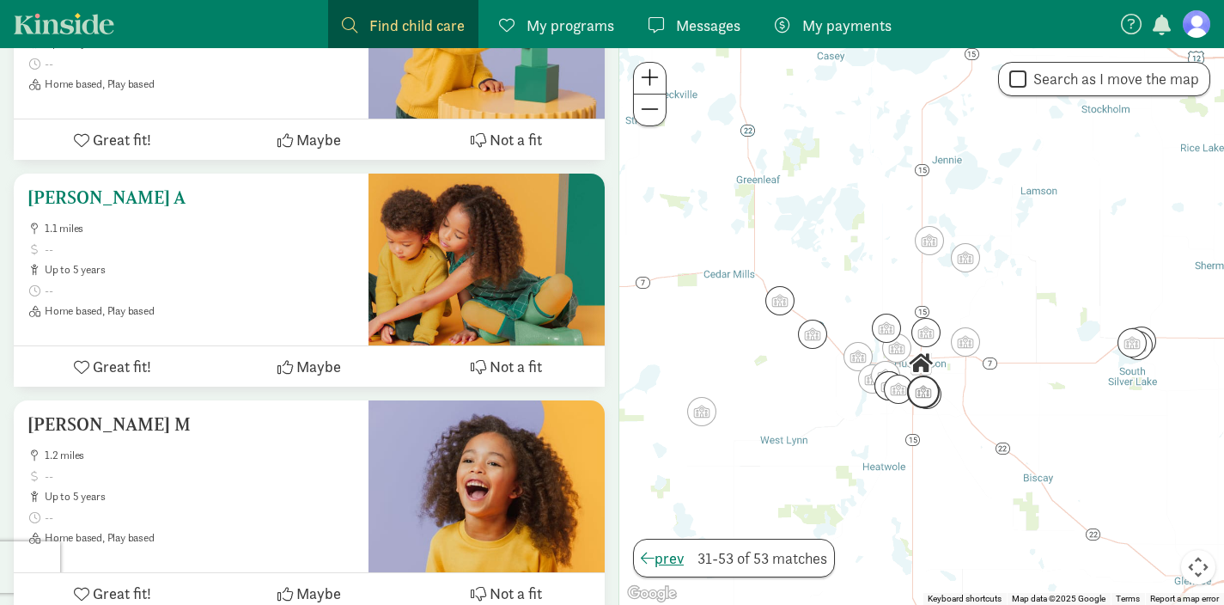
click at [95, 187] on h5 "[PERSON_NAME] A" at bounding box center [190, 197] width 327 height 21
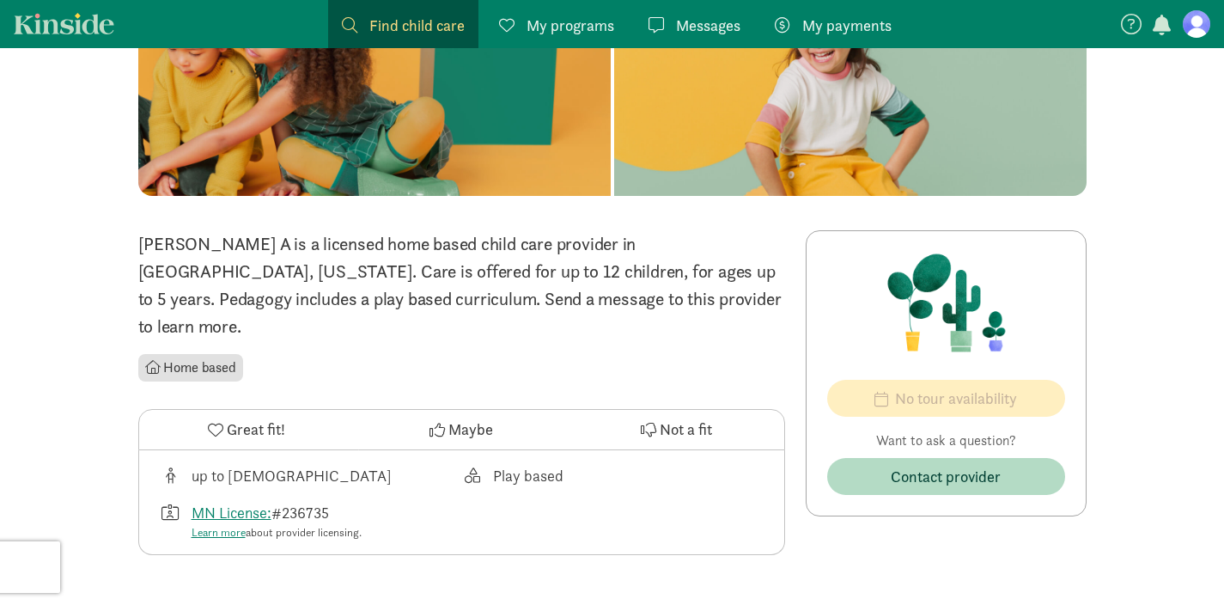
scroll to position [227, 0]
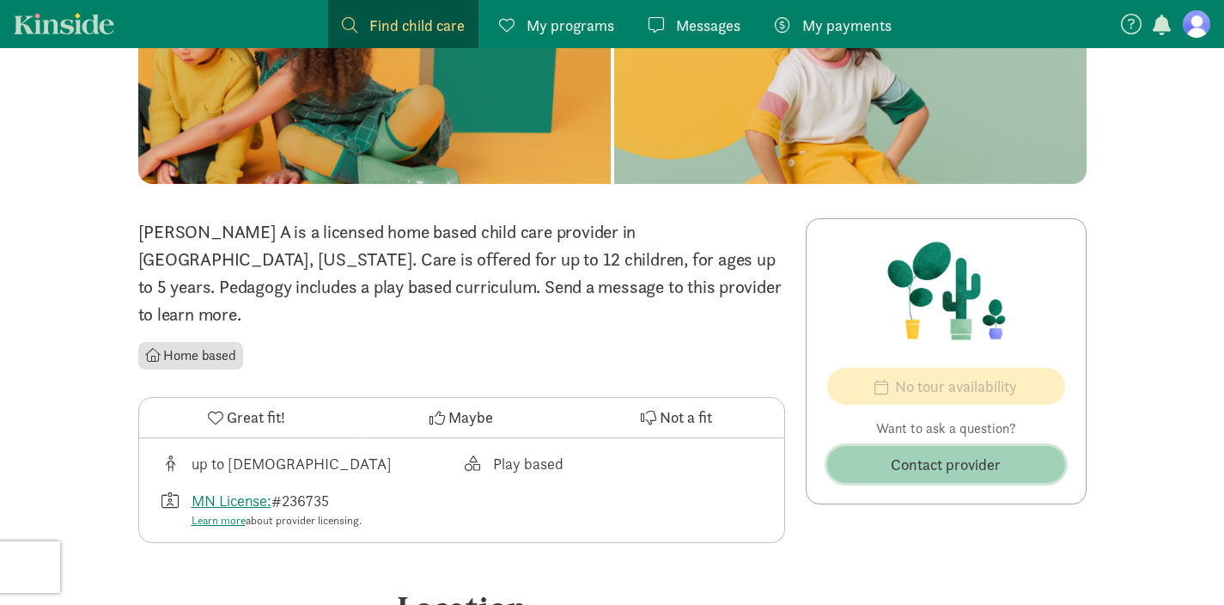
click at [937, 456] on span "Contact provider" at bounding box center [946, 464] width 110 height 23
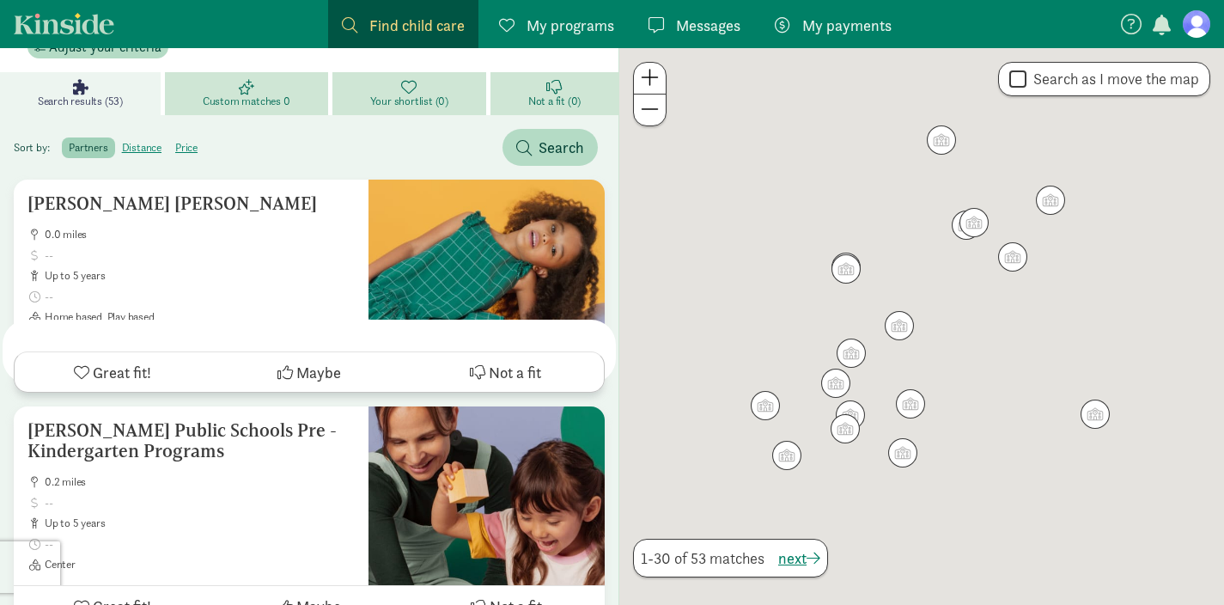
scroll to position [693, 0]
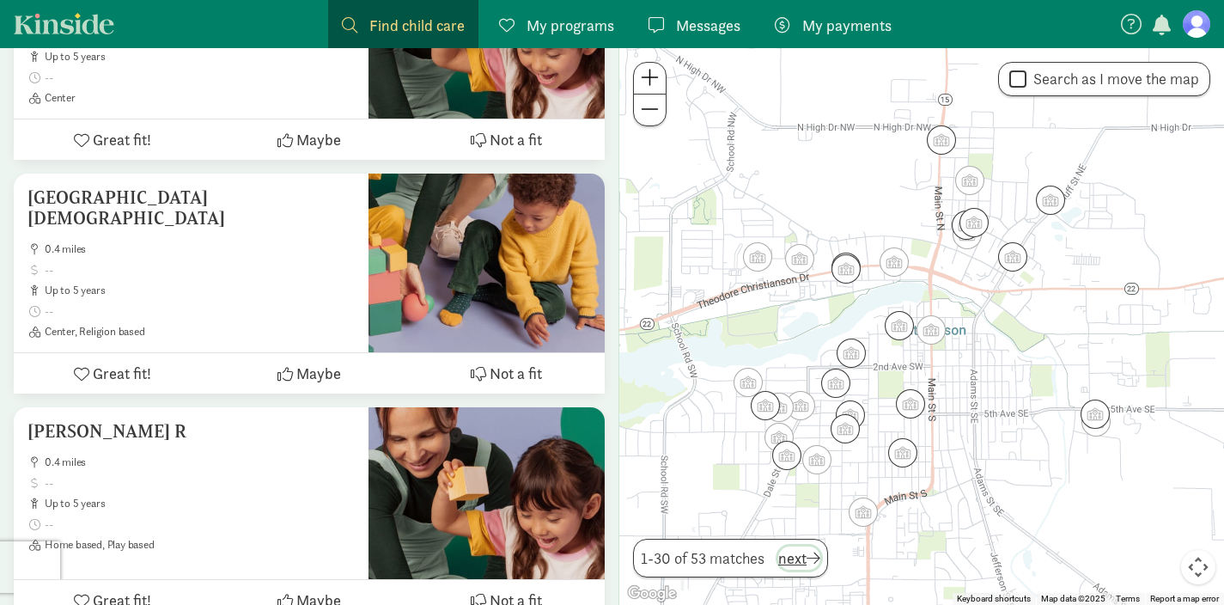
click at [805, 560] on span "next" at bounding box center [799, 557] width 42 height 23
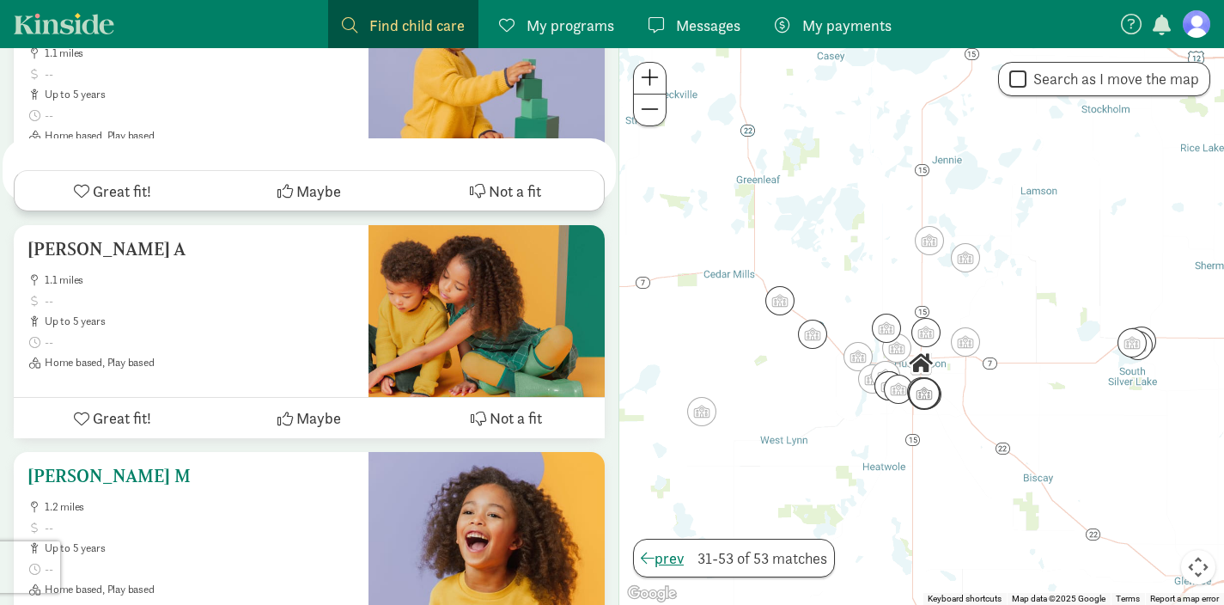
scroll to position [796, 0]
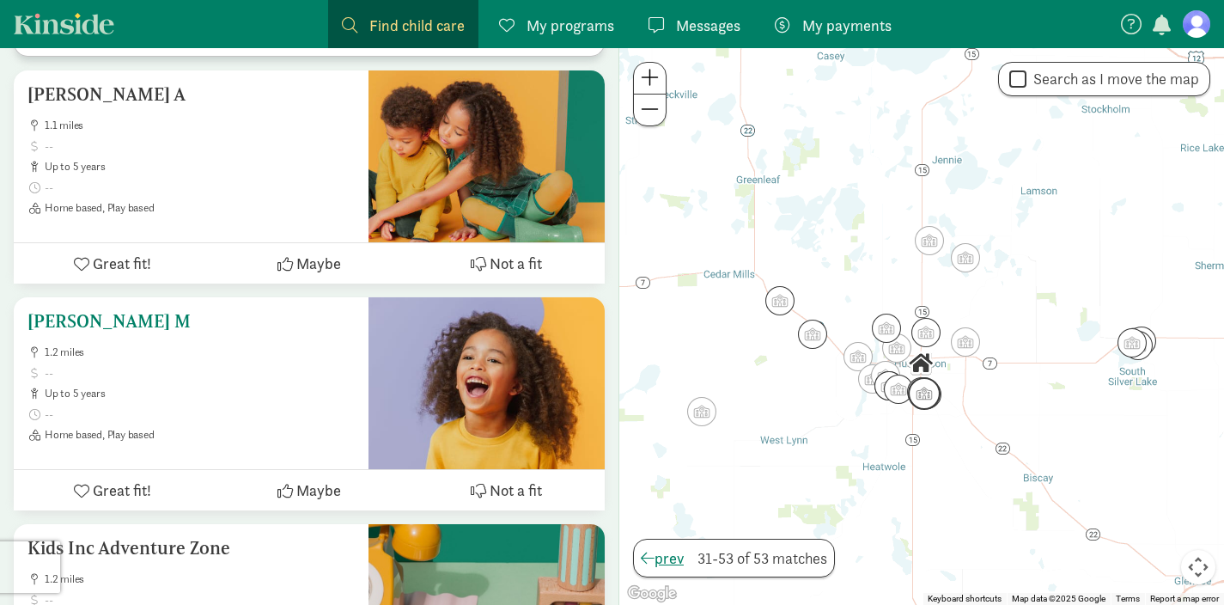
click at [149, 311] on h5 "[PERSON_NAME] M" at bounding box center [190, 321] width 327 height 21
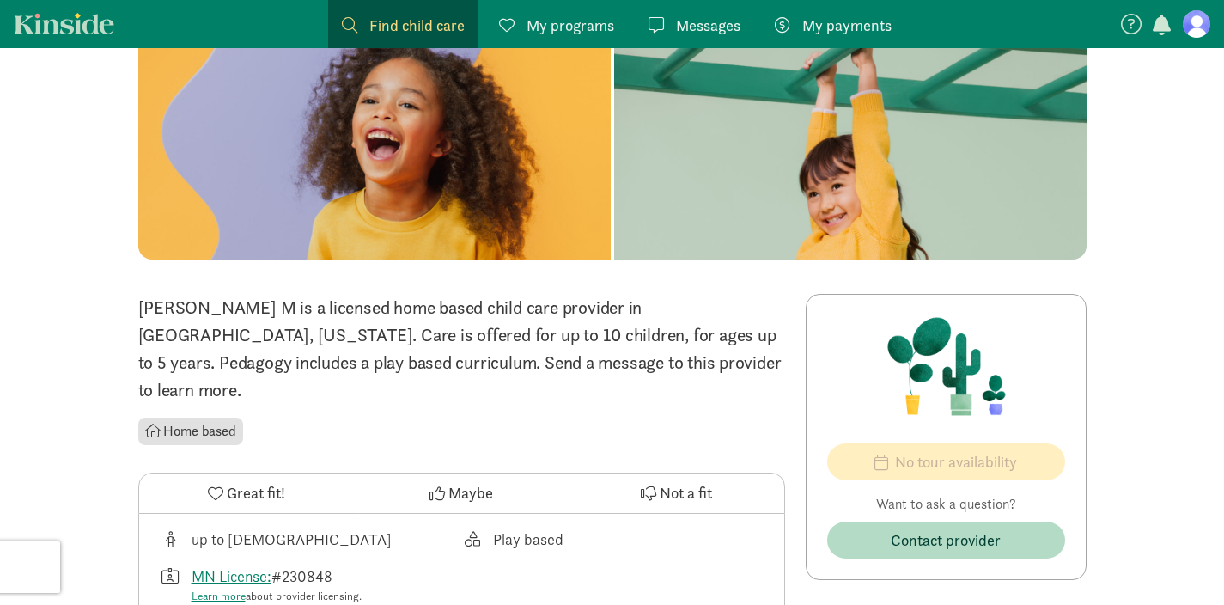
scroll to position [186, 0]
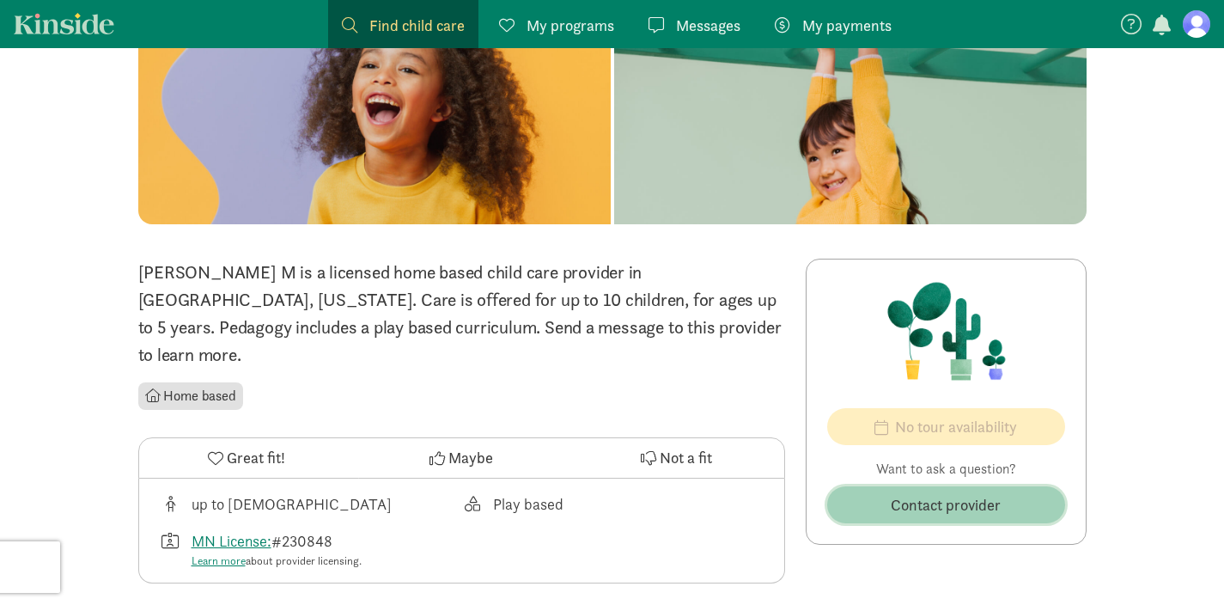
click at [966, 493] on span "Contact provider" at bounding box center [946, 504] width 110 height 23
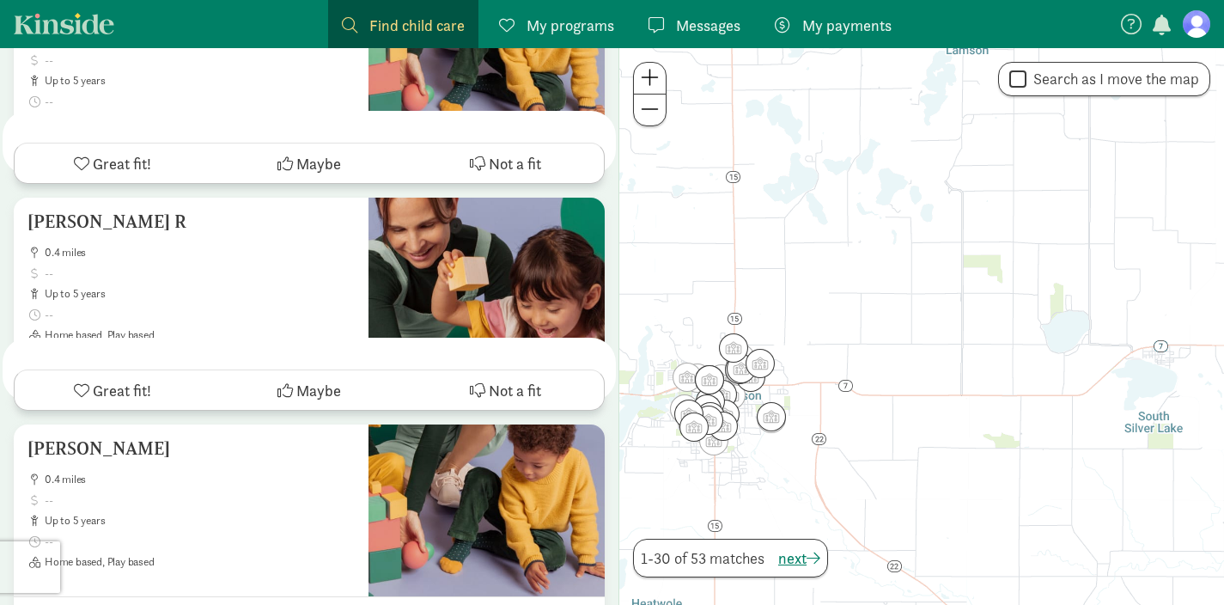
scroll to position [1698, 0]
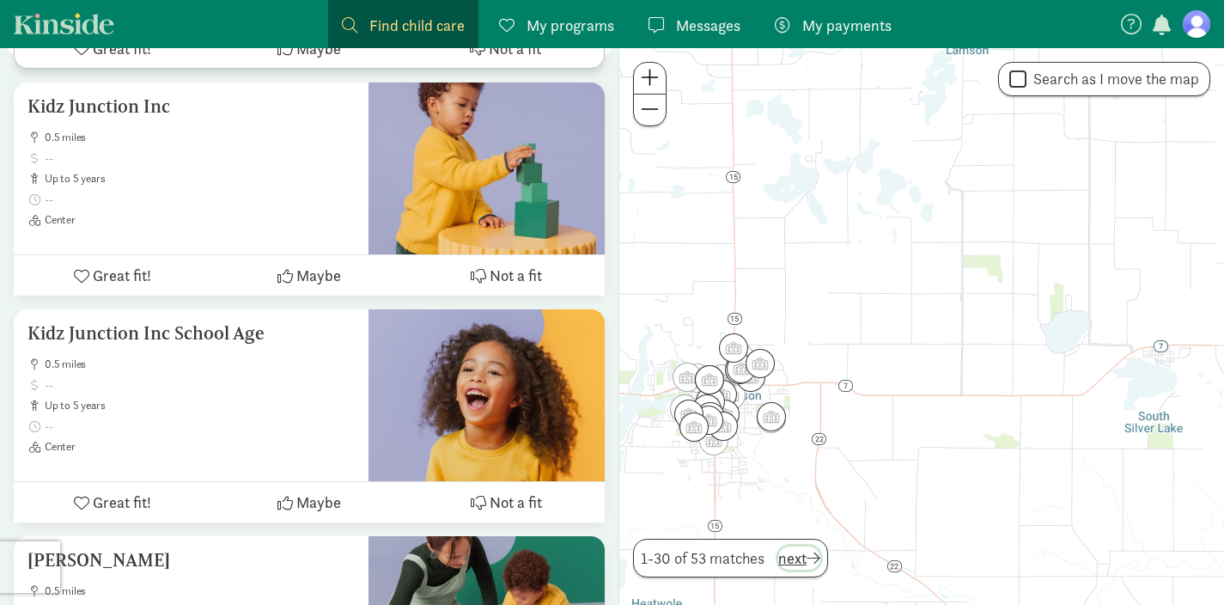
click at [813, 564] on span "button" at bounding box center [814, 557] width 14 height 15
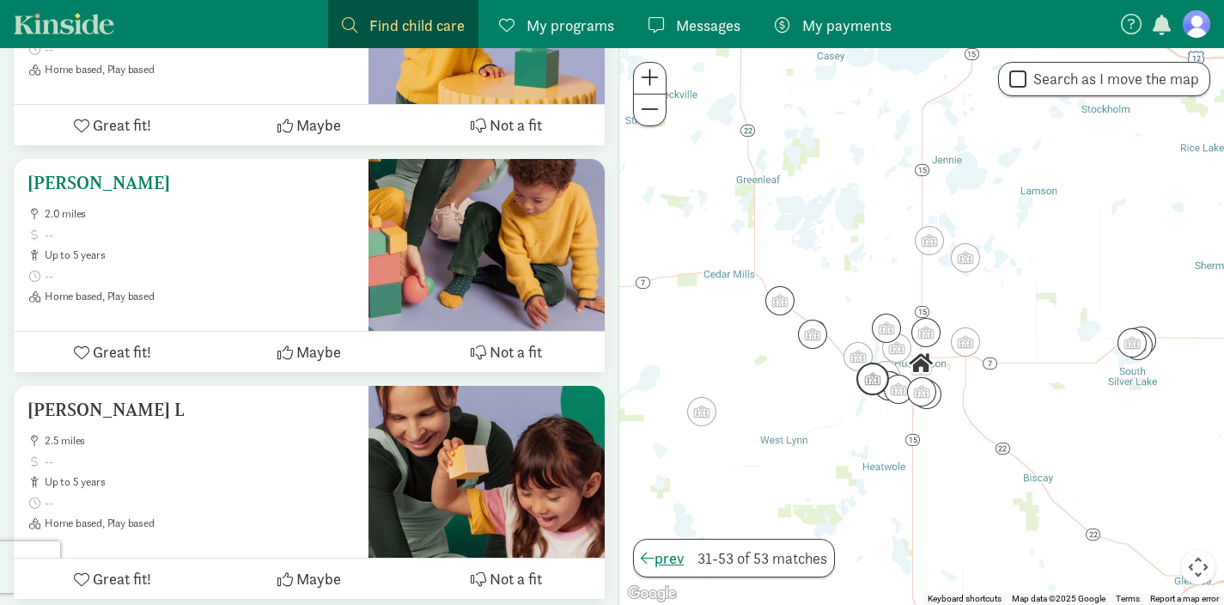
scroll to position [2981, 0]
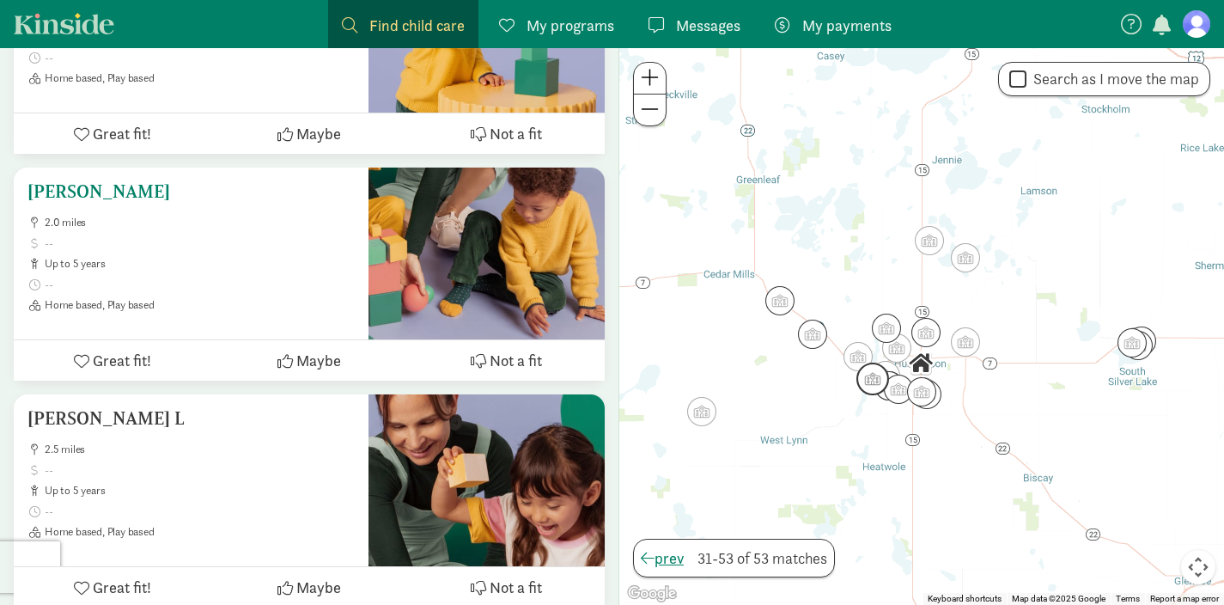
click at [127, 181] on h5 "[PERSON_NAME]" at bounding box center [190, 191] width 327 height 21
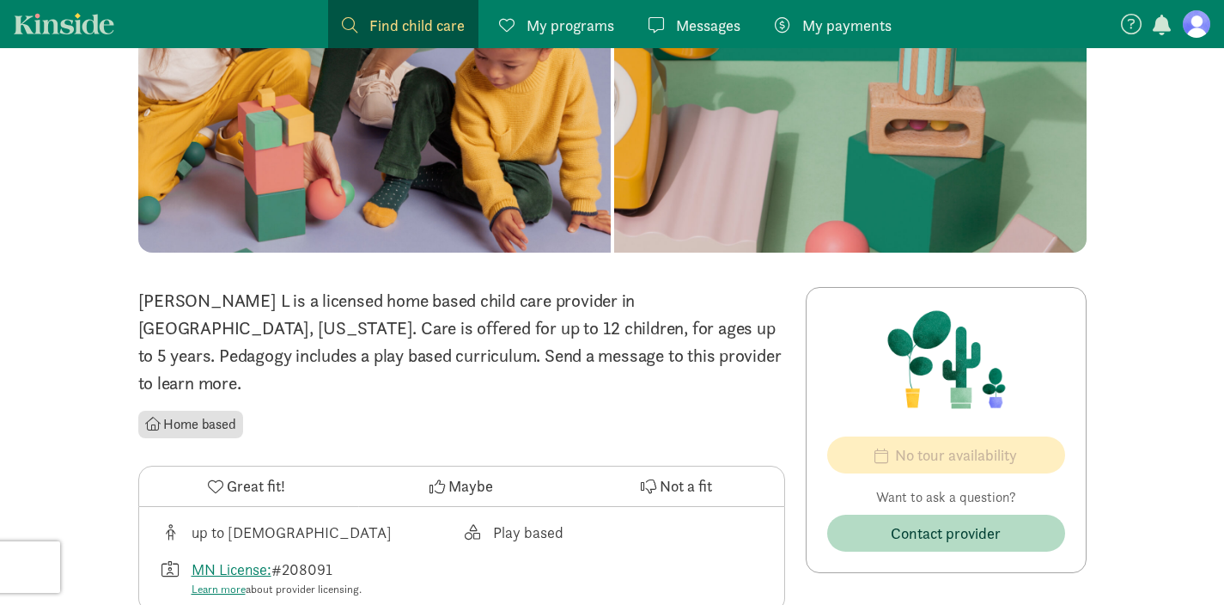
scroll to position [159, 0]
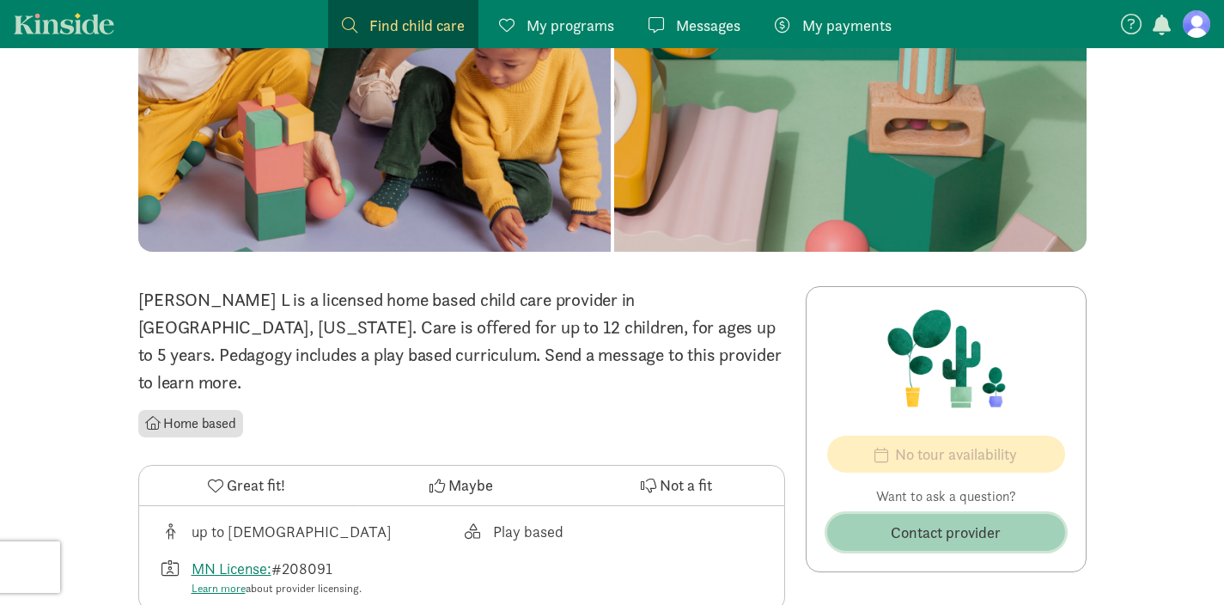
click at [999, 546] on button "Contact provider" at bounding box center [946, 532] width 238 height 37
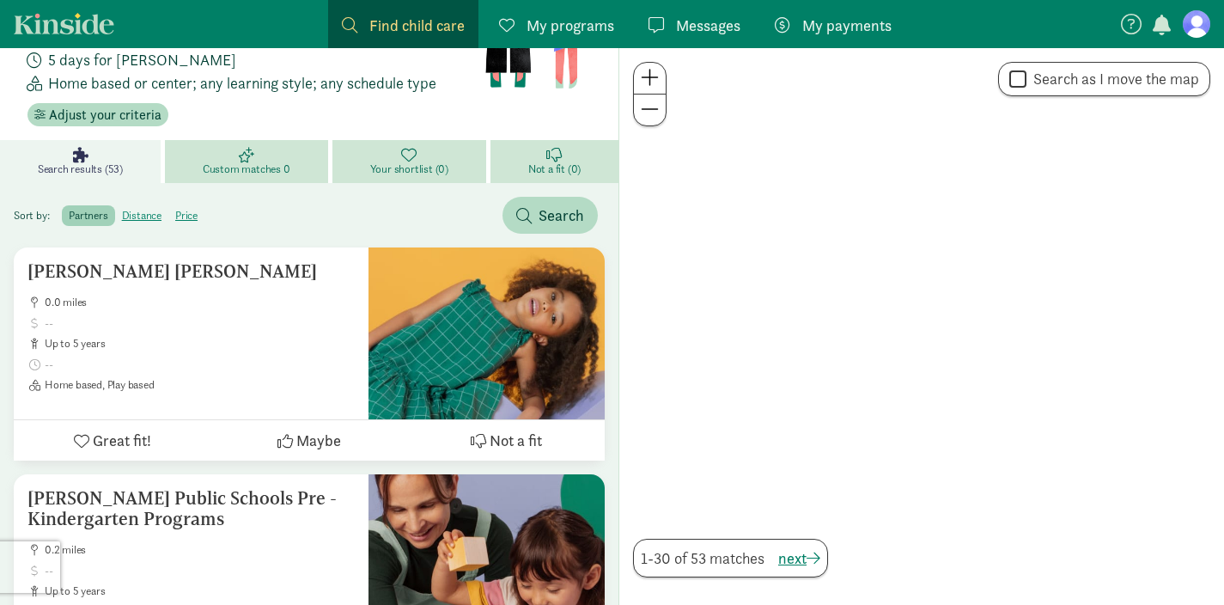
scroll to position [2981, 0]
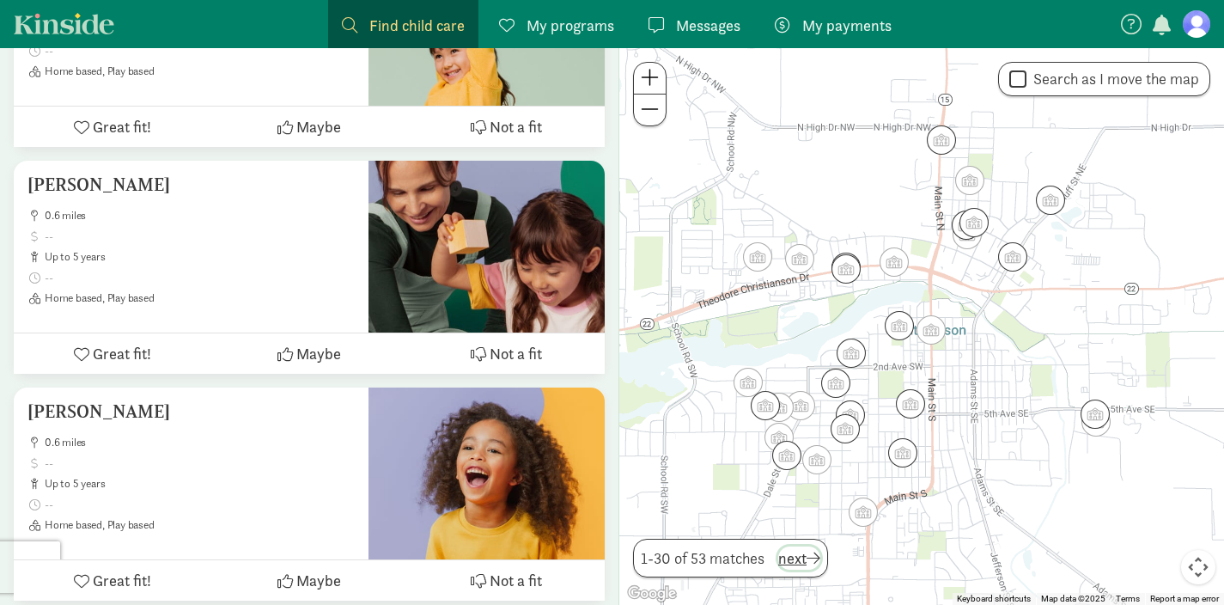
click at [803, 560] on span "next" at bounding box center [799, 557] width 42 height 23
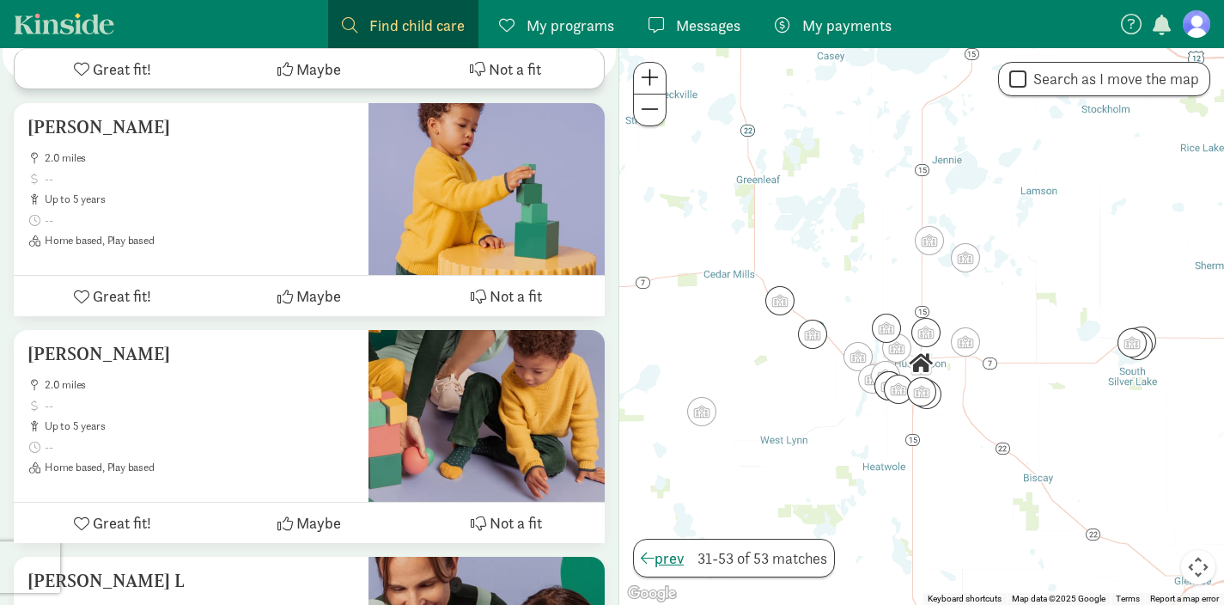
scroll to position [2814, 0]
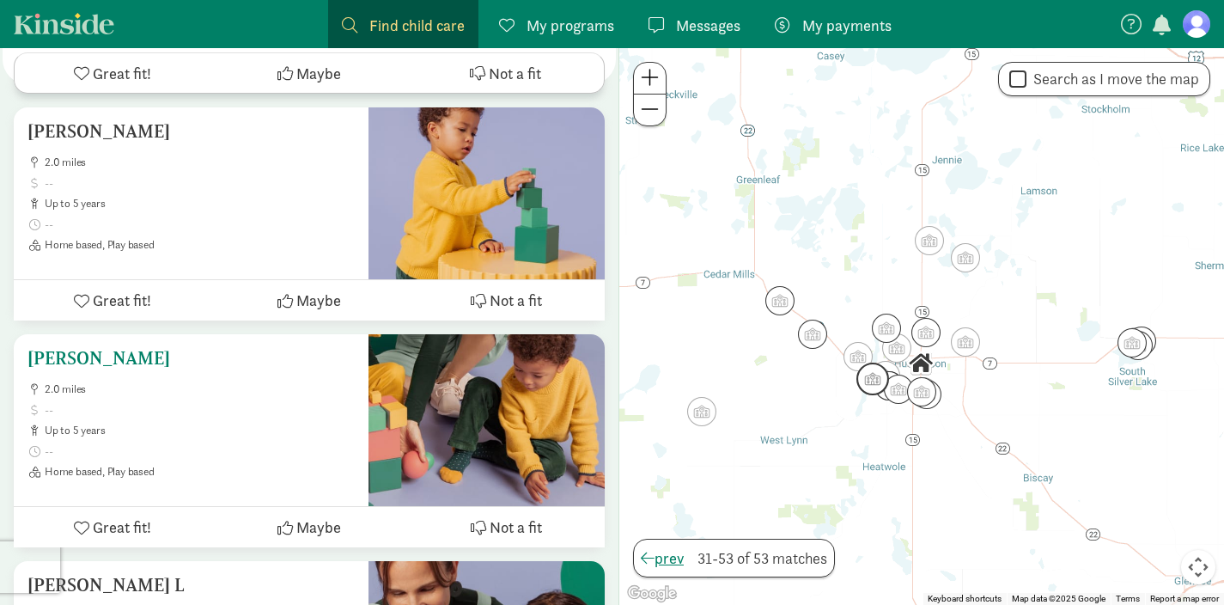
click at [137, 348] on h5 "[PERSON_NAME]" at bounding box center [190, 358] width 327 height 21
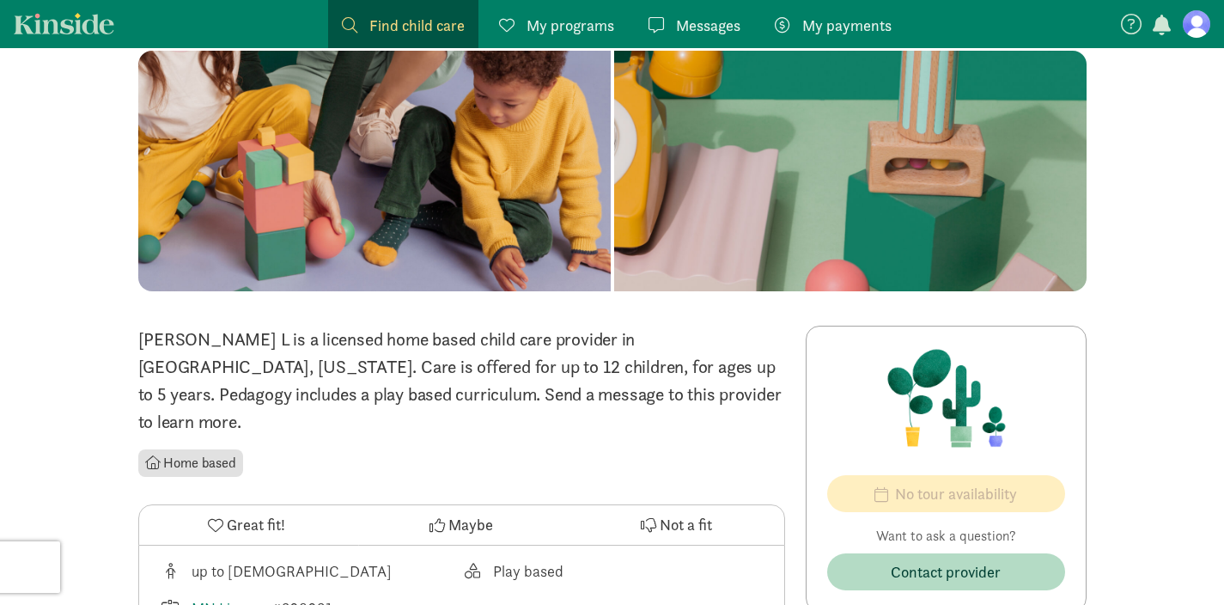
scroll to position [121, 0]
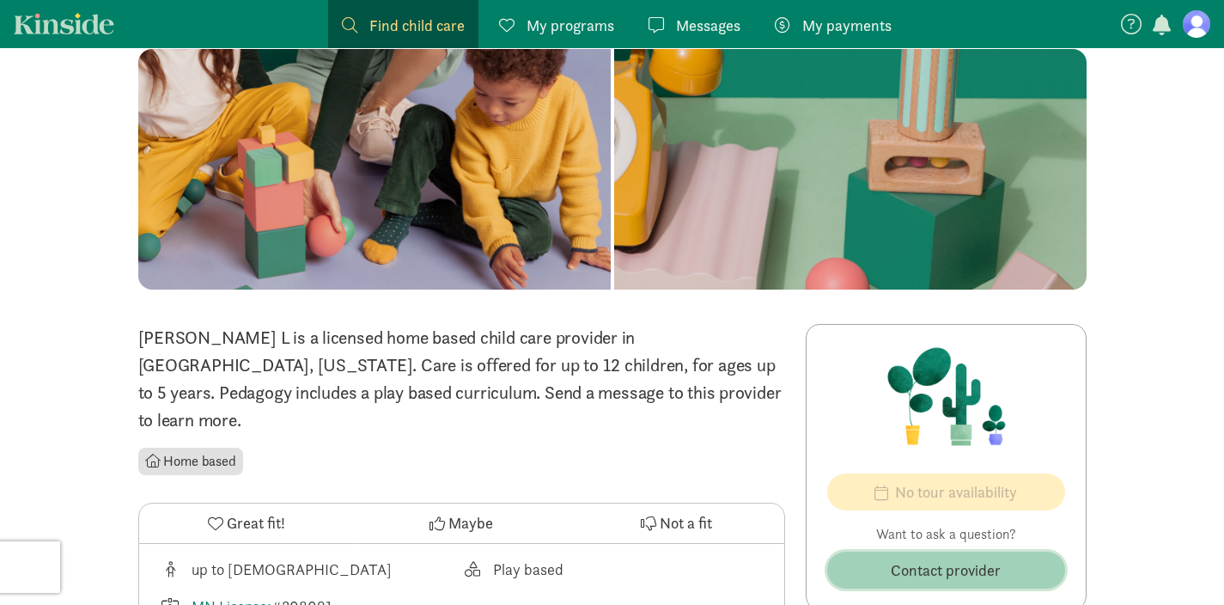
click at [940, 582] on button "Contact provider" at bounding box center [946, 569] width 238 height 37
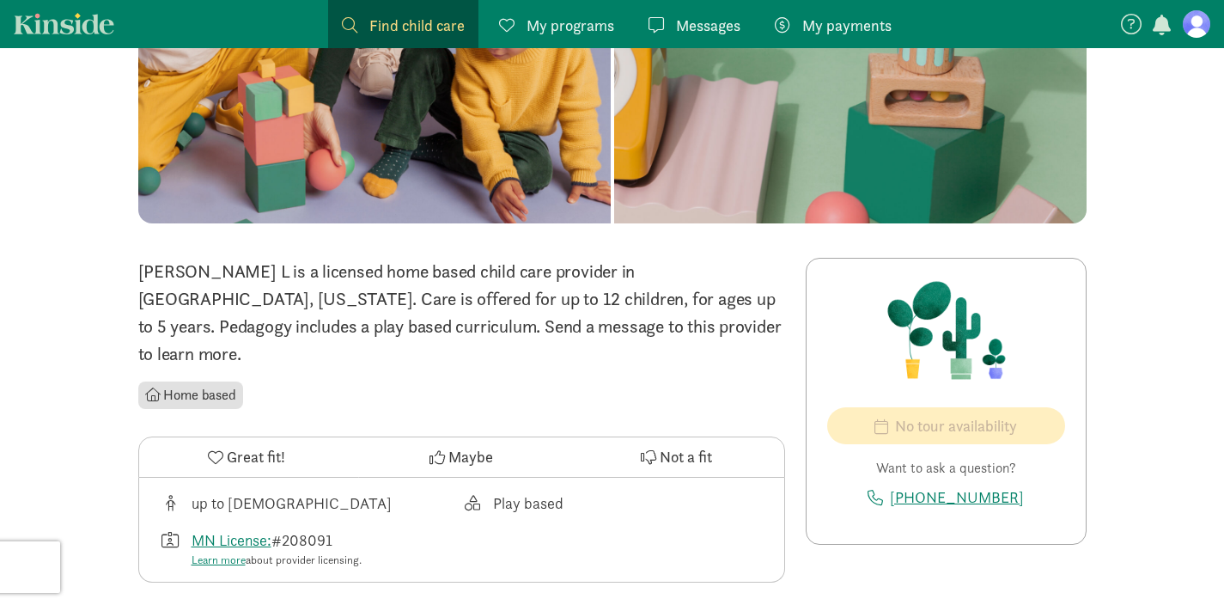
scroll to position [188, 0]
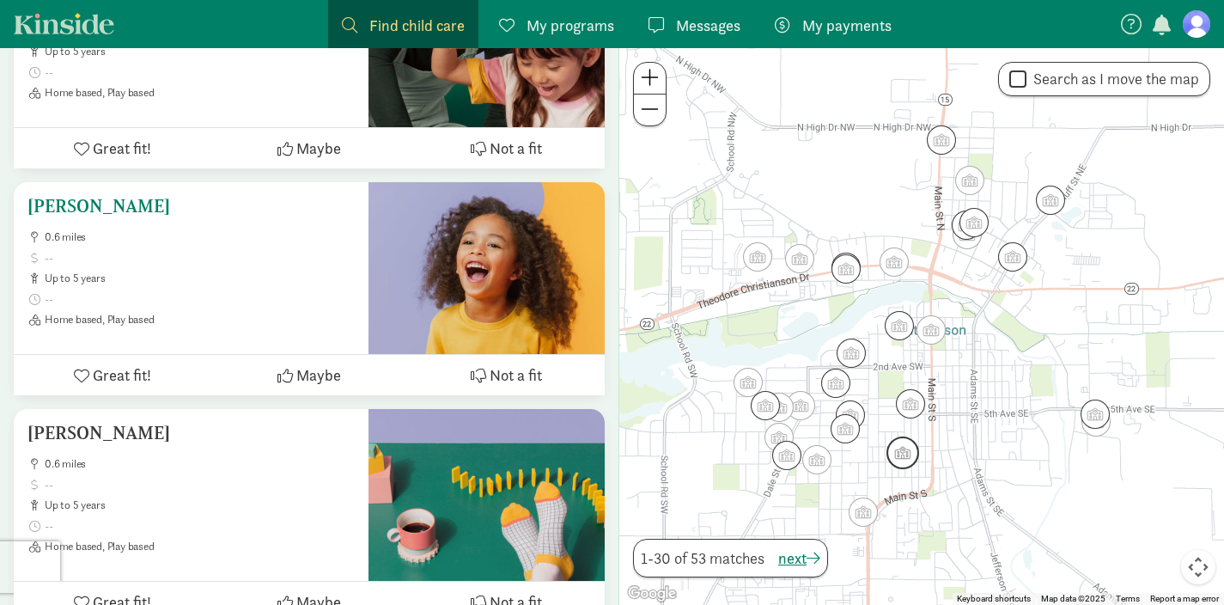
scroll to position [3189, 0]
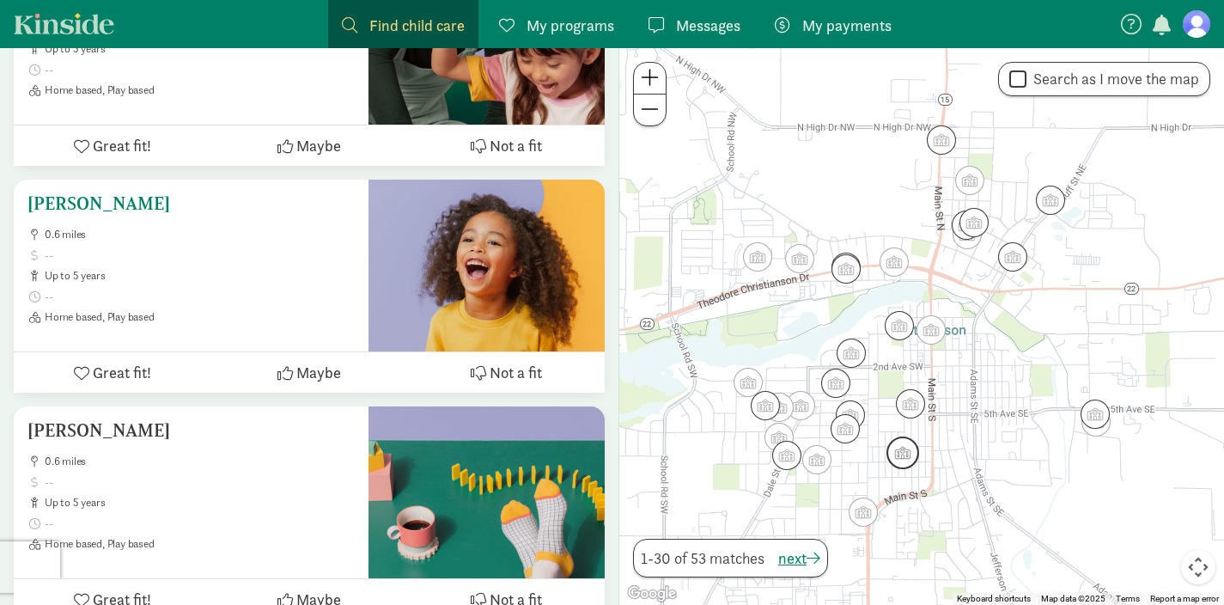
click at [94, 193] on h5 "[PERSON_NAME]" at bounding box center [190, 203] width 327 height 21
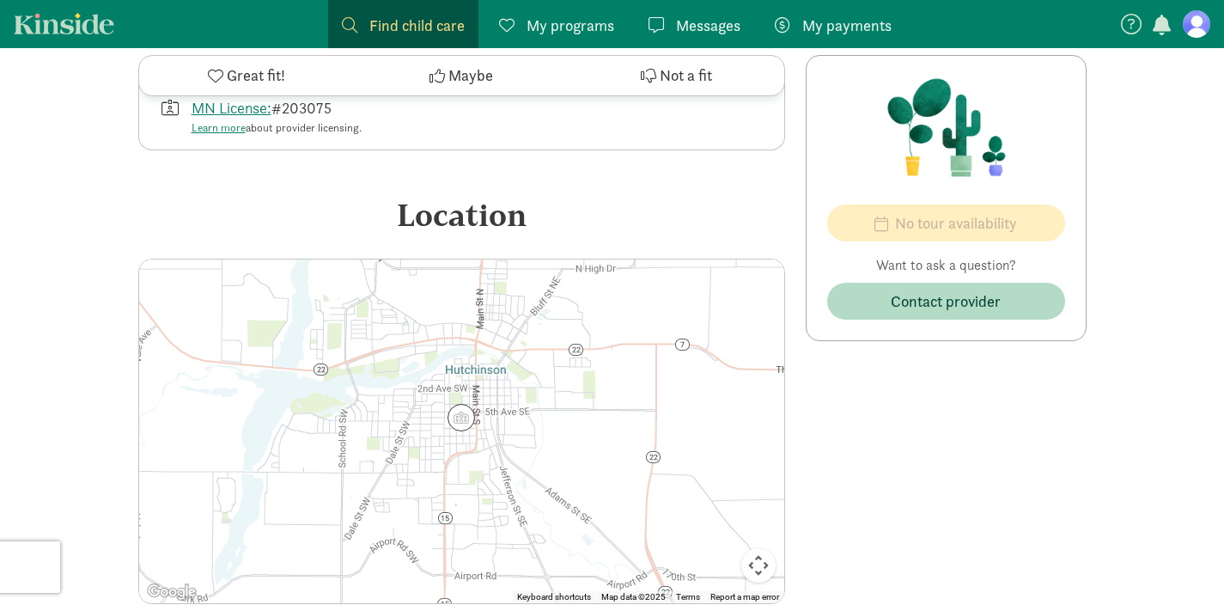
scroll to position [607, 0]
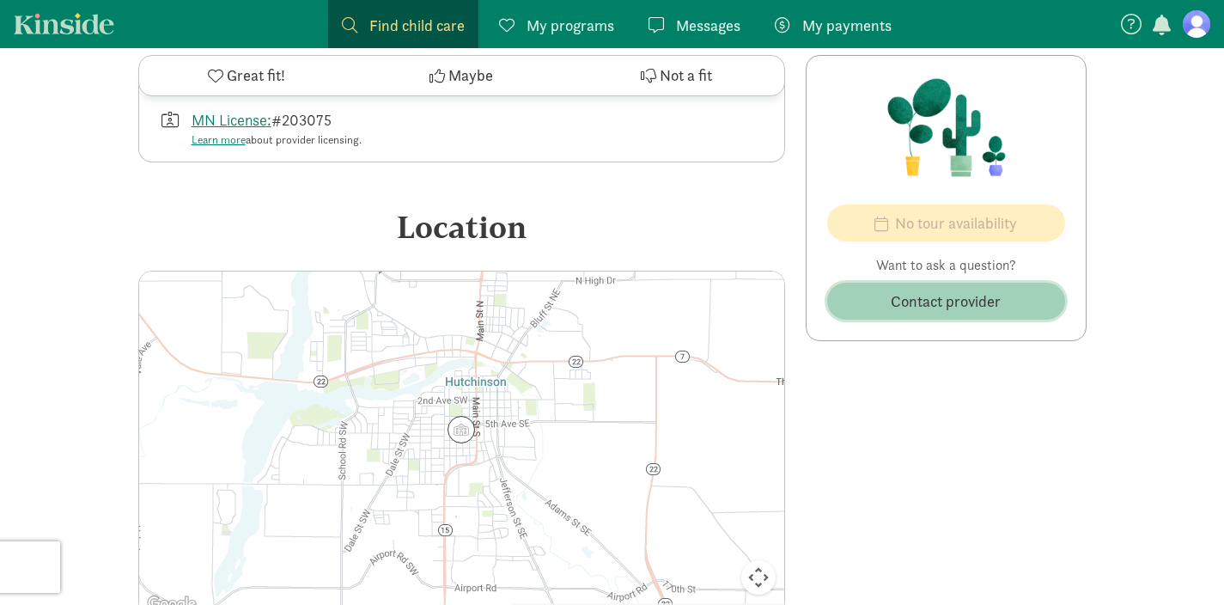
click at [956, 308] on span "Contact provider" at bounding box center [946, 300] width 110 height 23
